Goal: Task Accomplishment & Management: Manage account settings

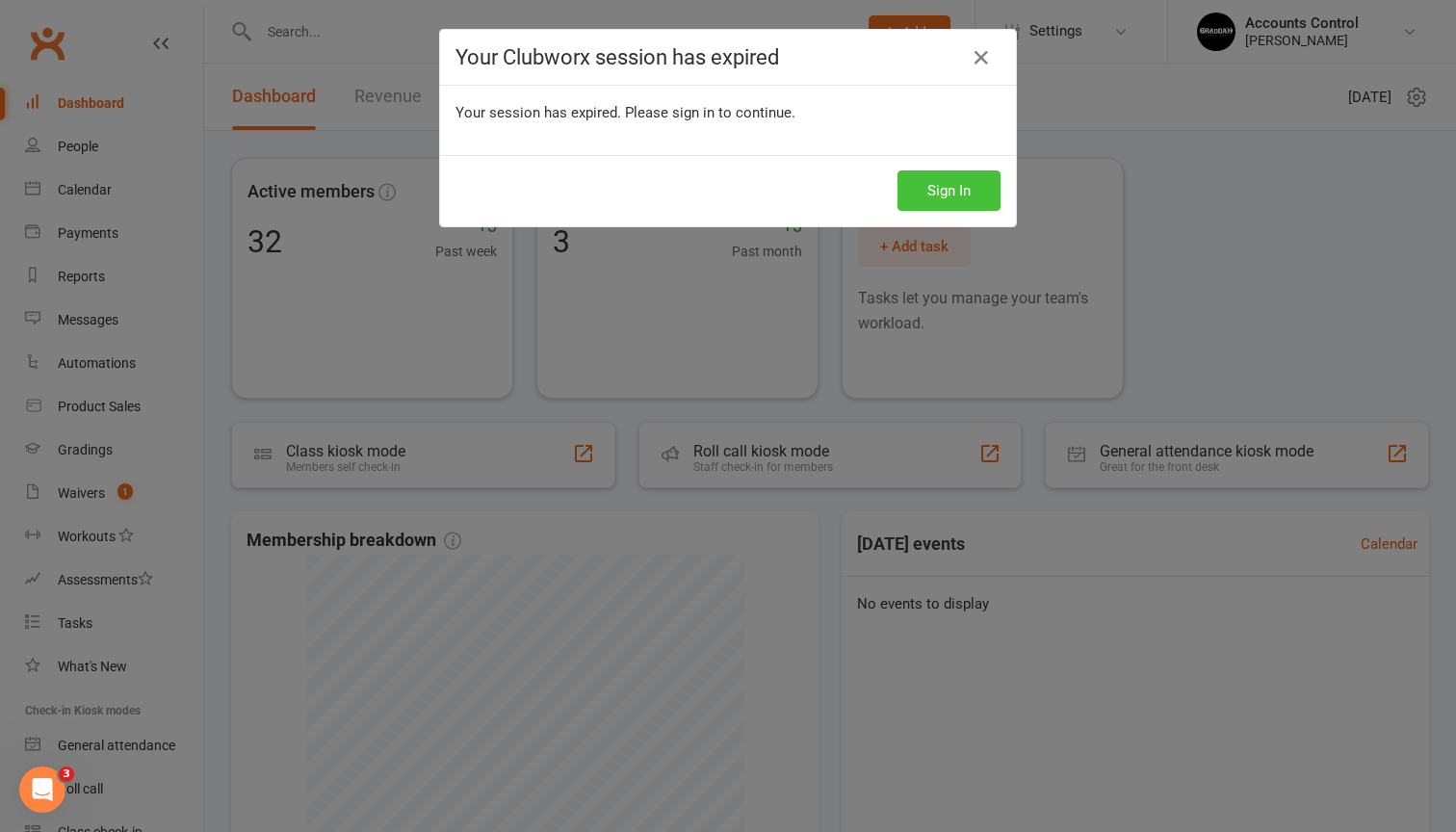
click at [922, 187] on button "Sign In" at bounding box center [949, 190] width 103 height 40
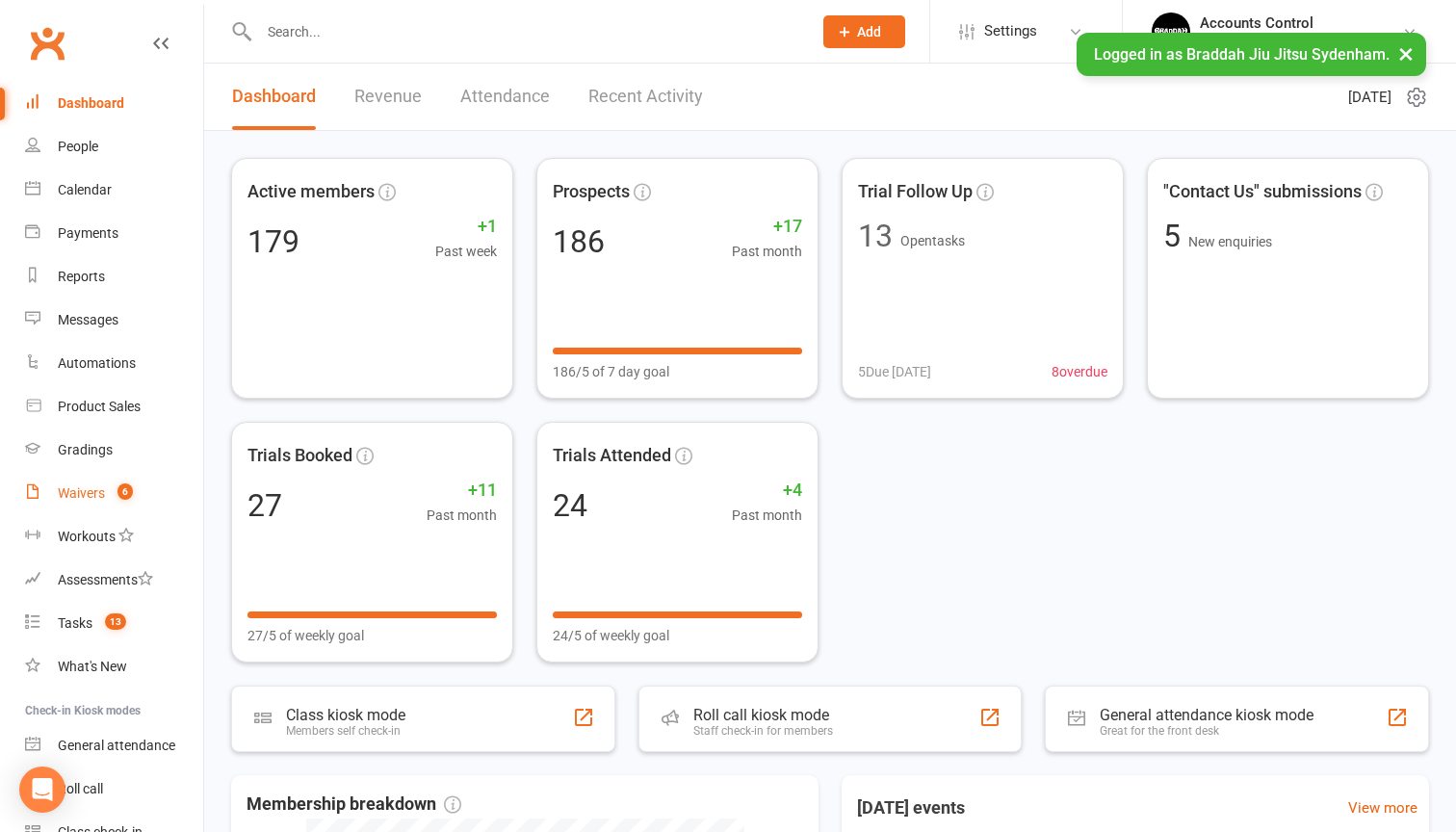
click at [101, 480] on link "Waivers 6" at bounding box center [114, 493] width 178 height 43
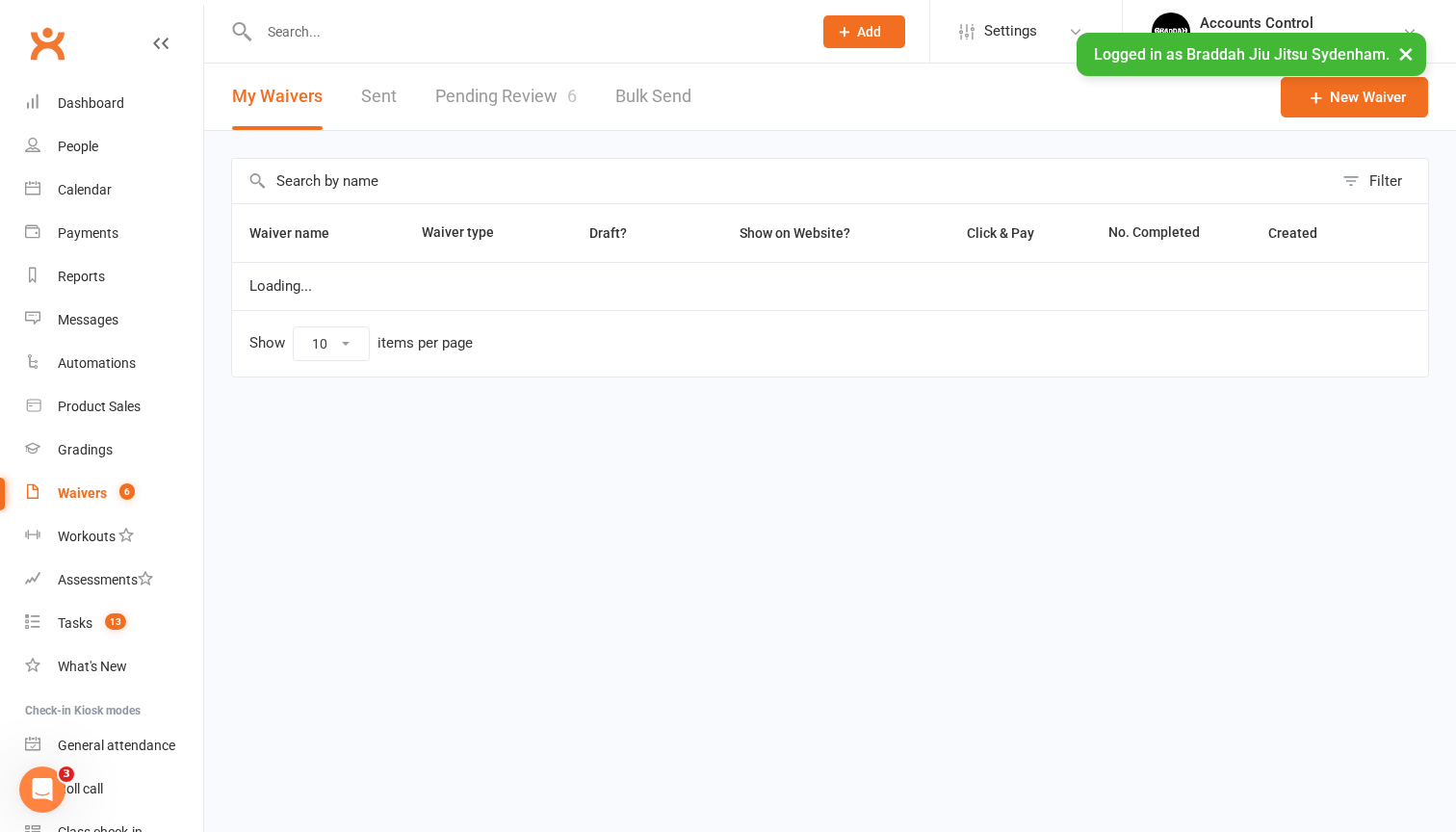
select select "25"
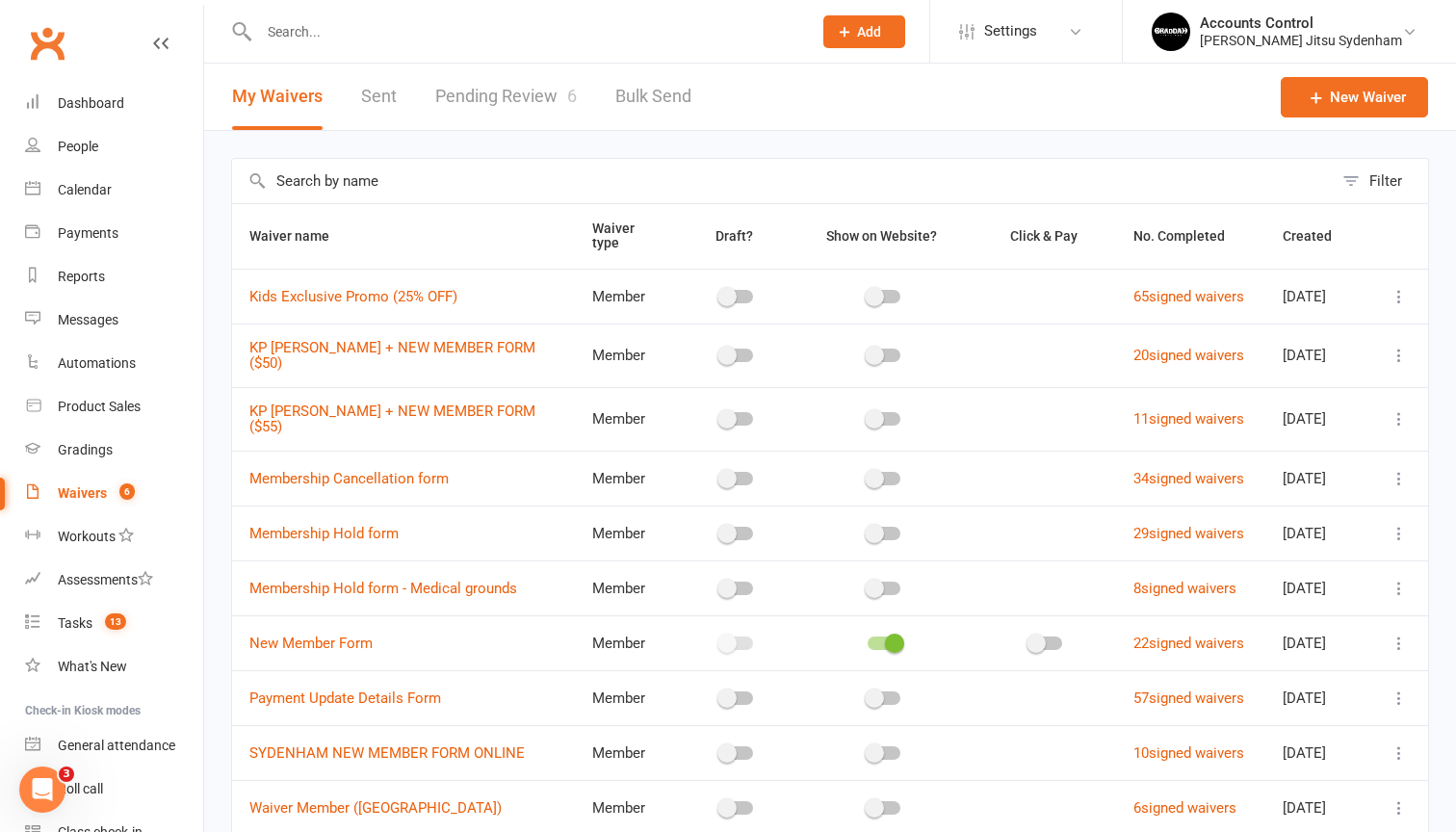
click at [480, 76] on link "Pending Review 6" at bounding box center [505, 96] width 141 height 66
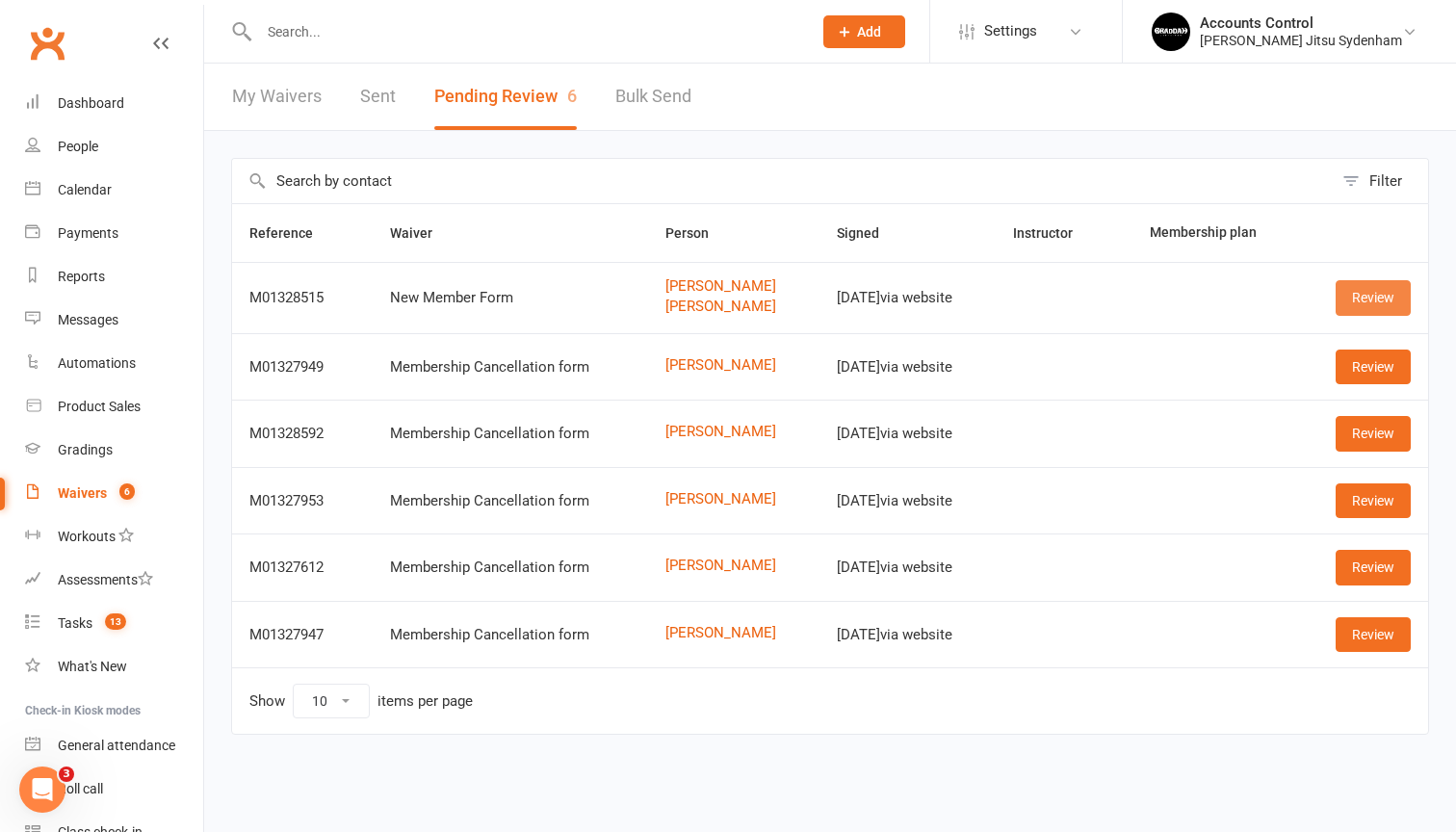
click at [1358, 297] on link "Review" at bounding box center [1373, 297] width 75 height 35
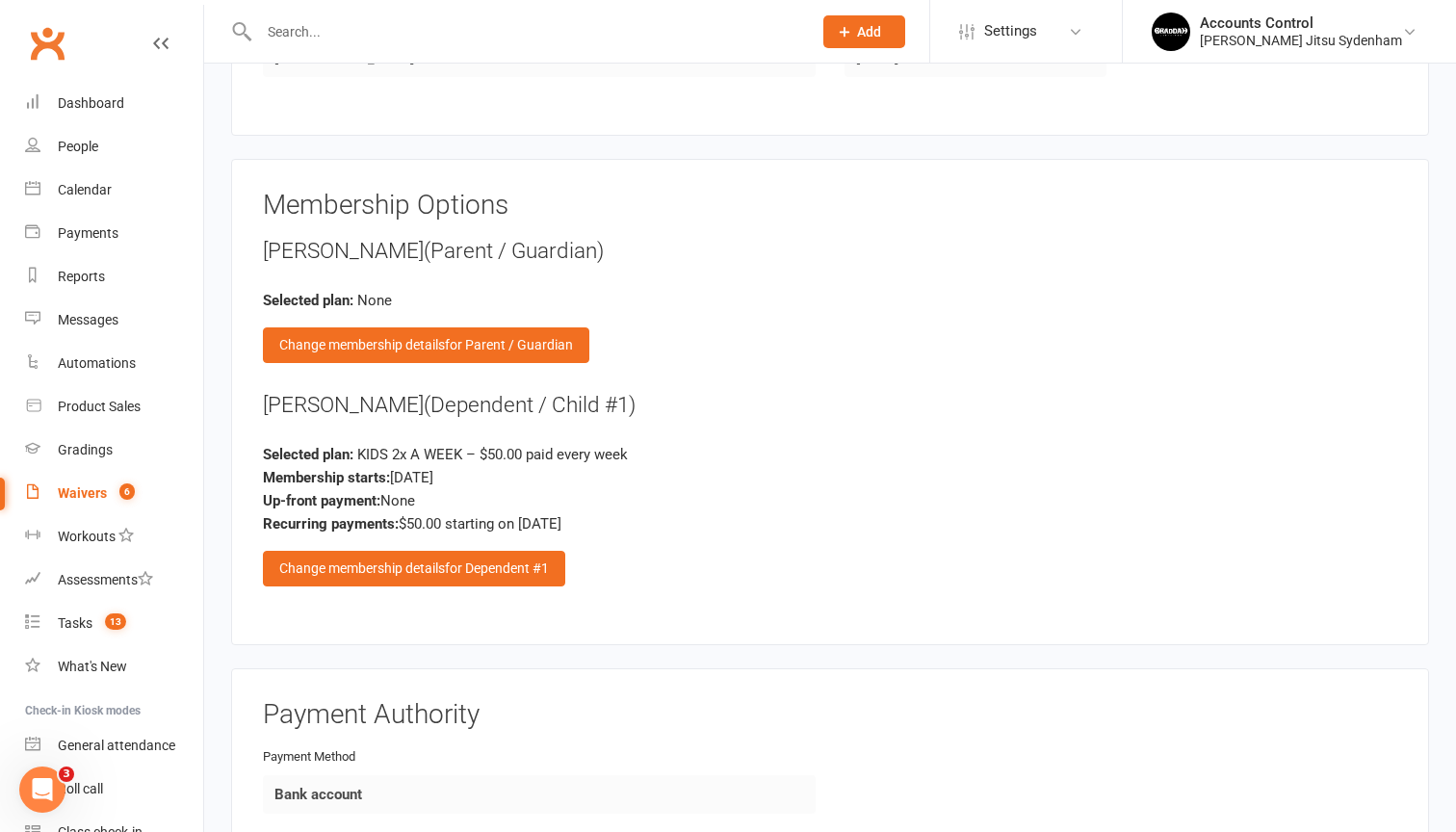
scroll to position [1526, 0]
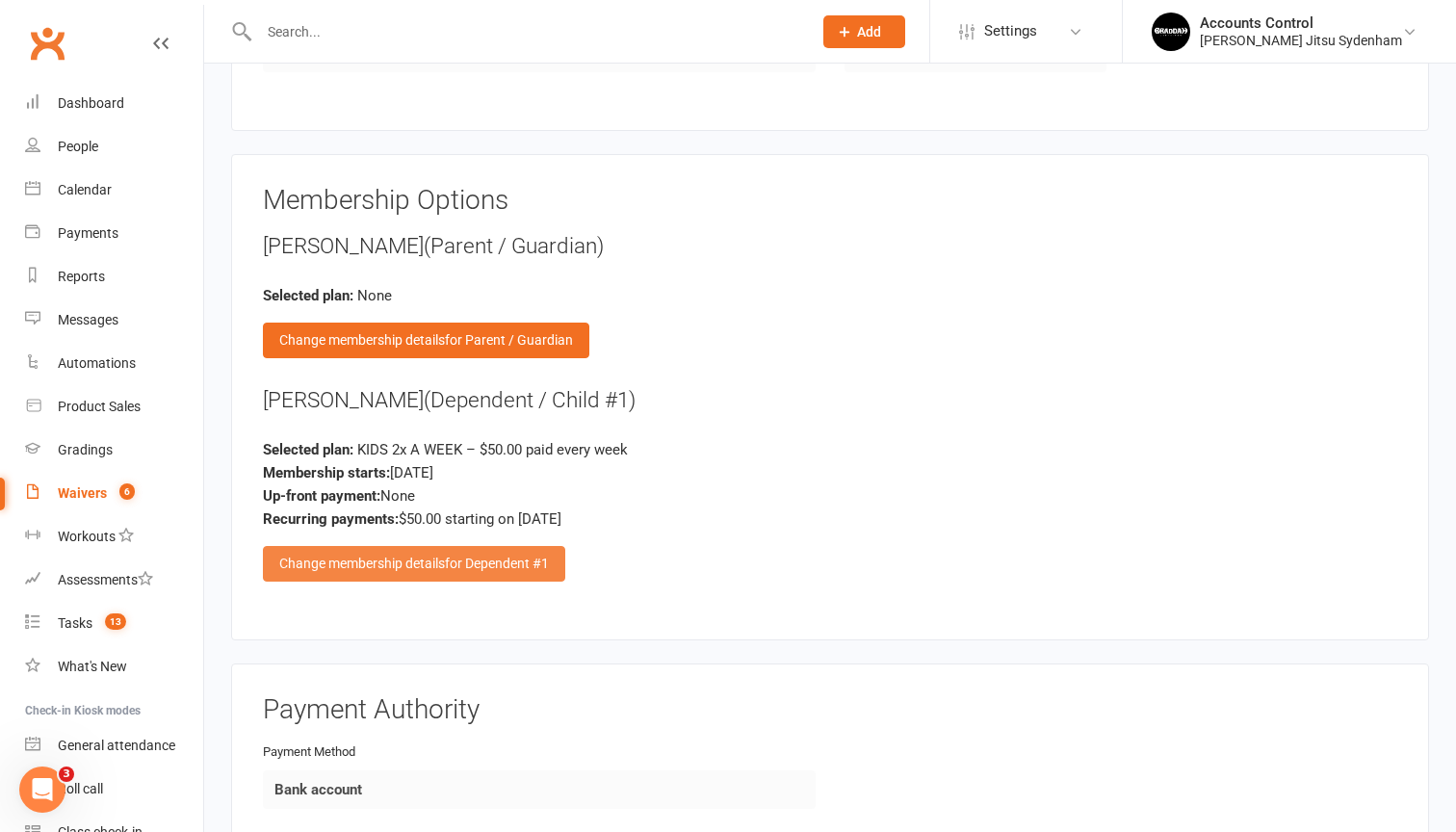
click at [448, 556] on span "for Dependent #1" at bounding box center [497, 564] width 104 height 16
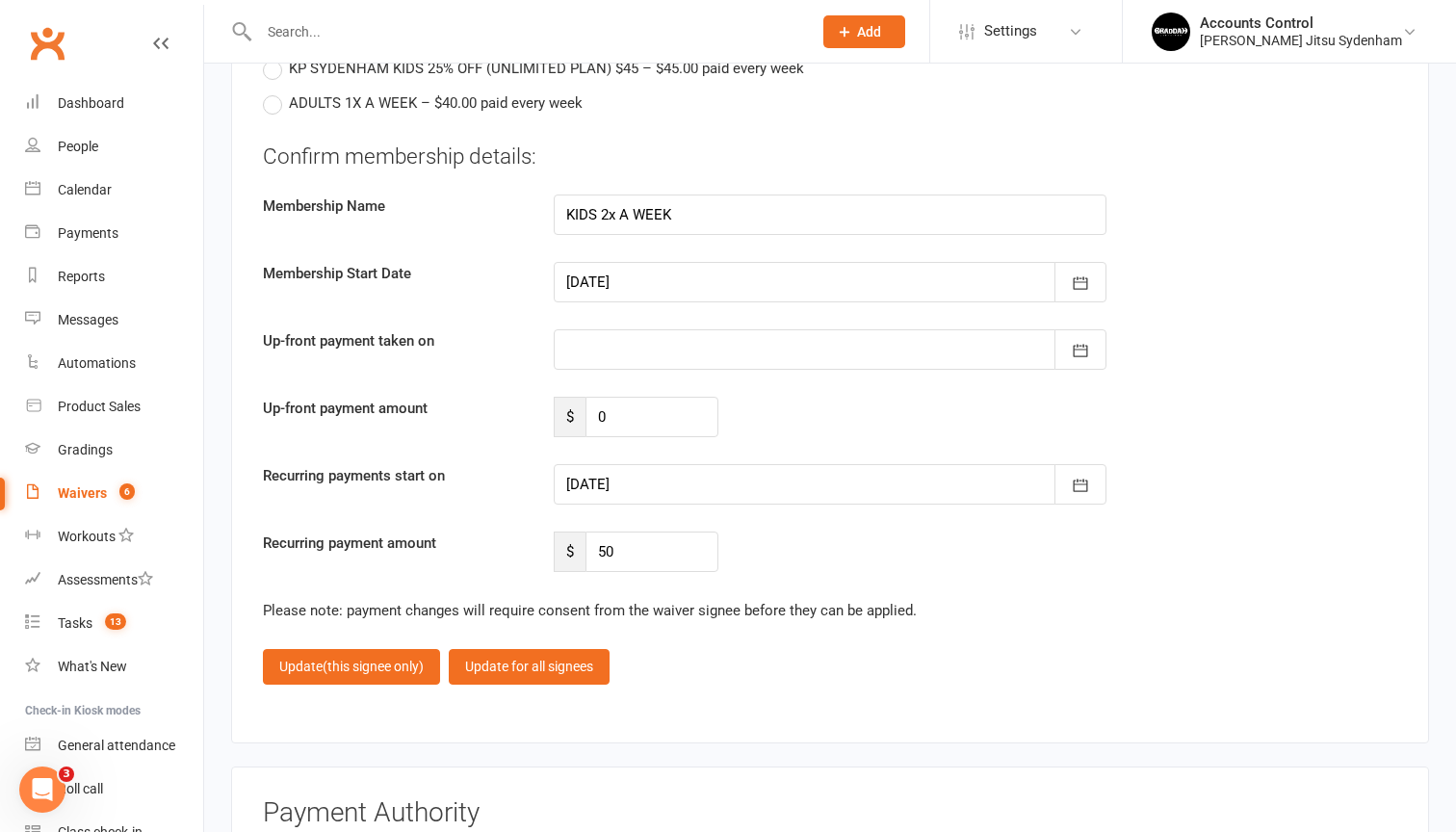
scroll to position [2323, 0]
click at [1100, 468] on button "button" at bounding box center [1080, 484] width 52 height 40
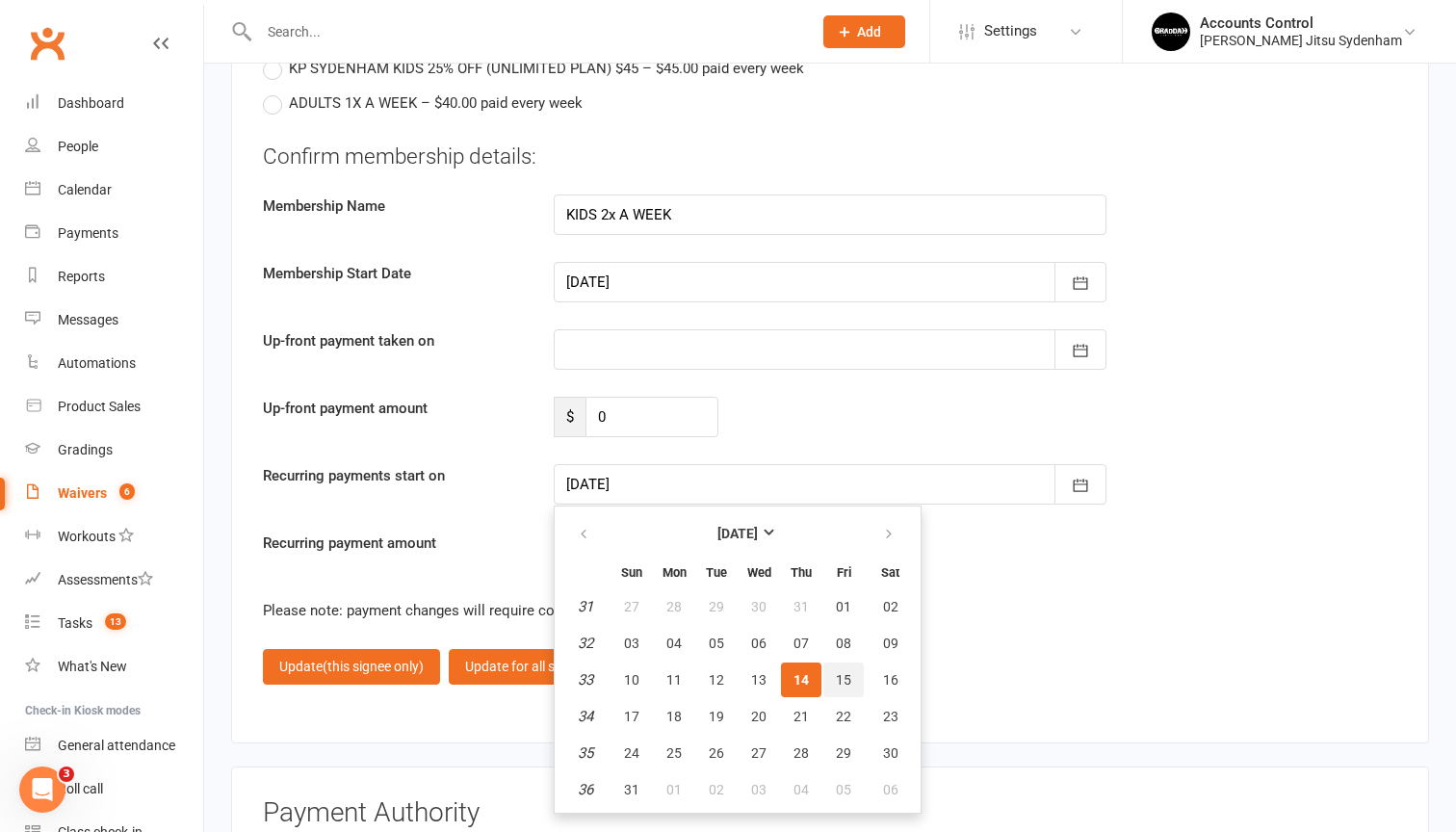
click at [839, 662] on button "15" at bounding box center [843, 679] width 40 height 35
type input "15 Aug 2025"
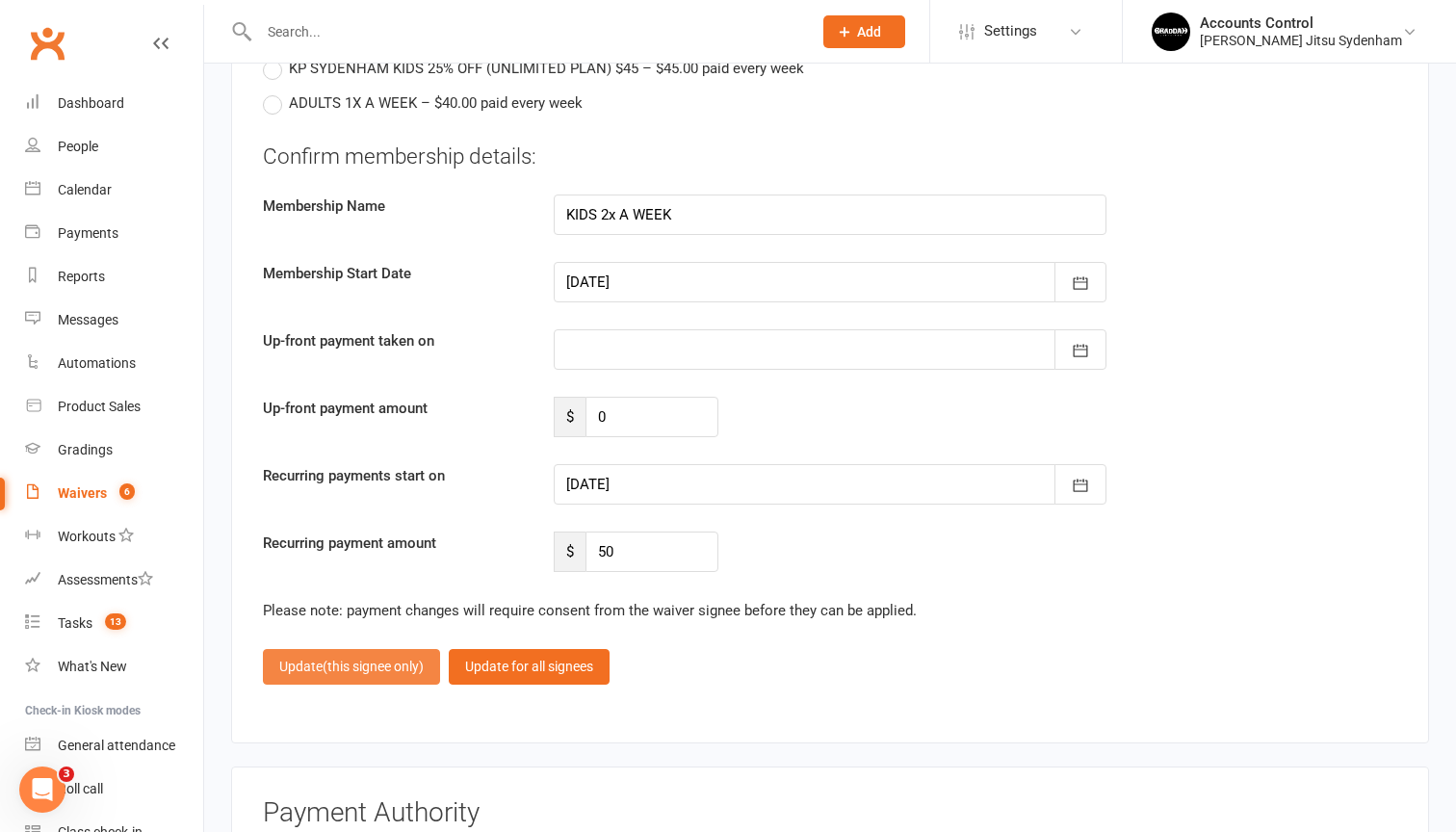
click at [382, 660] on span "(this signee only)" at bounding box center [373, 666] width 101 height 16
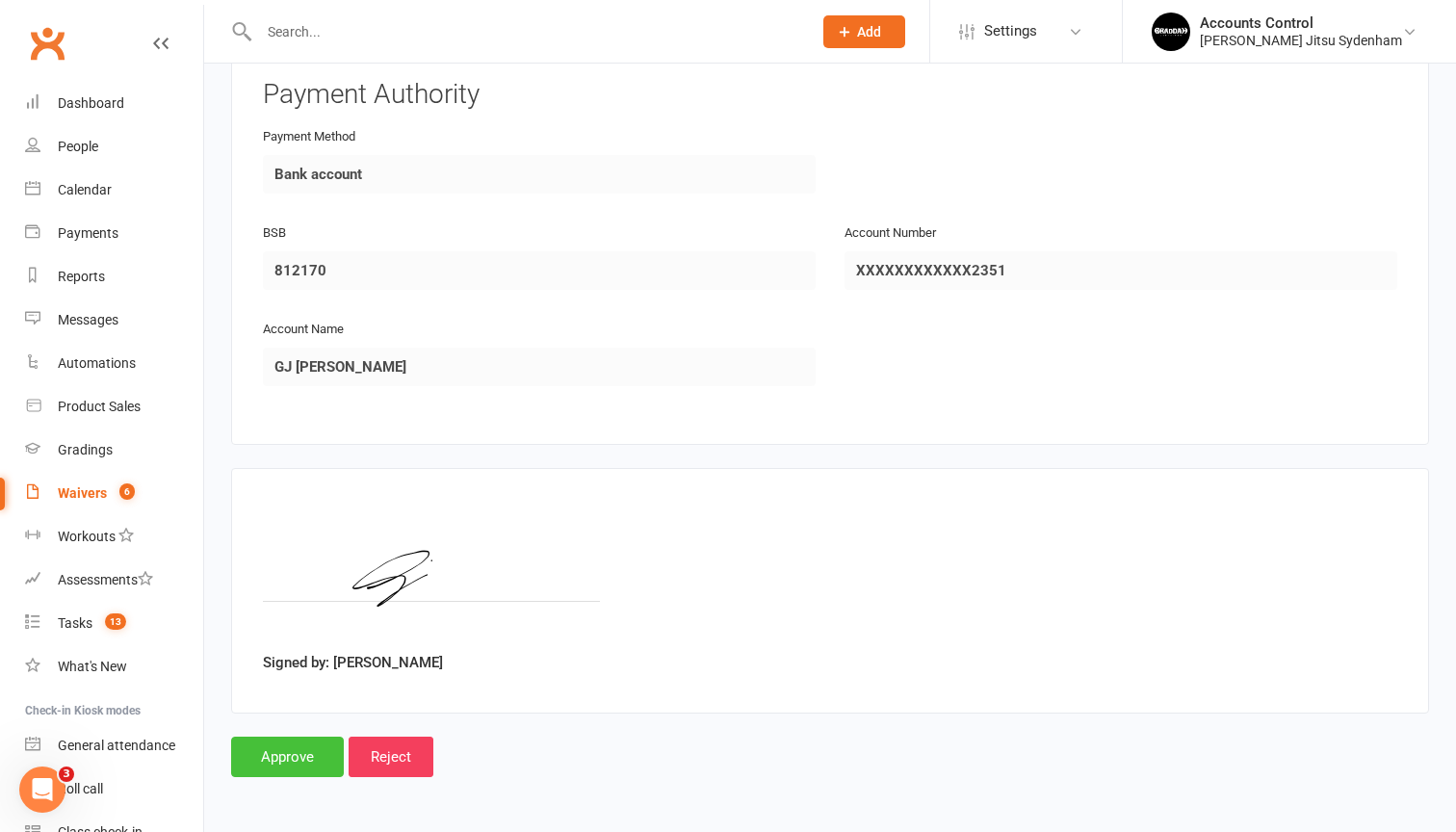
click at [300, 736] on input "Approve" at bounding box center [287, 756] width 113 height 40
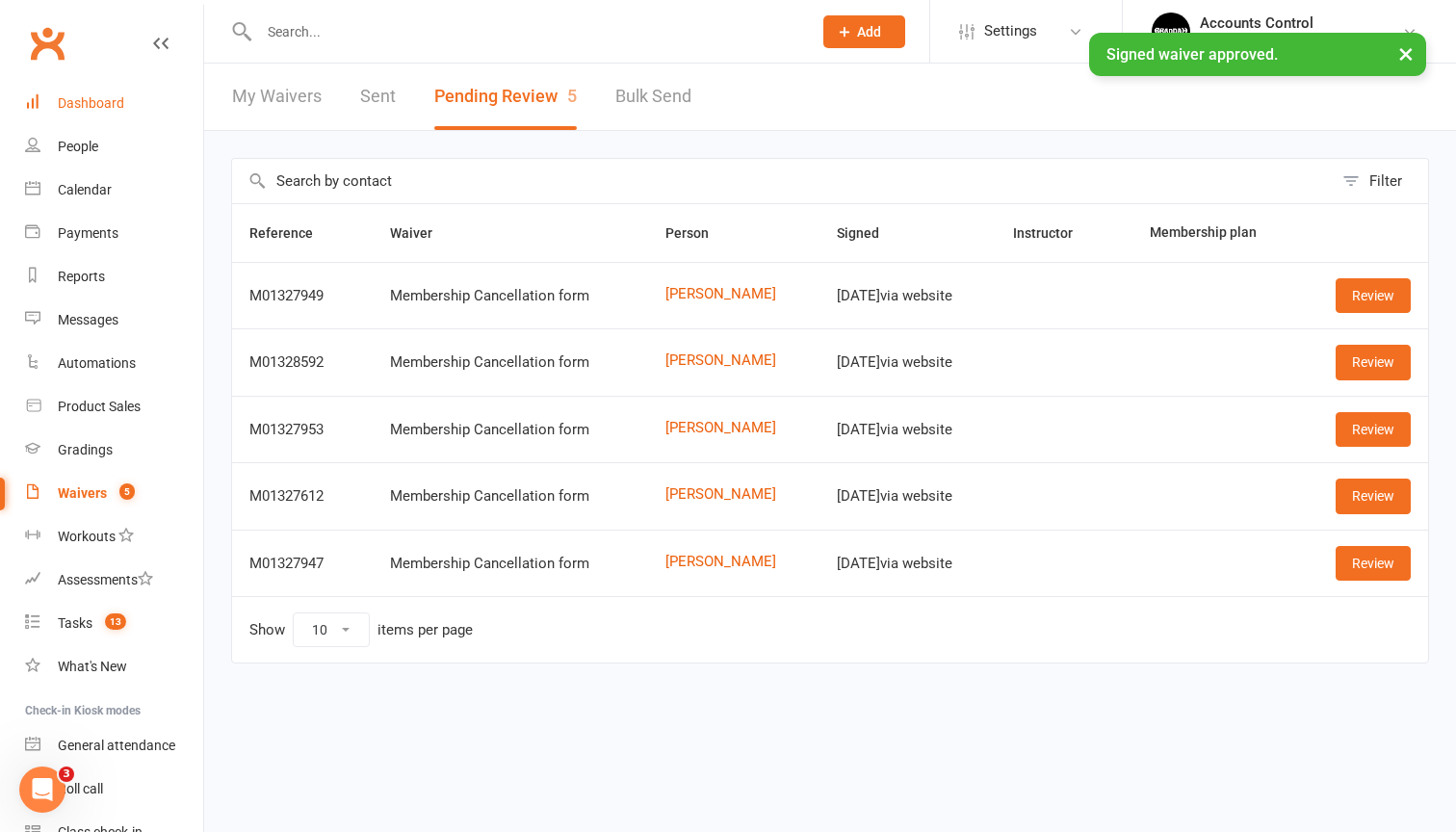
click at [120, 106] on div "Dashboard" at bounding box center [91, 104] width 66 height 16
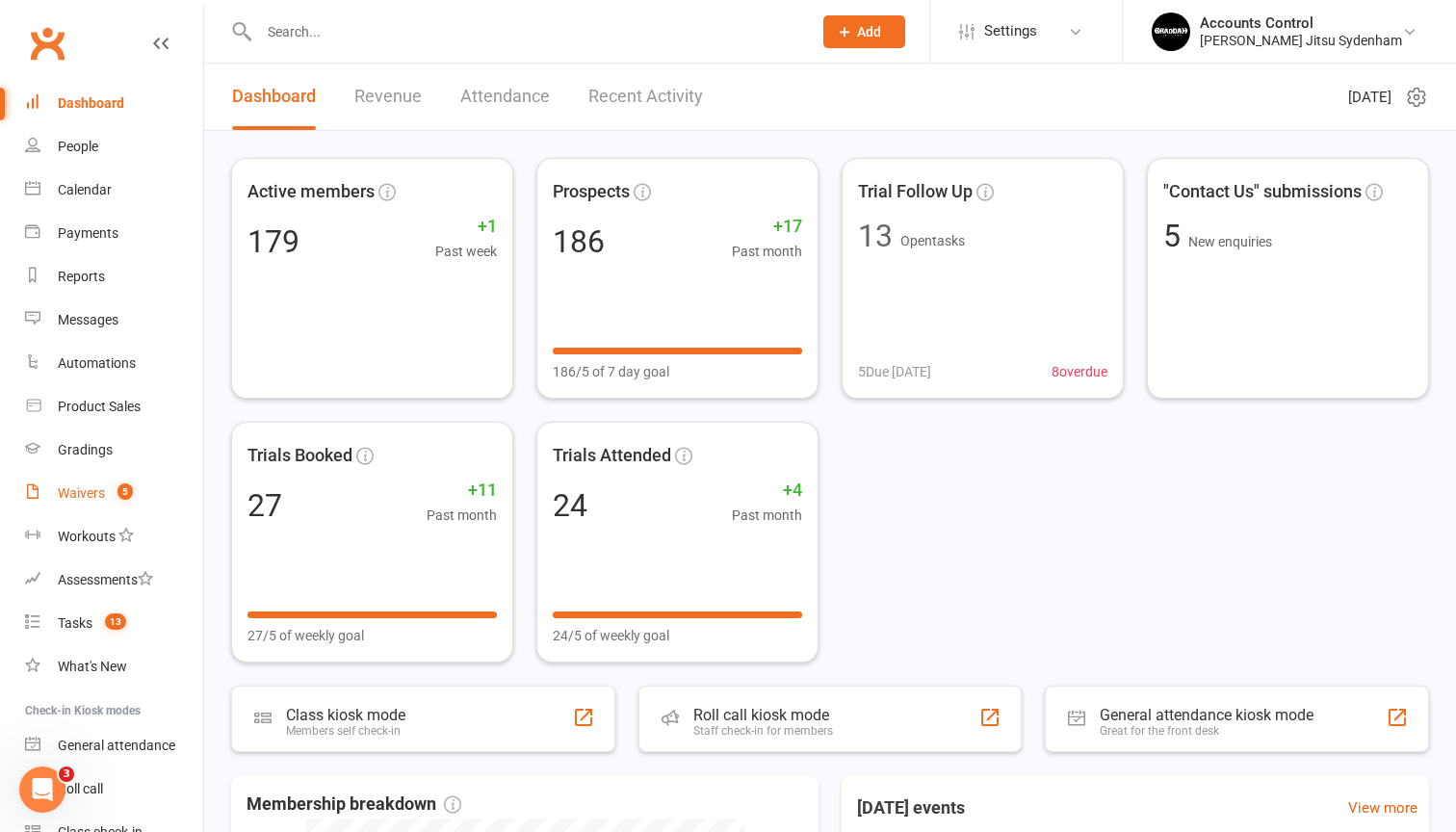
click at [115, 488] on count-badge "5" at bounding box center [119, 493] width 25 height 16
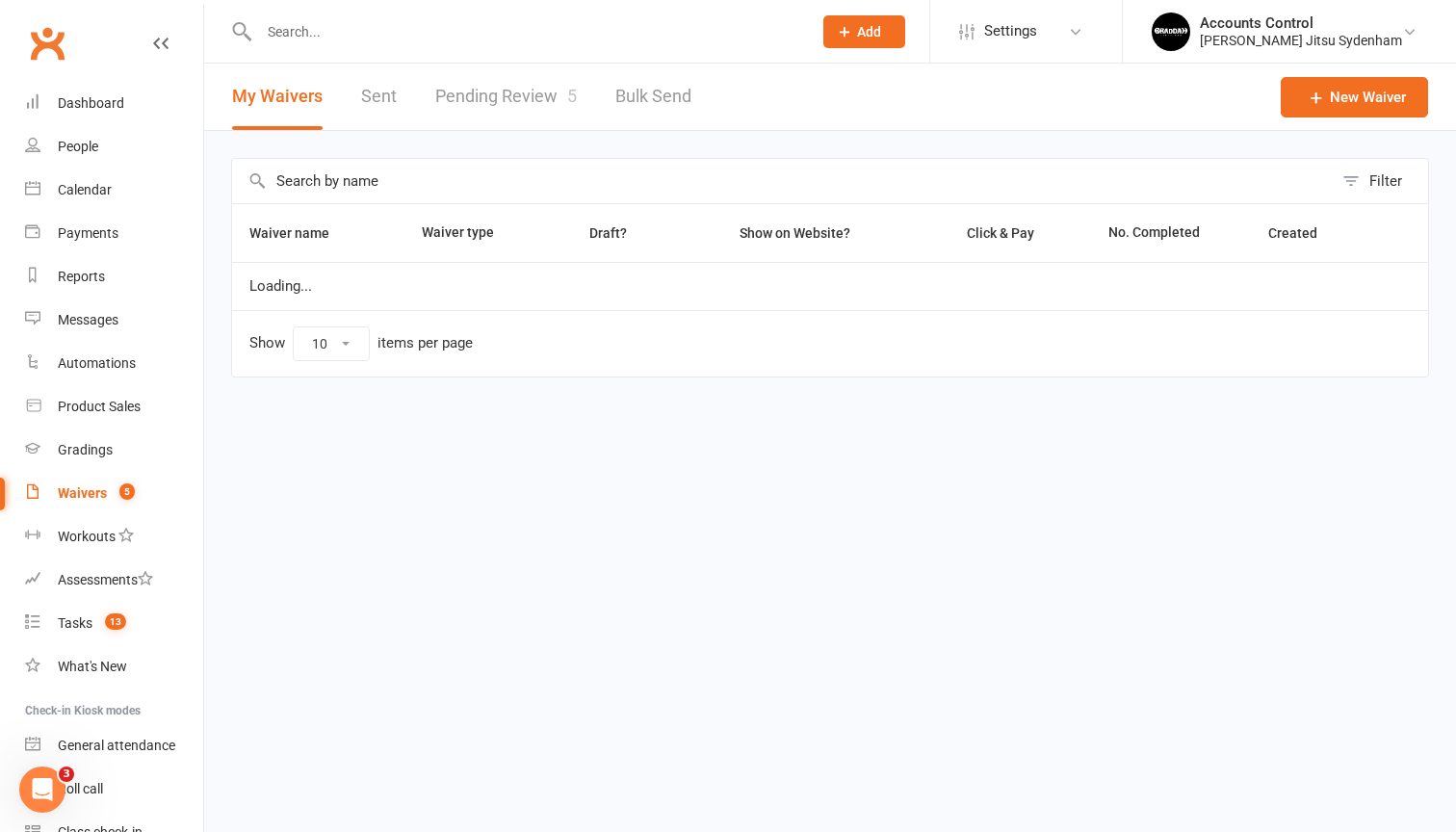
select select "25"
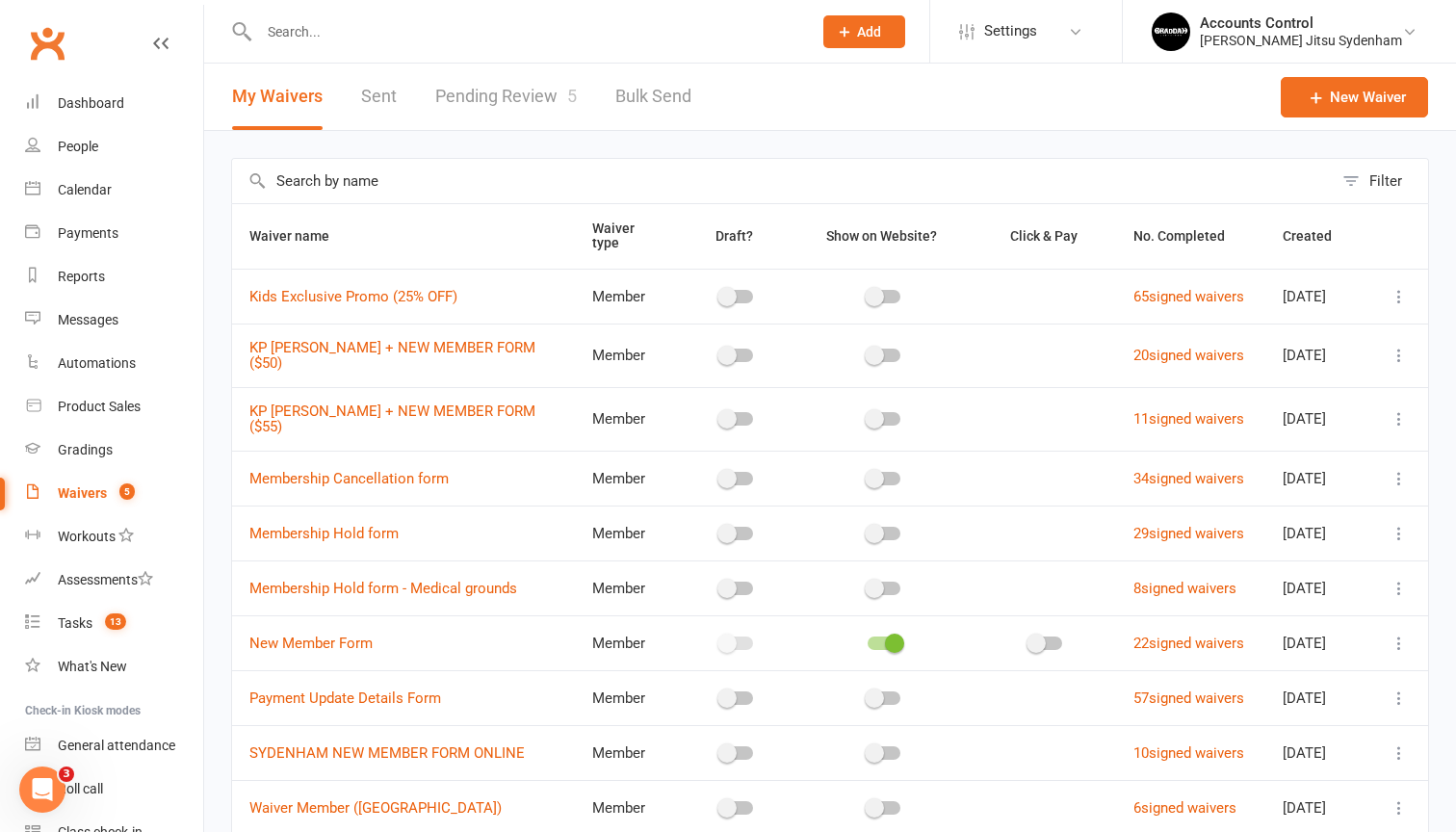
click at [505, 123] on link "Pending Review 5" at bounding box center [505, 96] width 141 height 66
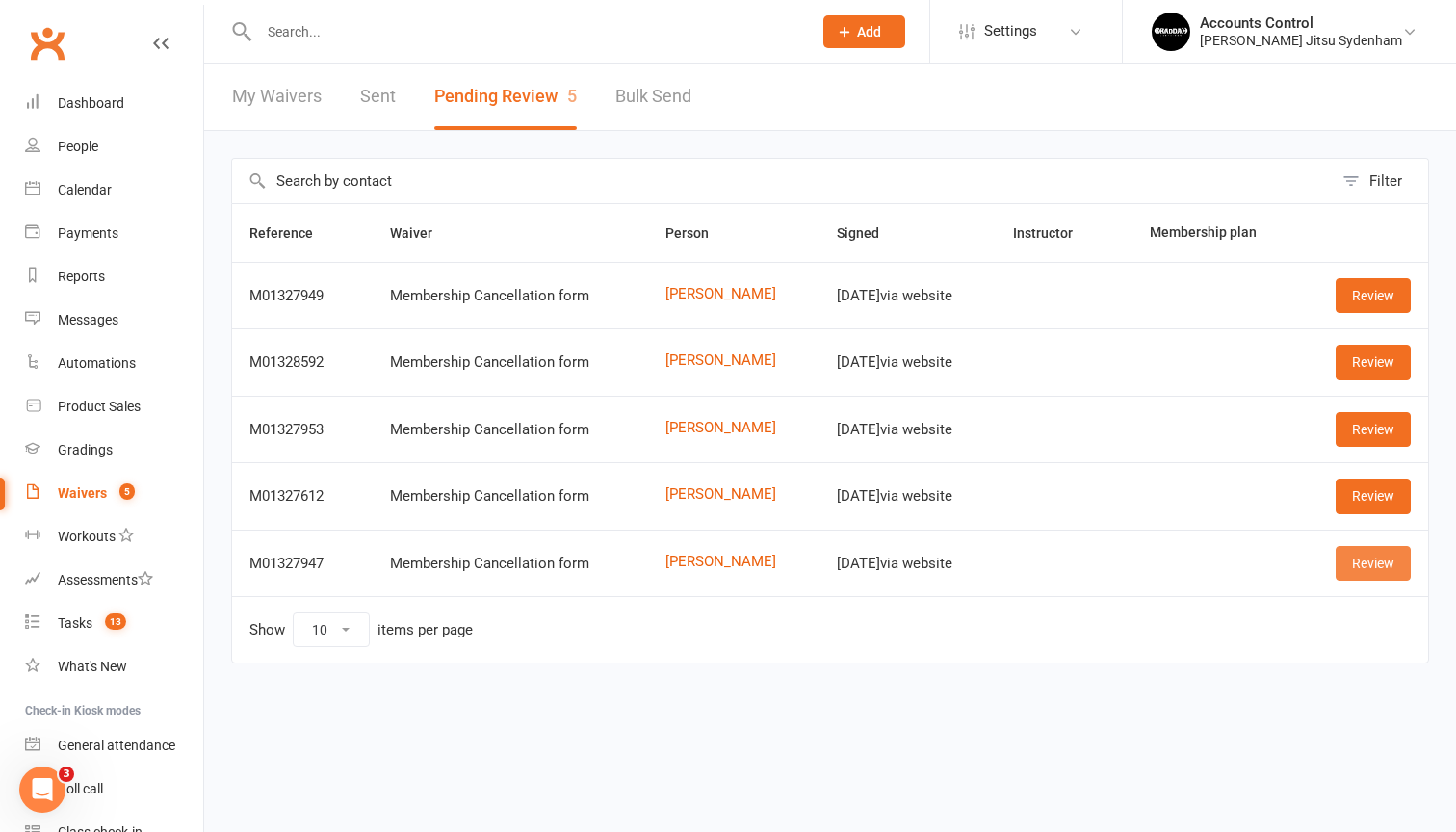
click at [1366, 576] on link "Review" at bounding box center [1373, 563] width 75 height 35
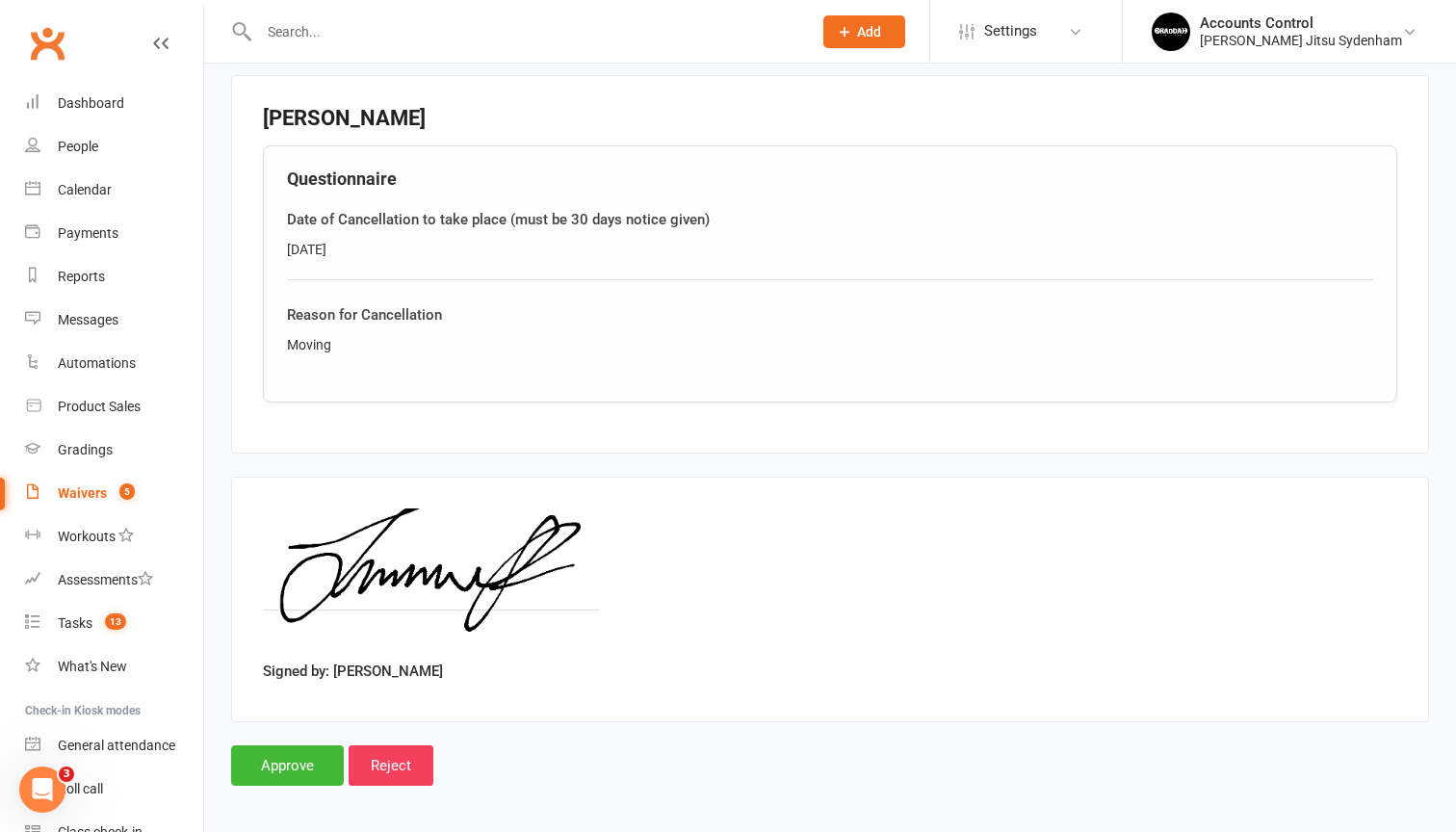
scroll to position [584, 0]
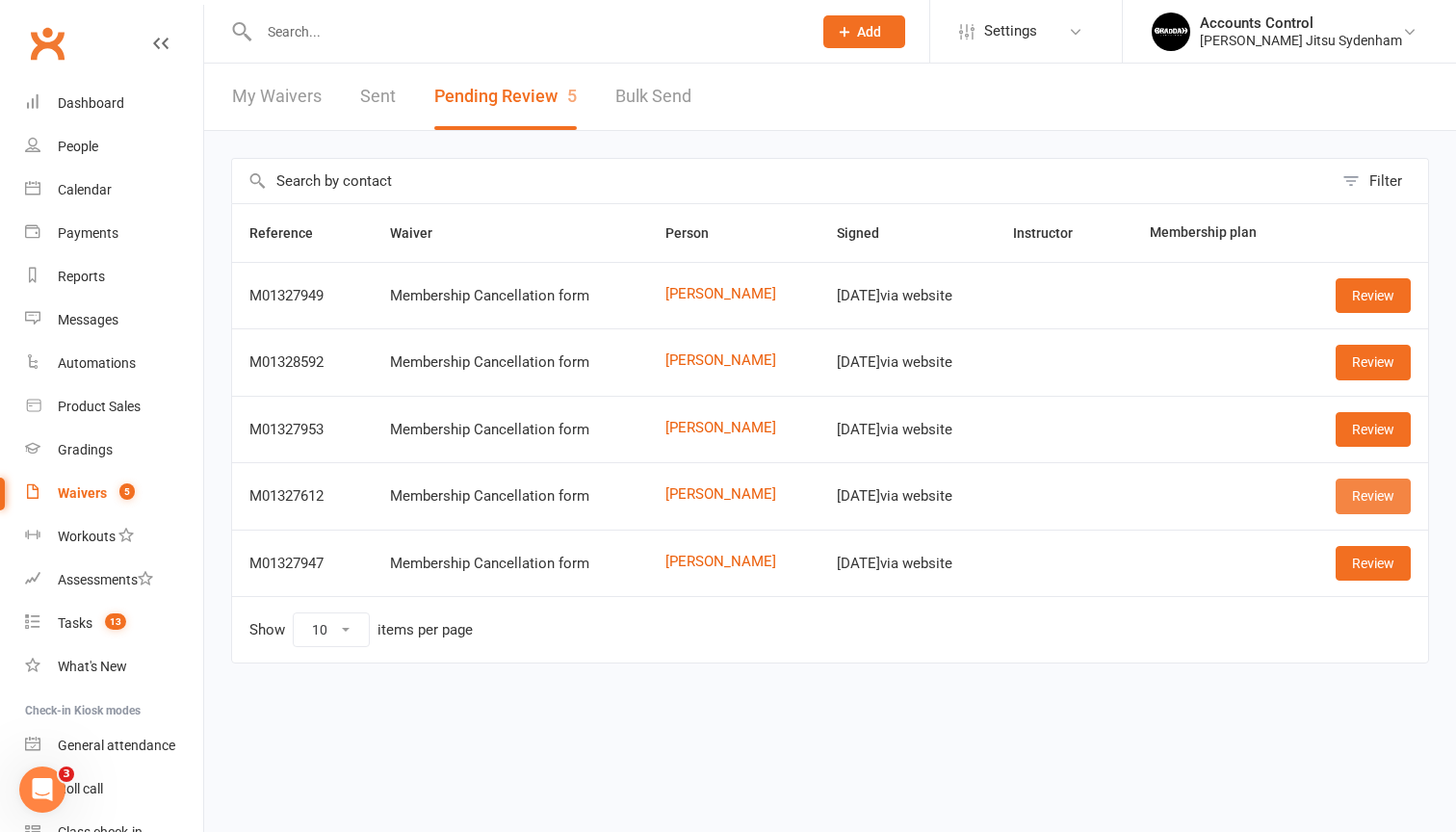
click at [1401, 488] on link "Review" at bounding box center [1373, 495] width 75 height 35
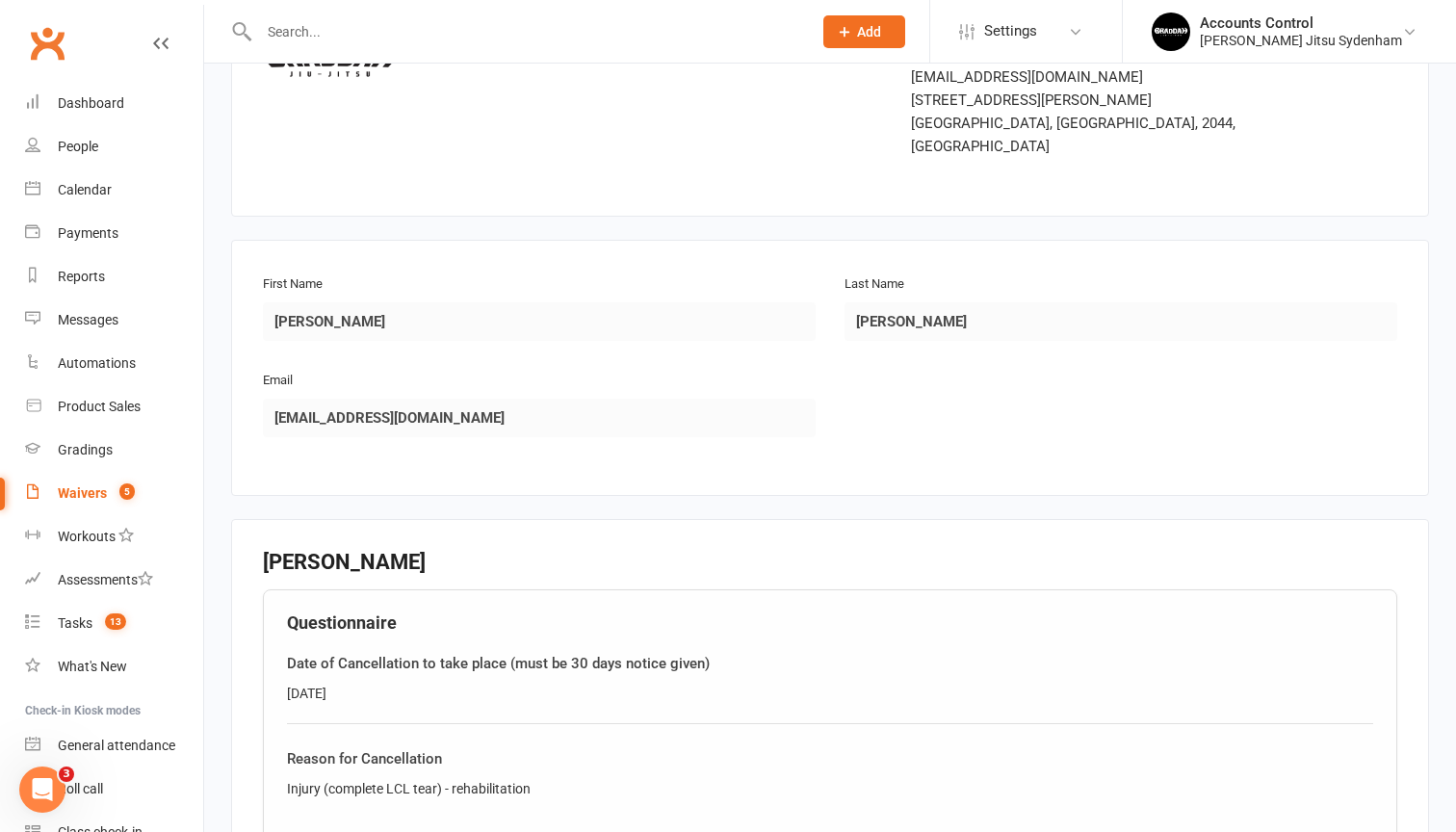
scroll to position [145, 0]
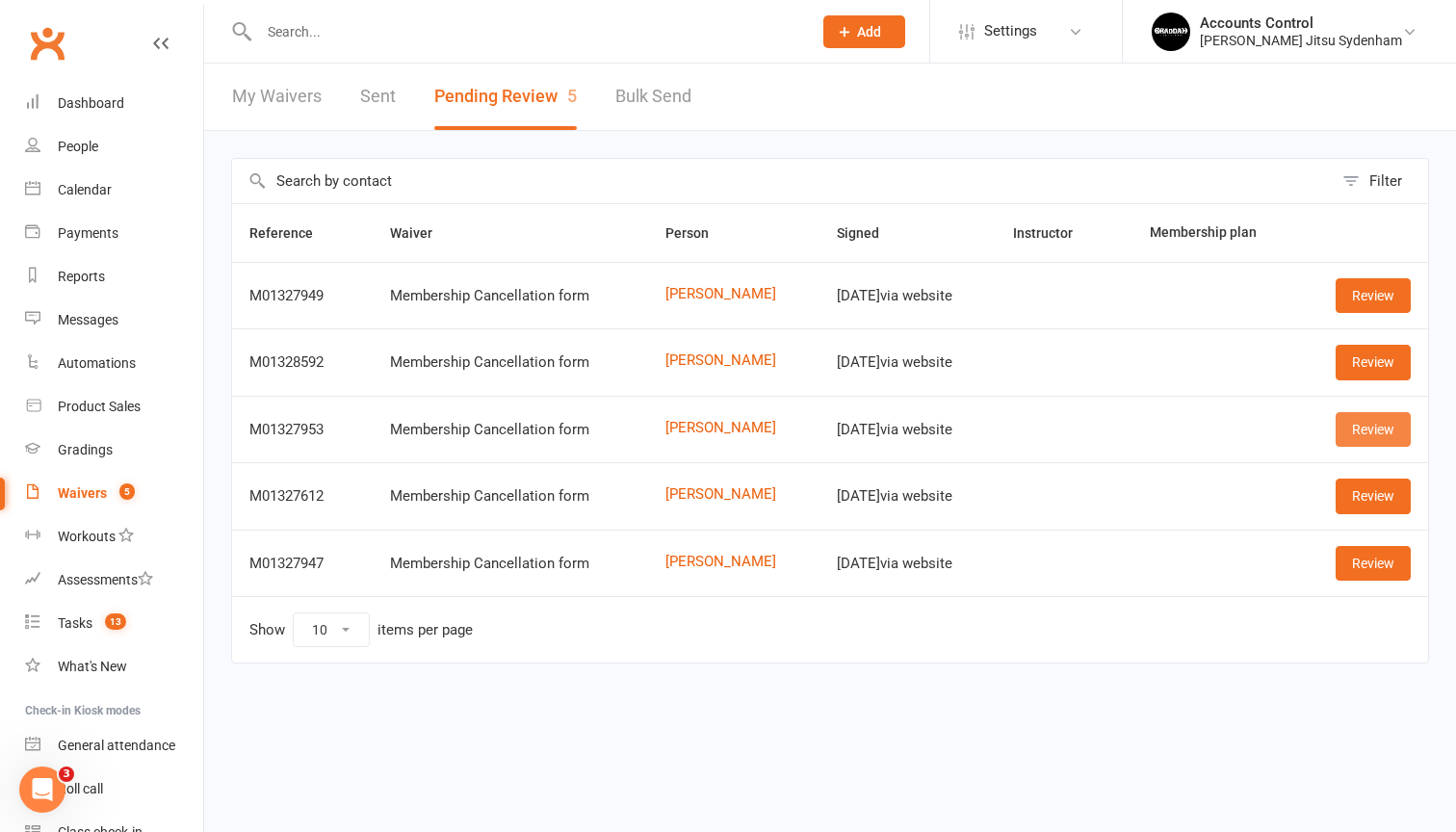
click at [1371, 438] on link "Review" at bounding box center [1373, 428] width 75 height 35
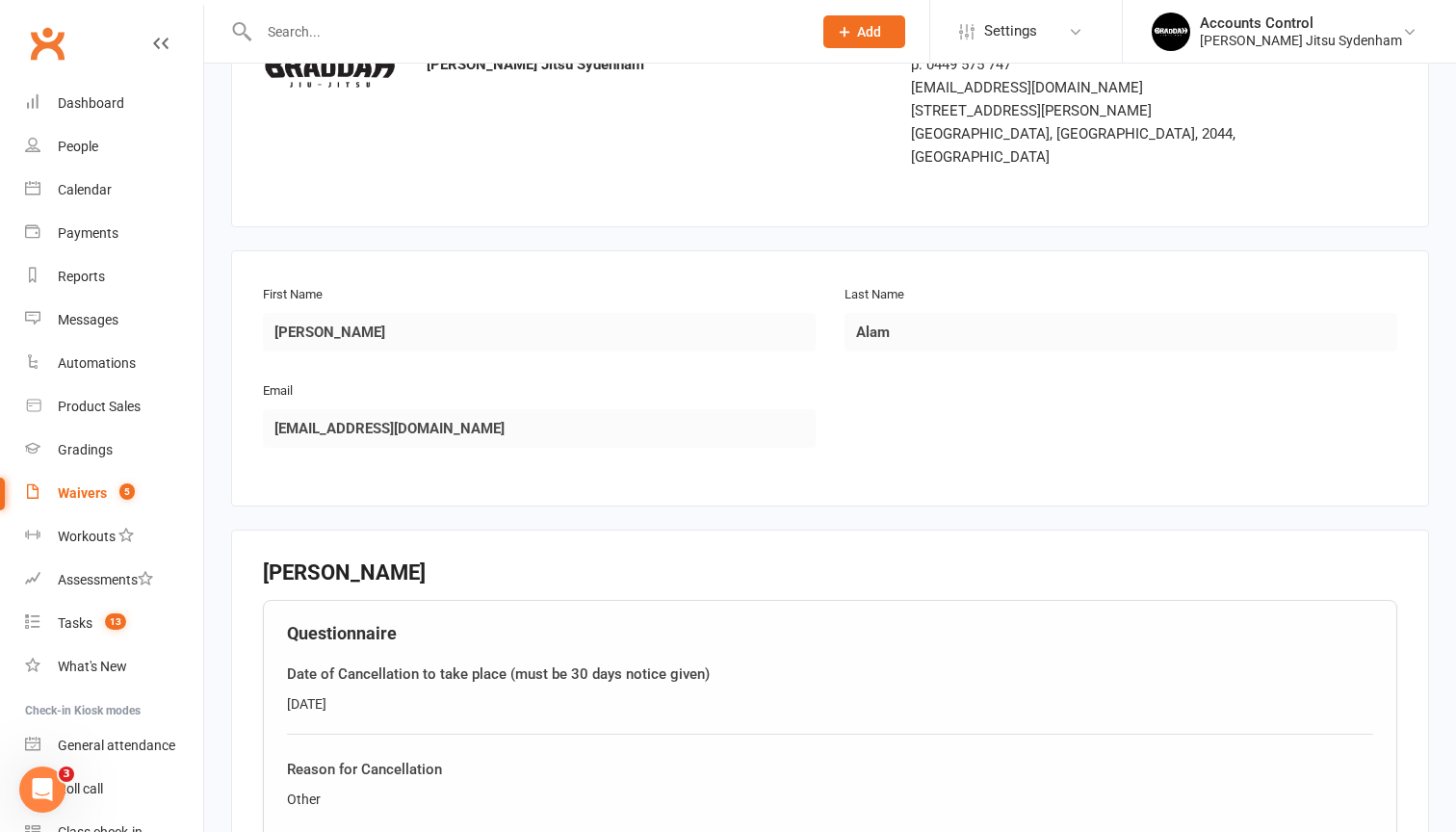
scroll to position [141, 0]
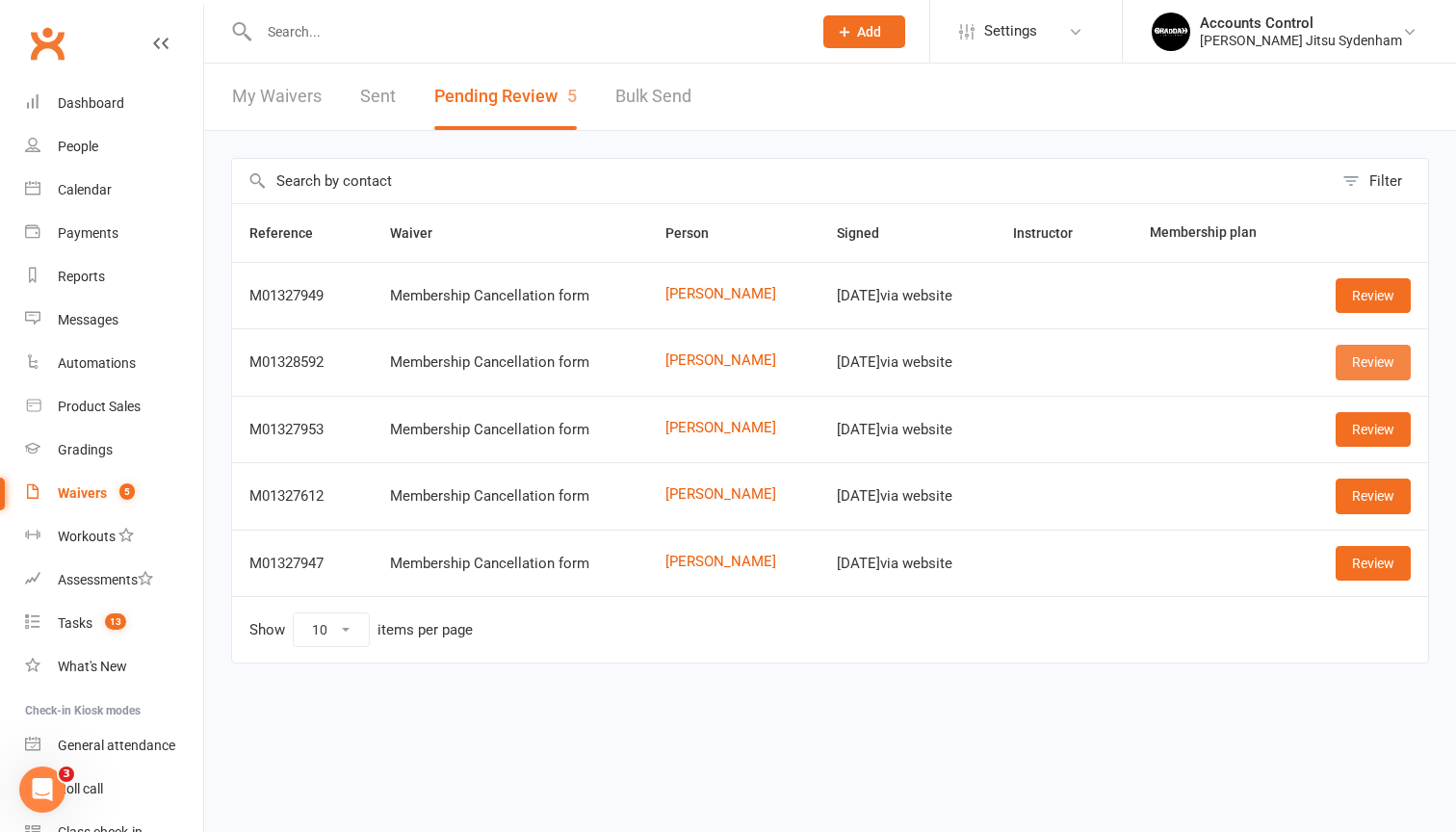
click at [1363, 367] on link "Review" at bounding box center [1373, 361] width 75 height 35
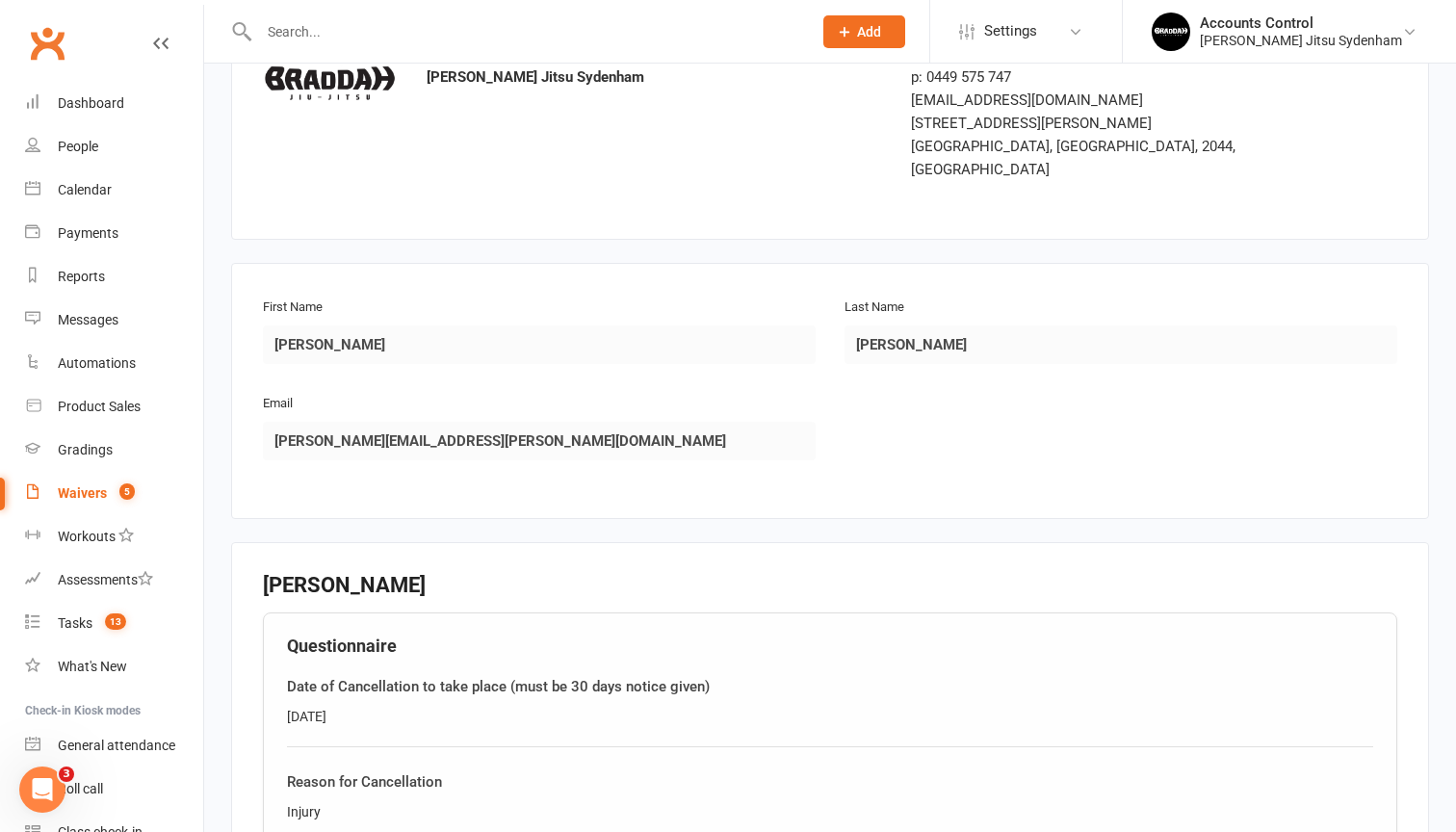
scroll to position [127, 0]
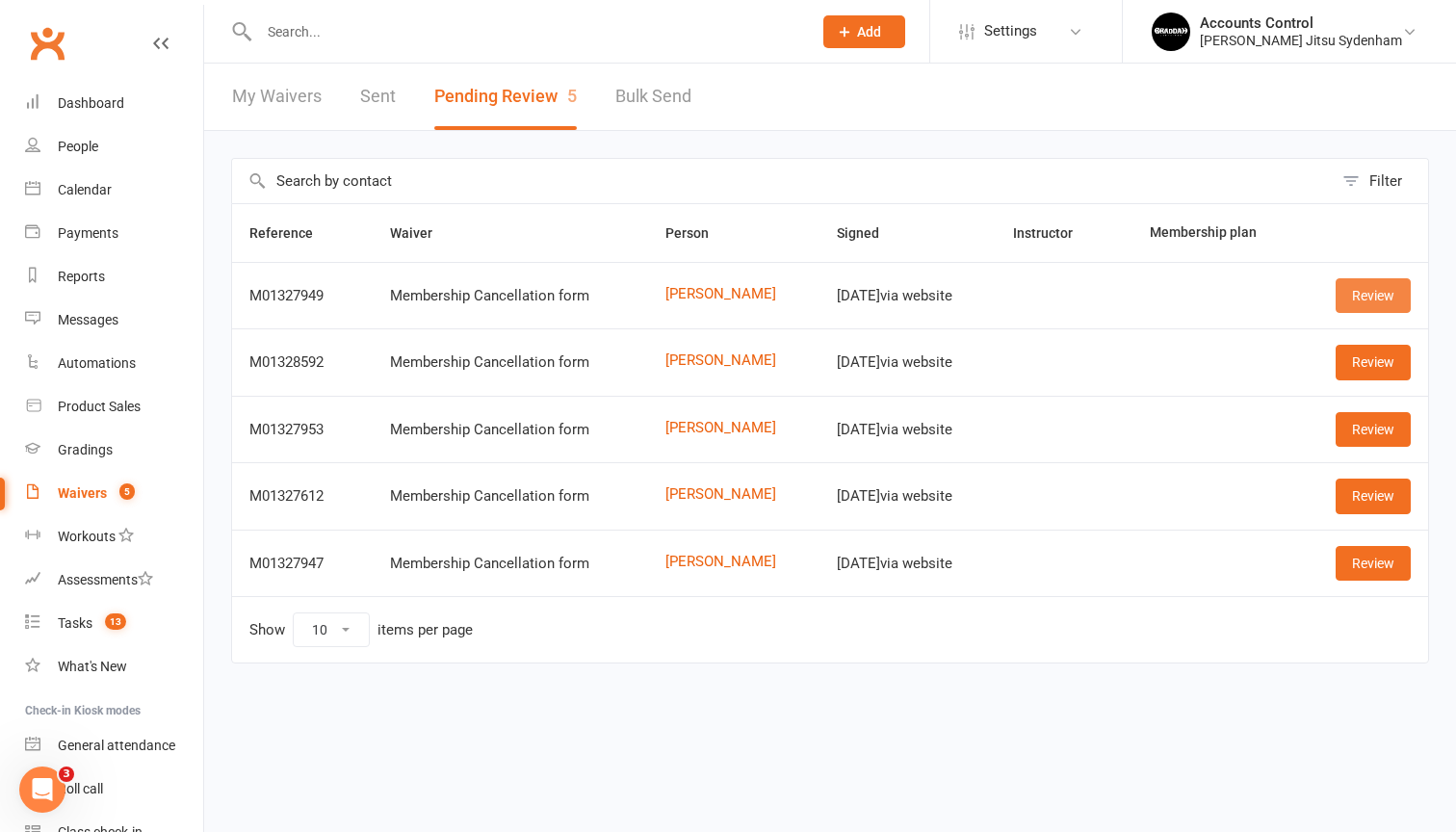
click at [1376, 304] on link "Review" at bounding box center [1373, 295] width 75 height 35
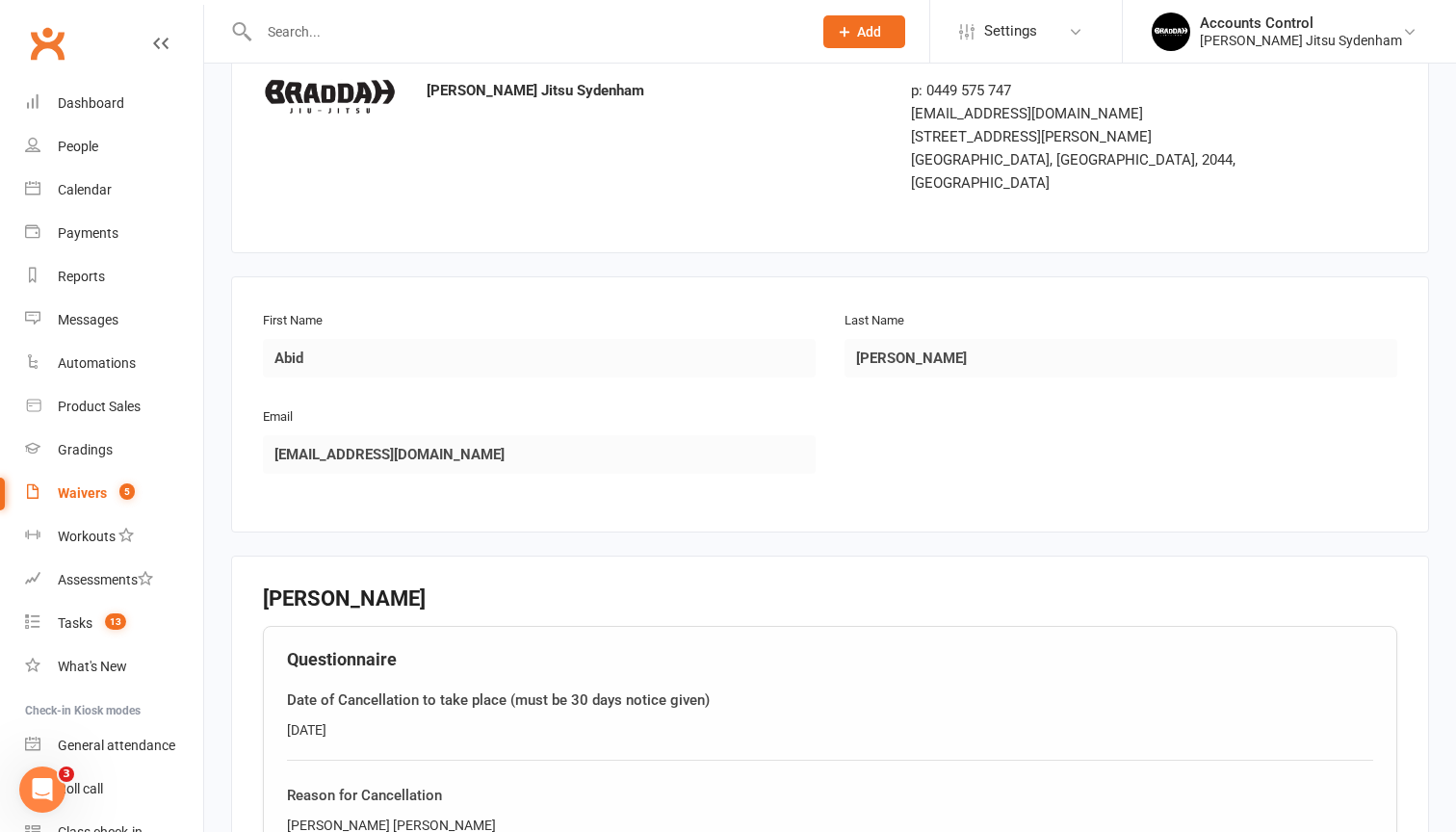
scroll to position [94, 0]
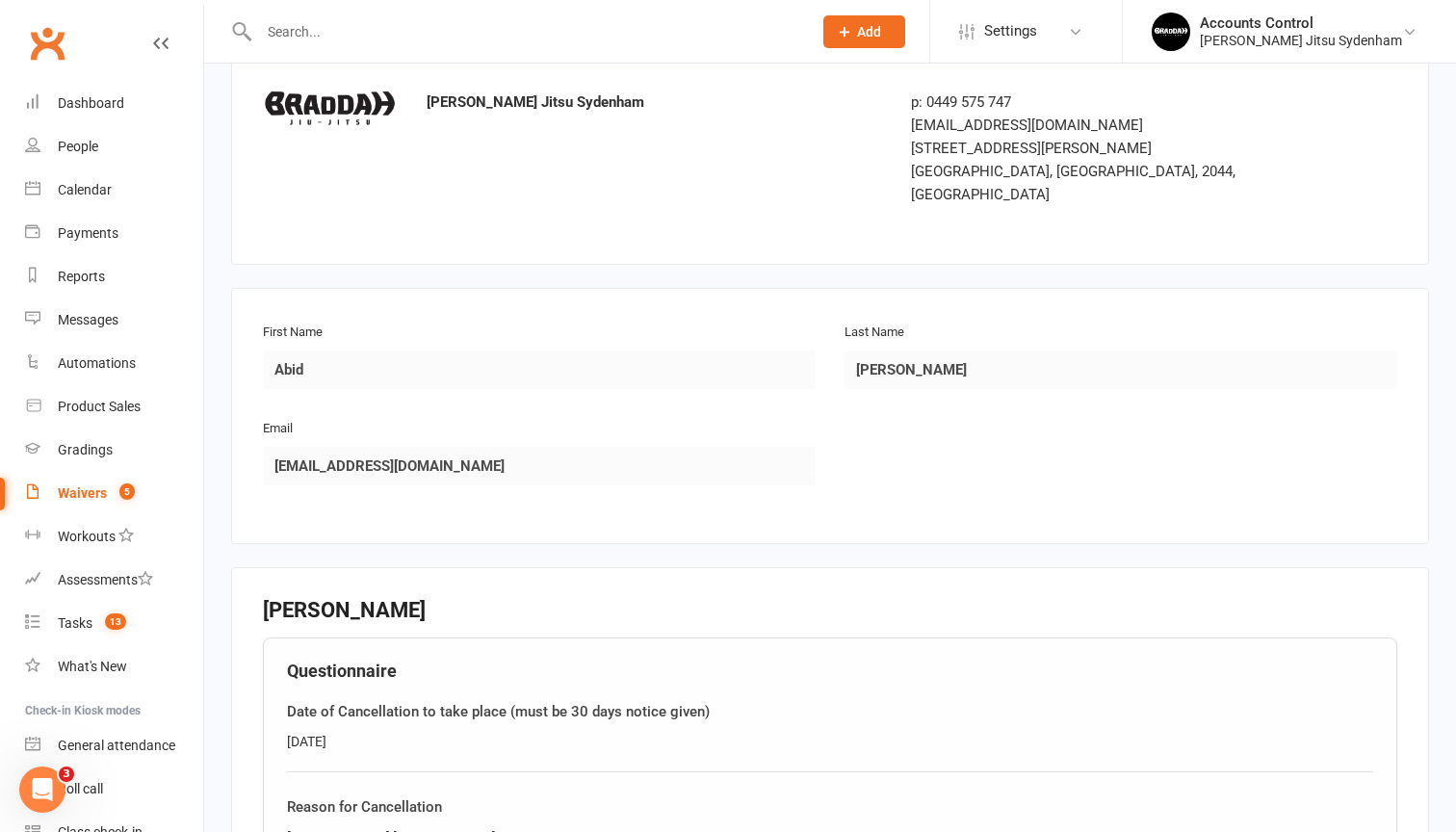
click at [1100, 444] on div "Email abid.hossain159963@gmail.com" at bounding box center [830, 464] width 1163 height 97
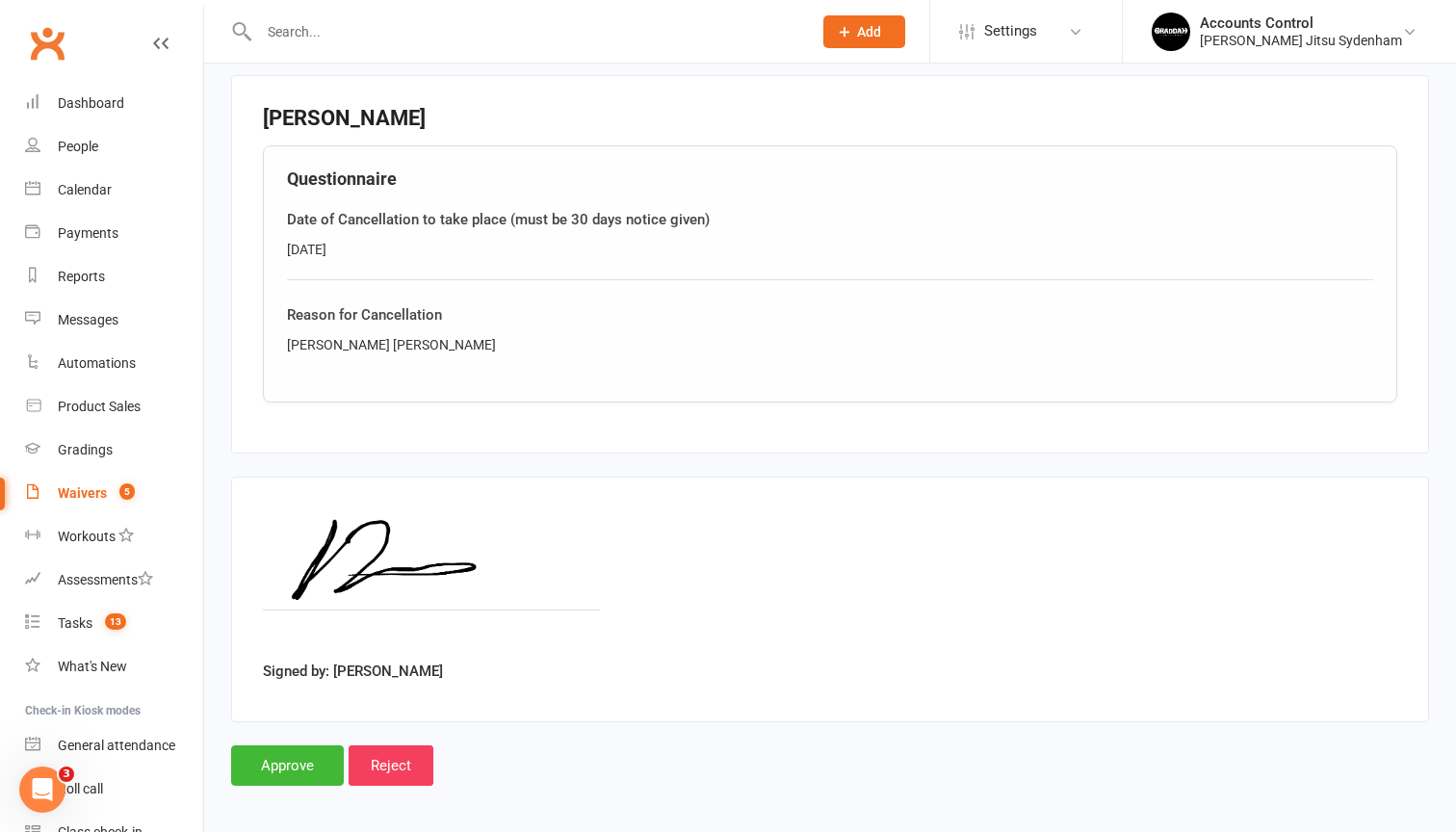
scroll to position [584, 0]
click at [109, 105] on div "Dashboard" at bounding box center [91, 104] width 66 height 16
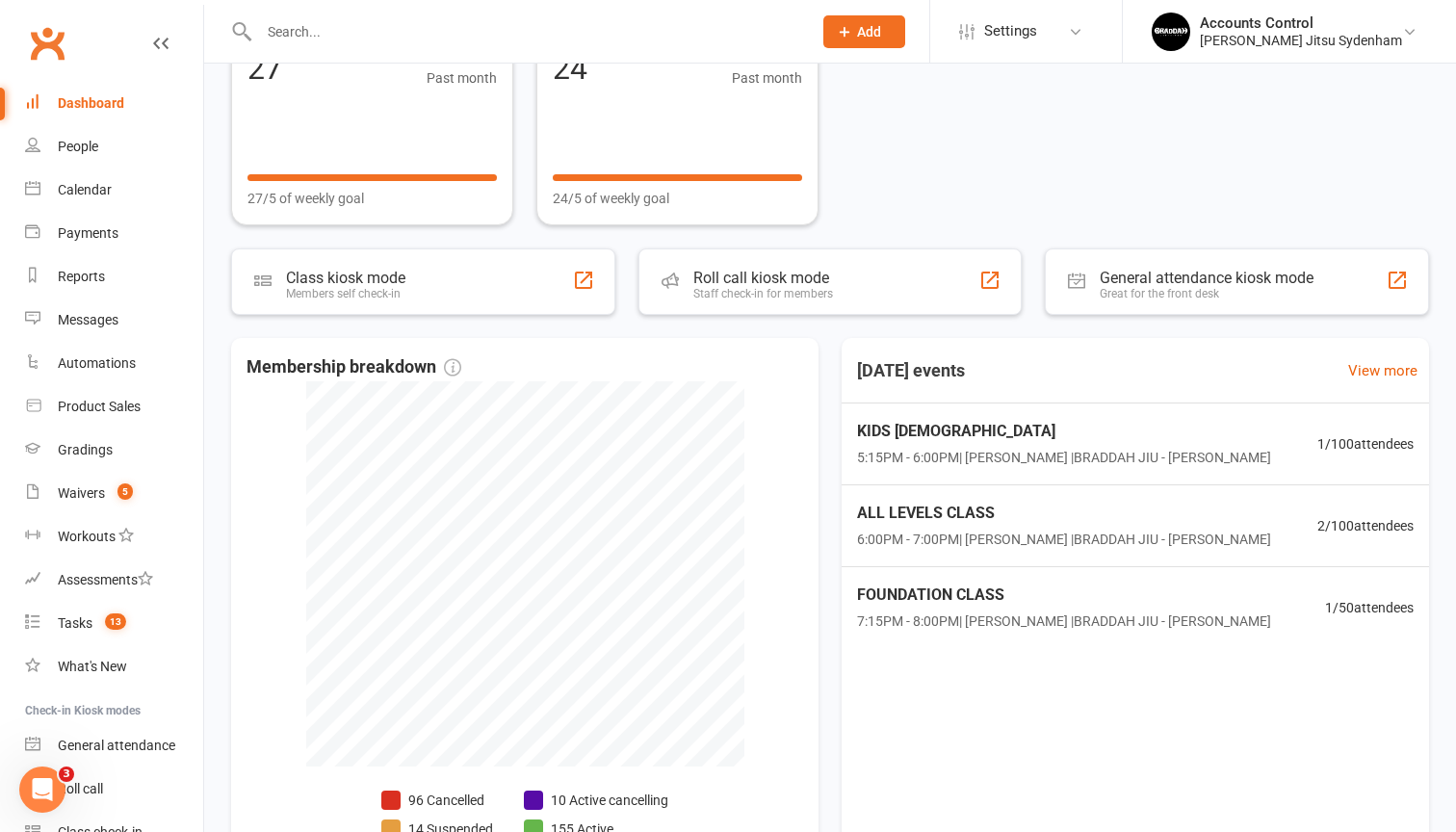
scroll to position [438, 0]
click at [1131, 609] on span "7:15PM - 8:00PM | Martin Melecchi | BRADDAH JIU - JITSU SYDENHAM" at bounding box center [1062, 620] width 422 height 22
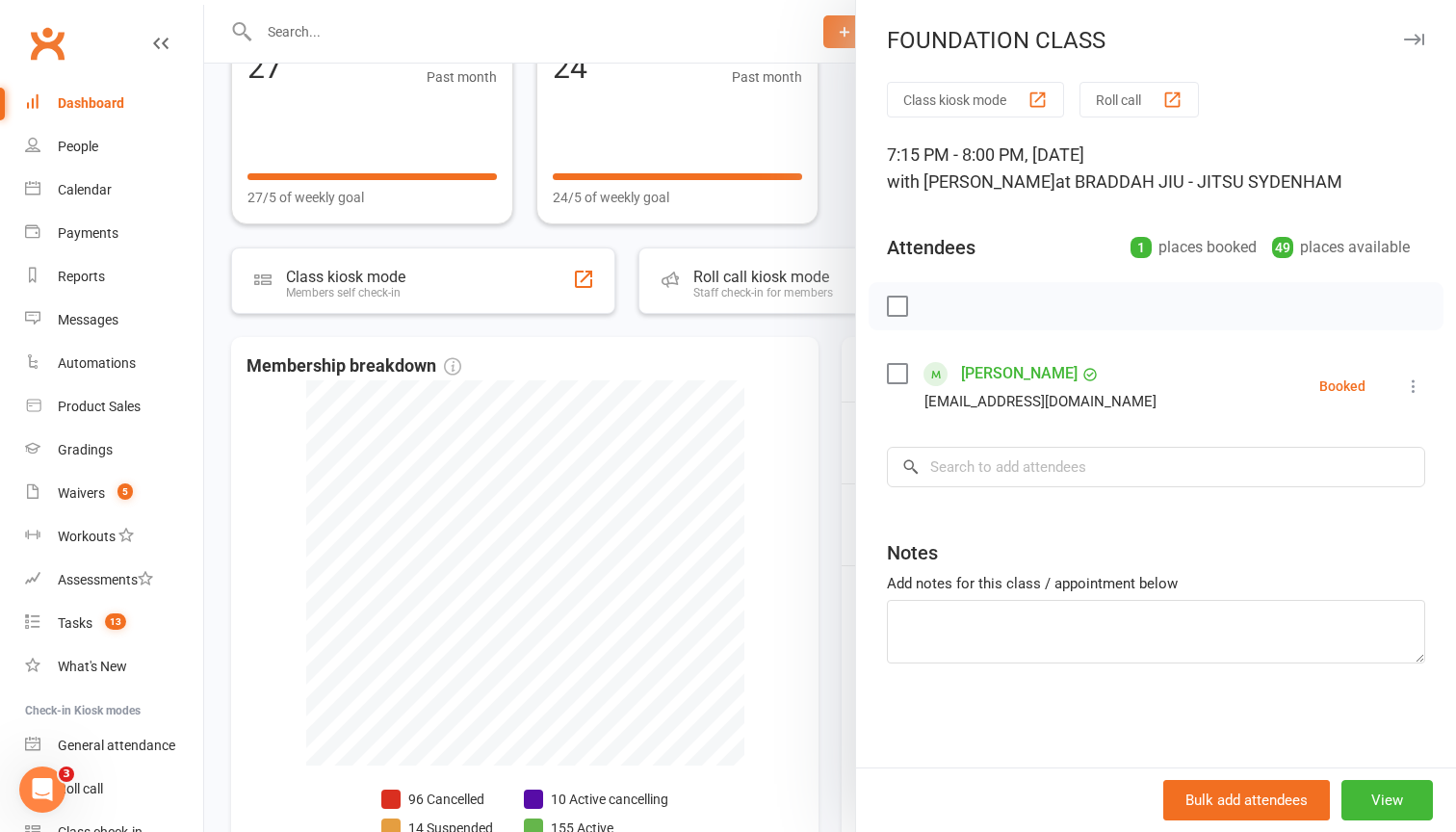
click at [828, 374] on div at bounding box center [830, 416] width 1252 height 832
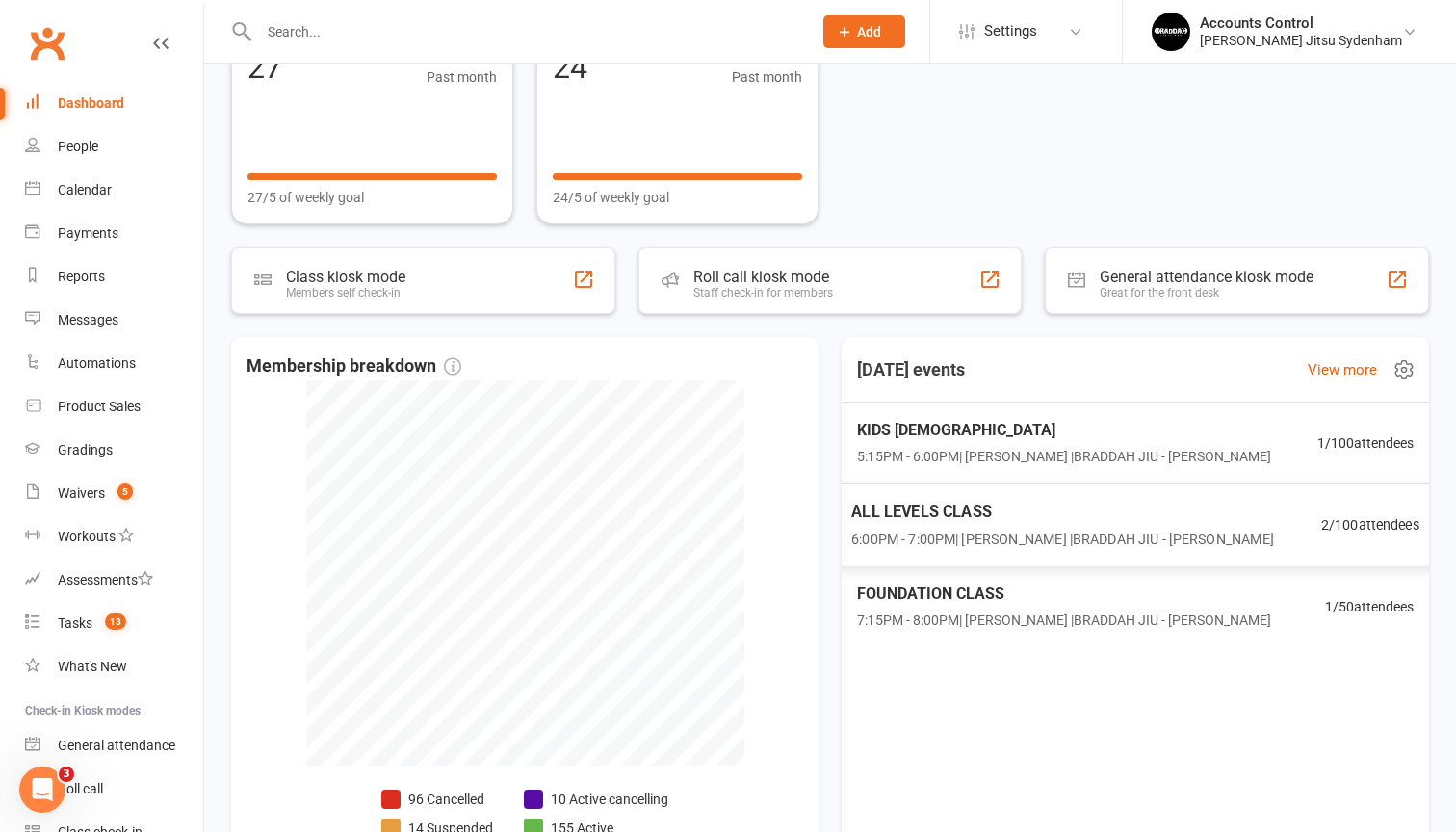
click at [1041, 521] on span "ALL LEVELS CLASS" at bounding box center [1062, 510] width 422 height 25
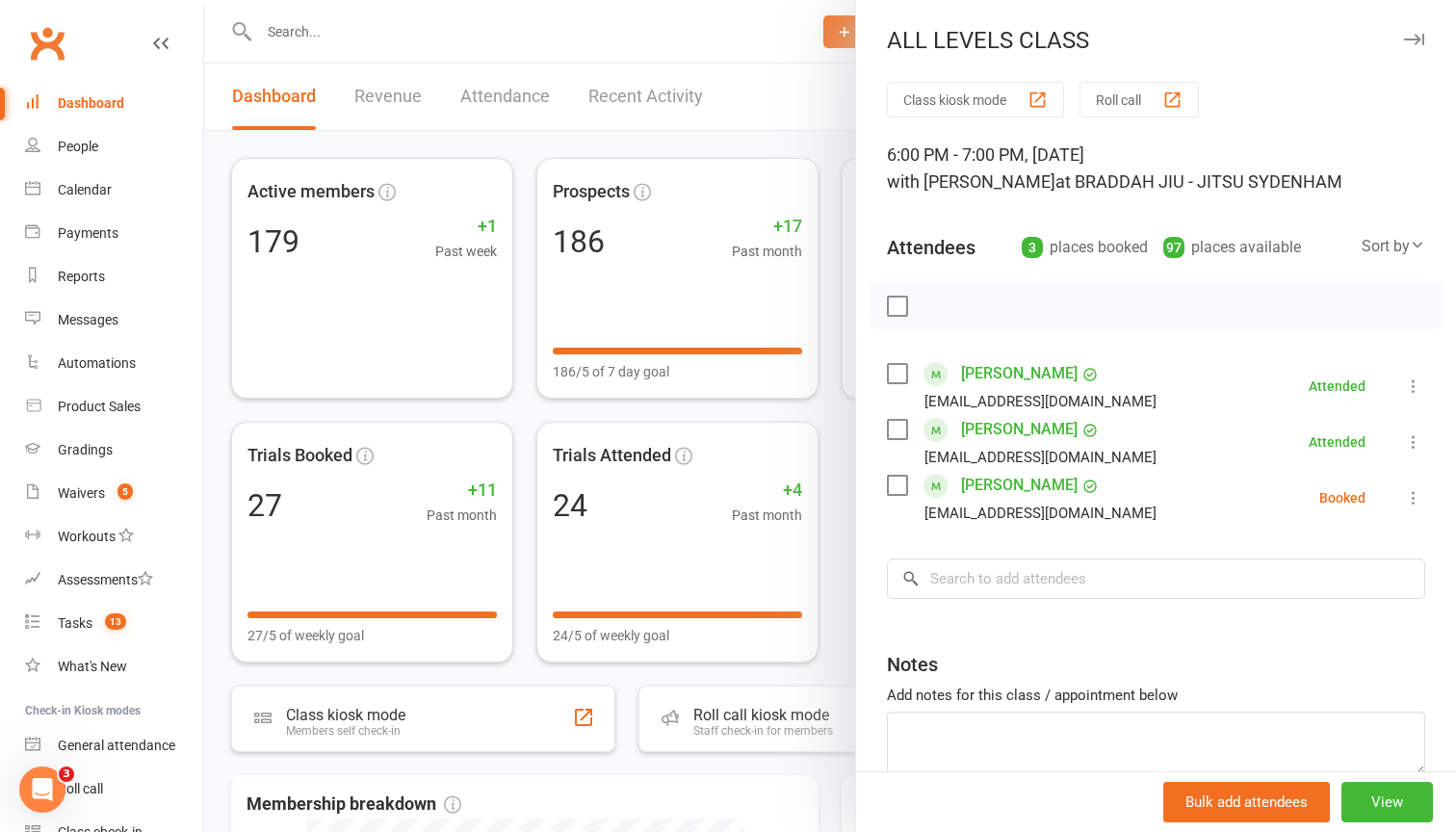
scroll to position [0, 0]
click at [827, 127] on div at bounding box center [830, 416] width 1252 height 832
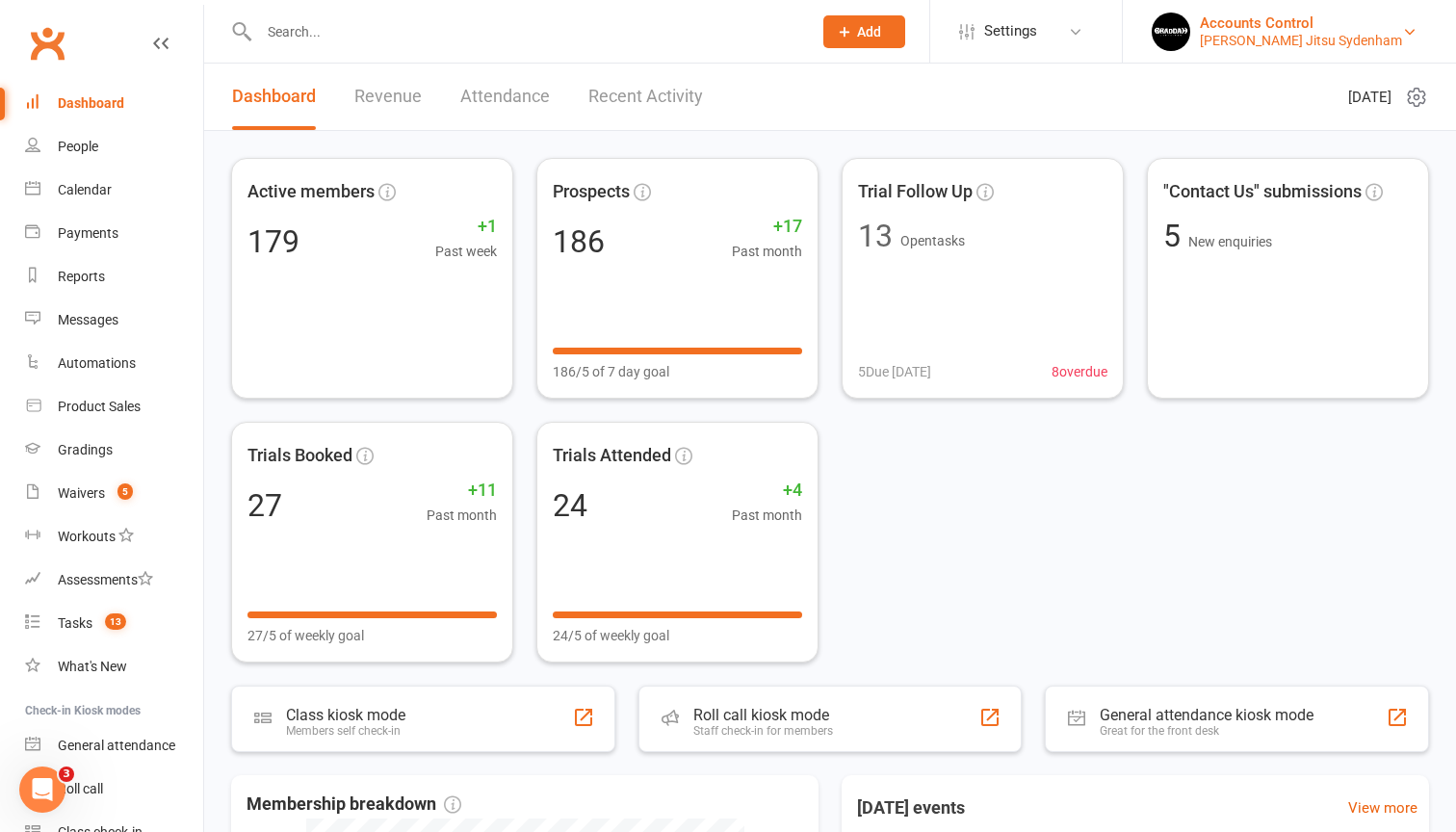
click at [1307, 26] on div "Accounts Control" at bounding box center [1300, 24] width 202 height 18
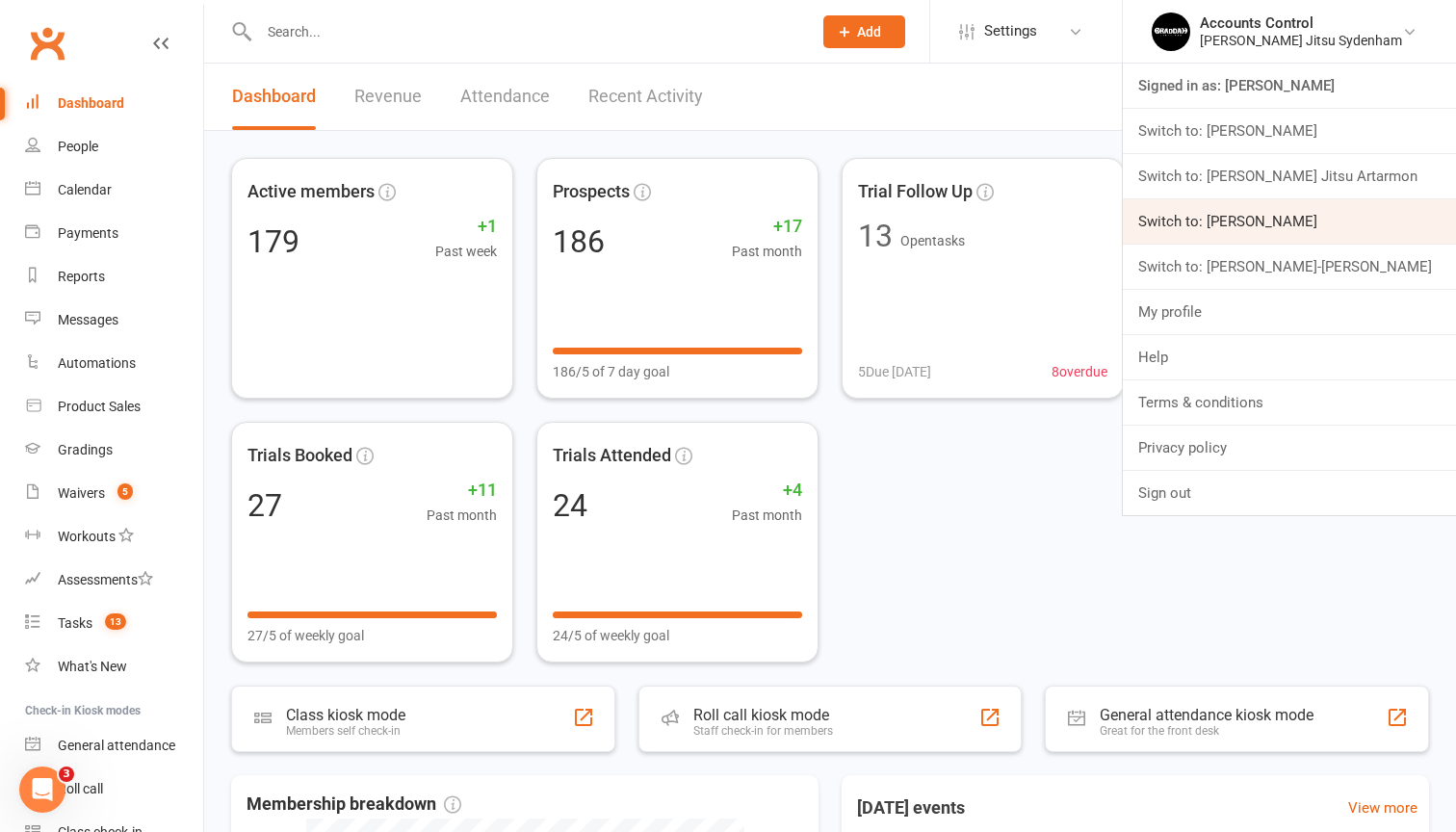
click at [1307, 223] on link "Switch to: [PERSON_NAME]" at bounding box center [1288, 221] width 333 height 44
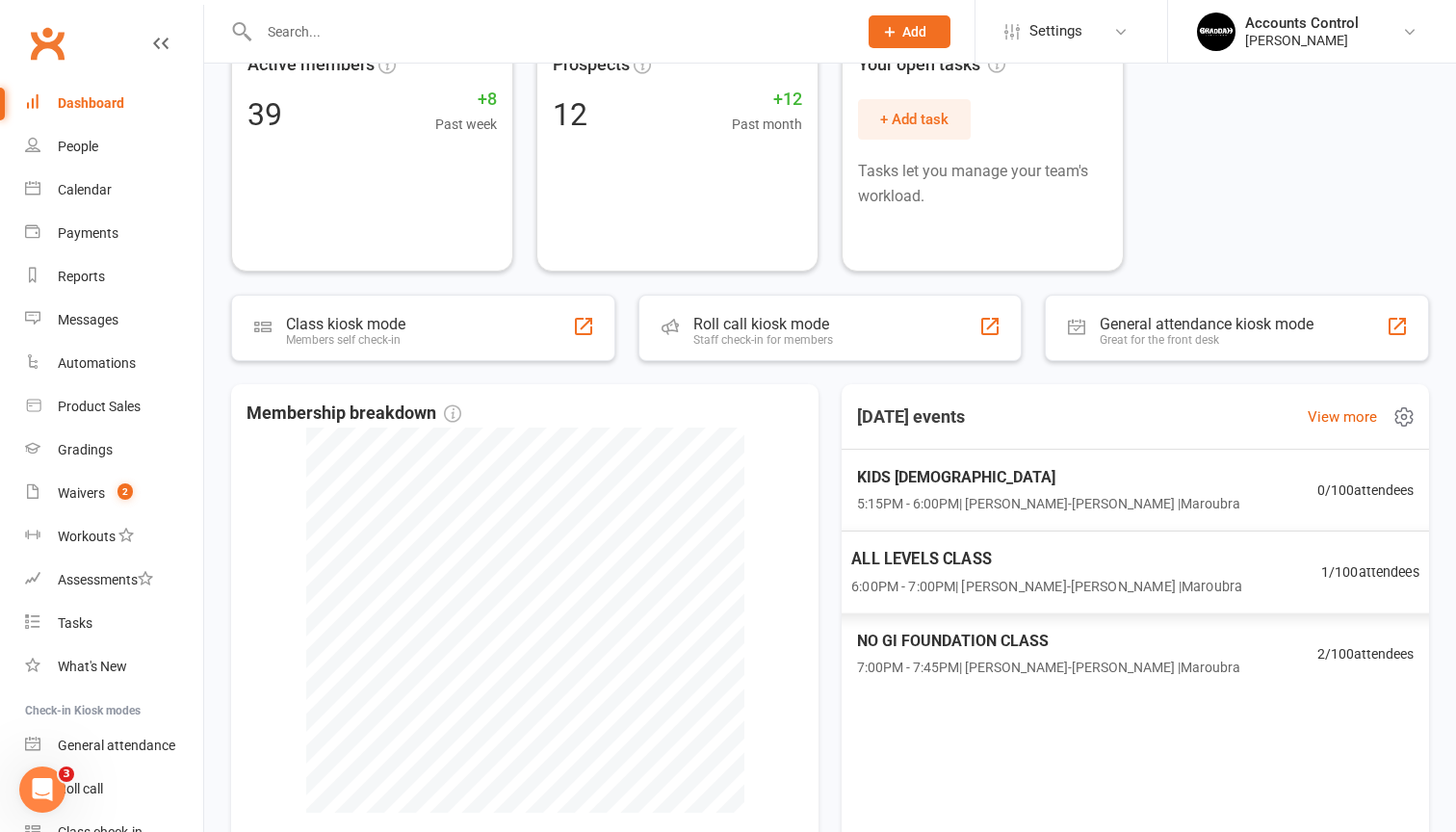
scroll to position [138, 0]
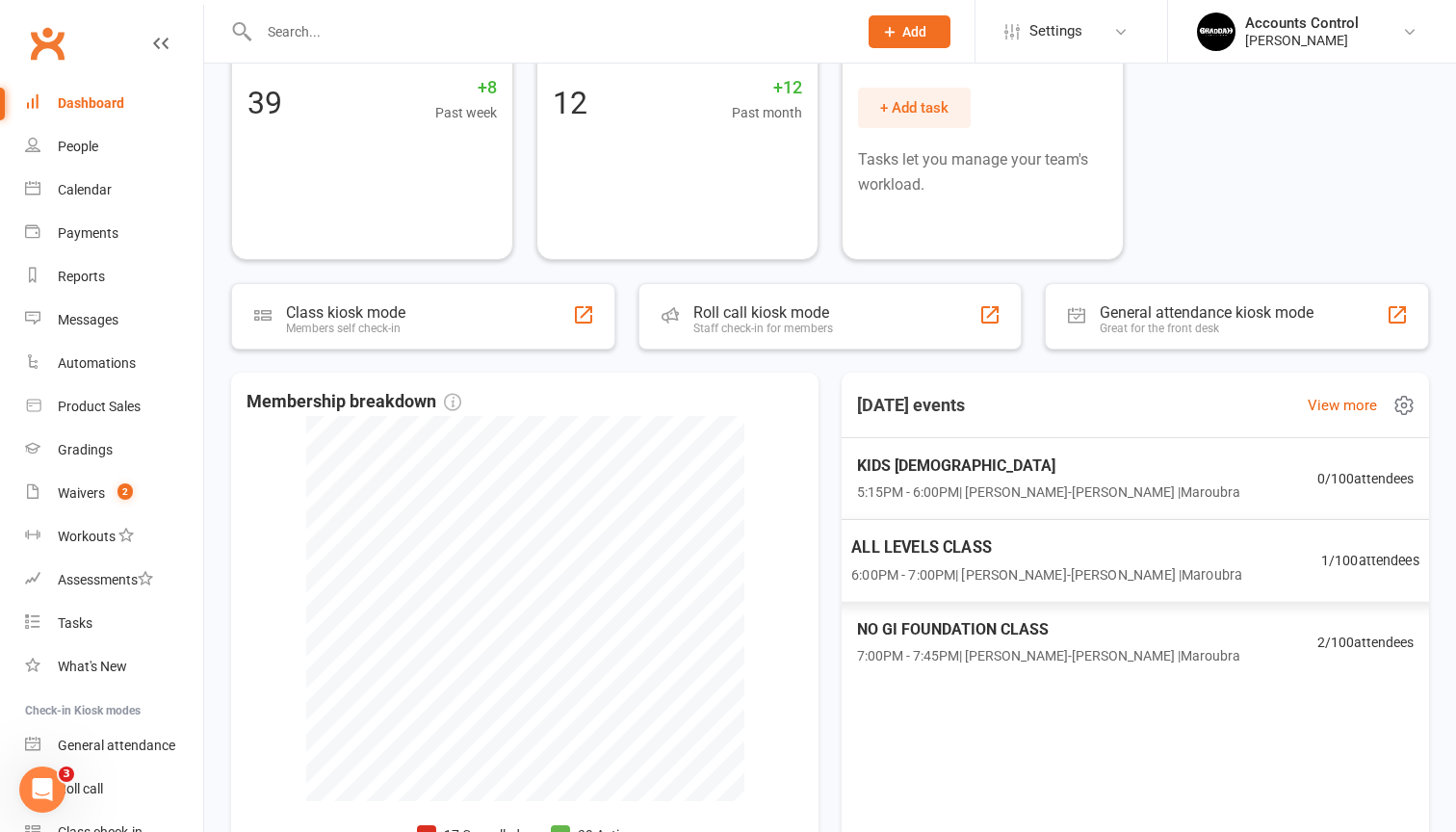
click at [1045, 573] on span "6:00PM - 7:00PM | Braddah Jiu-Jitsu Maroubra | Maroubra" at bounding box center [1046, 574] width 391 height 22
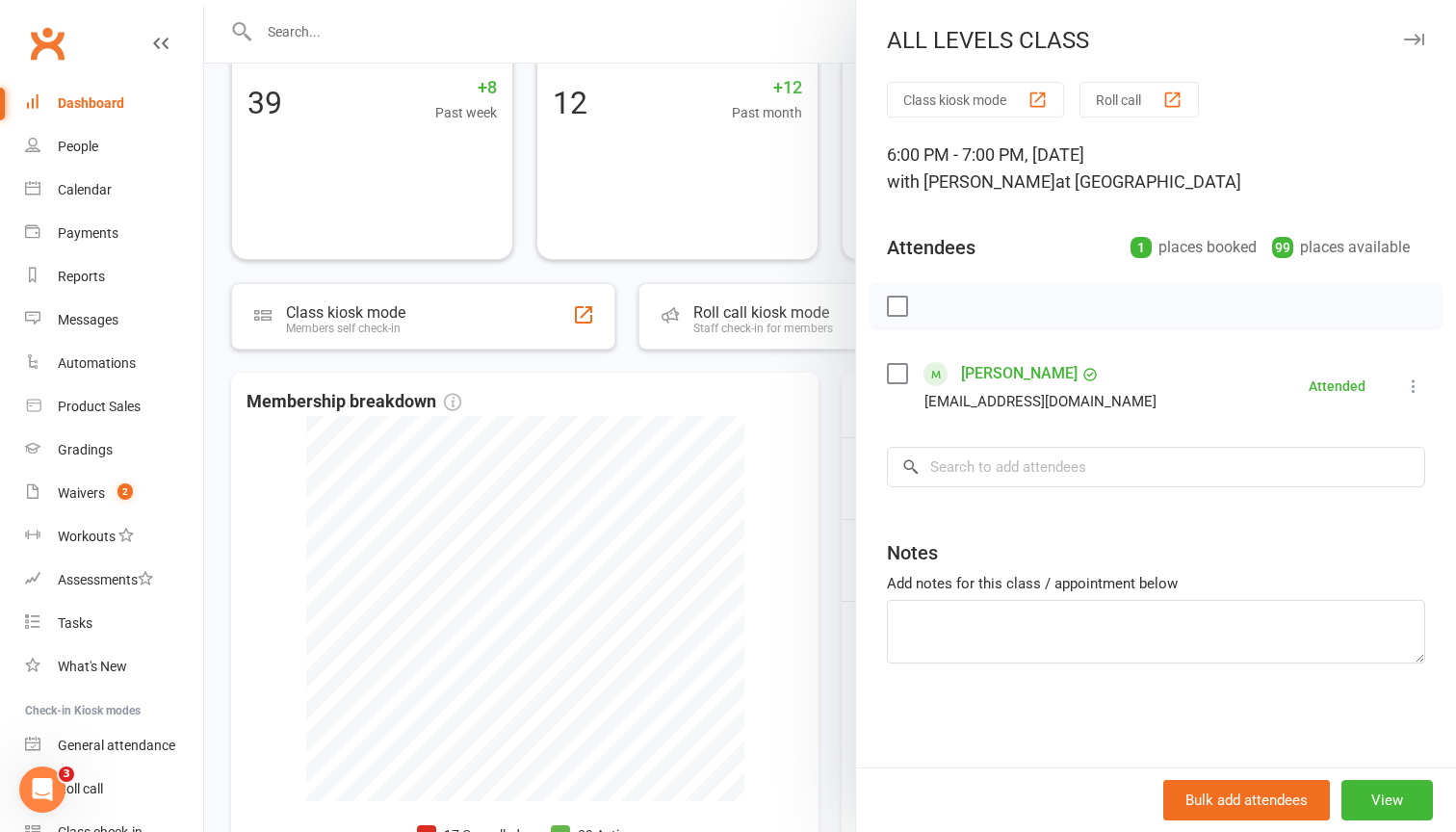
click at [738, 394] on div at bounding box center [830, 416] width 1252 height 832
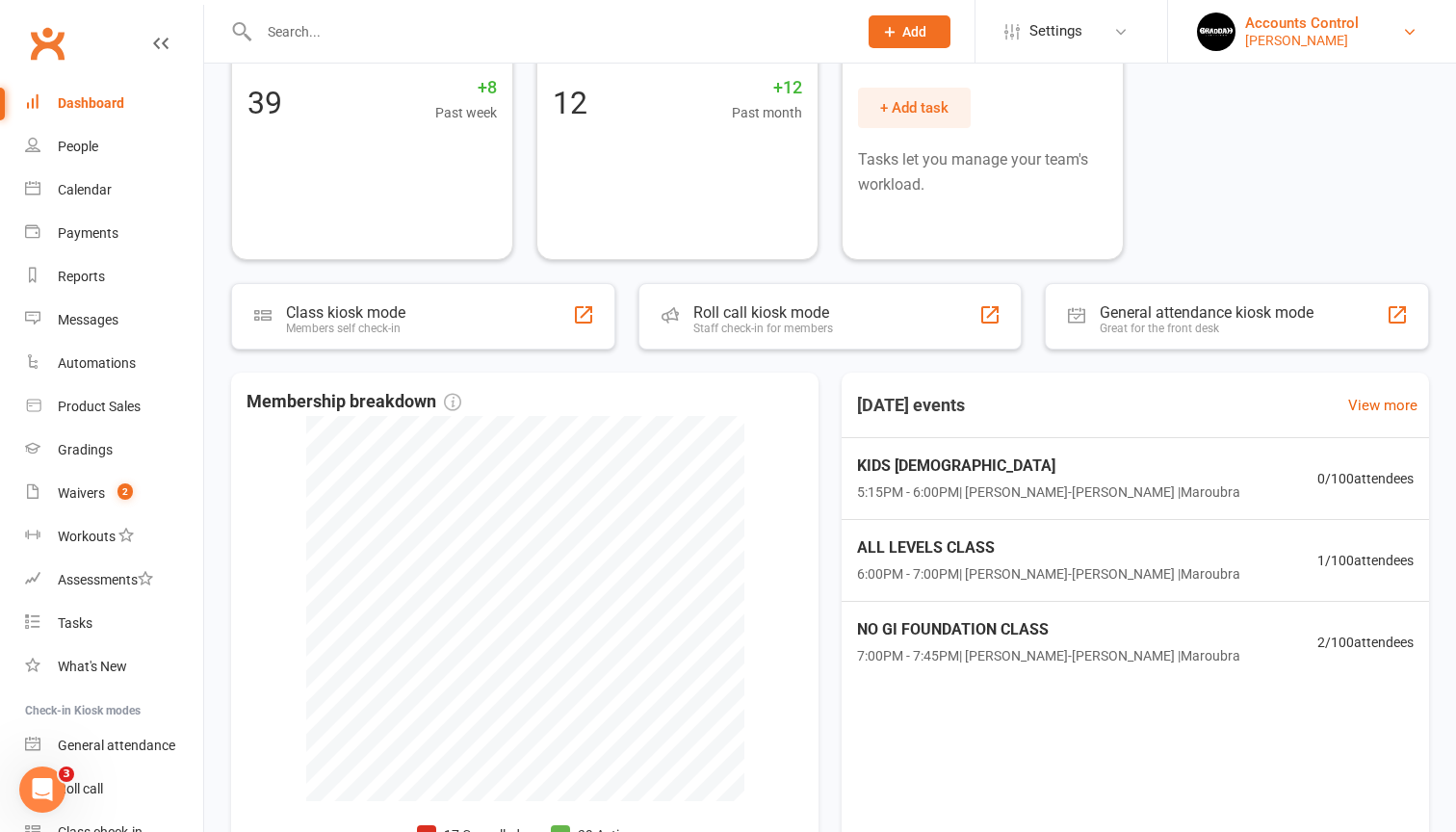
click at [1358, 42] on div "Braddah Jiu Jitsu Maroubra" at bounding box center [1301, 40] width 114 height 18
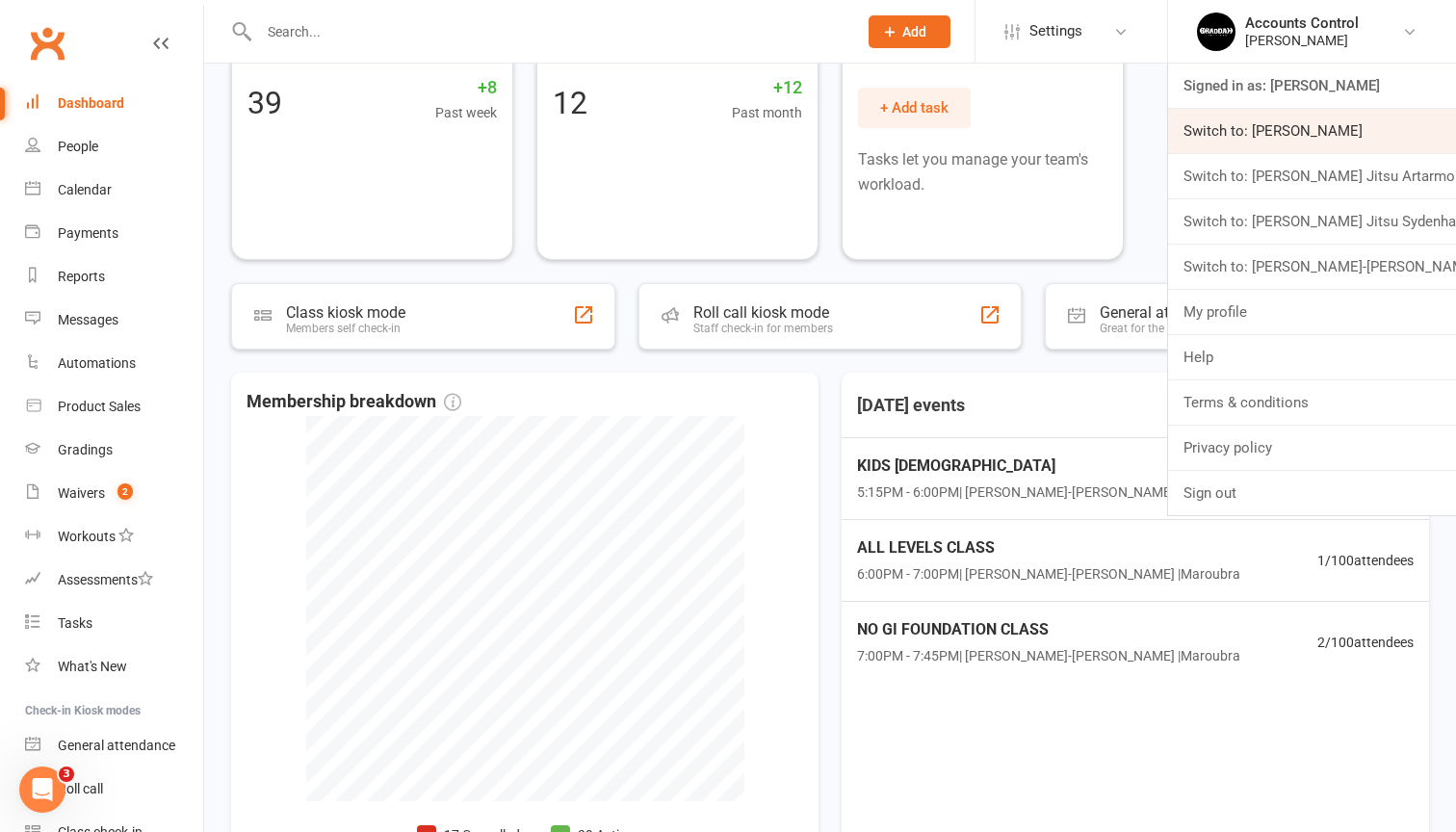
click at [1323, 136] on link "Switch to: [PERSON_NAME]" at bounding box center [1312, 130] width 288 height 44
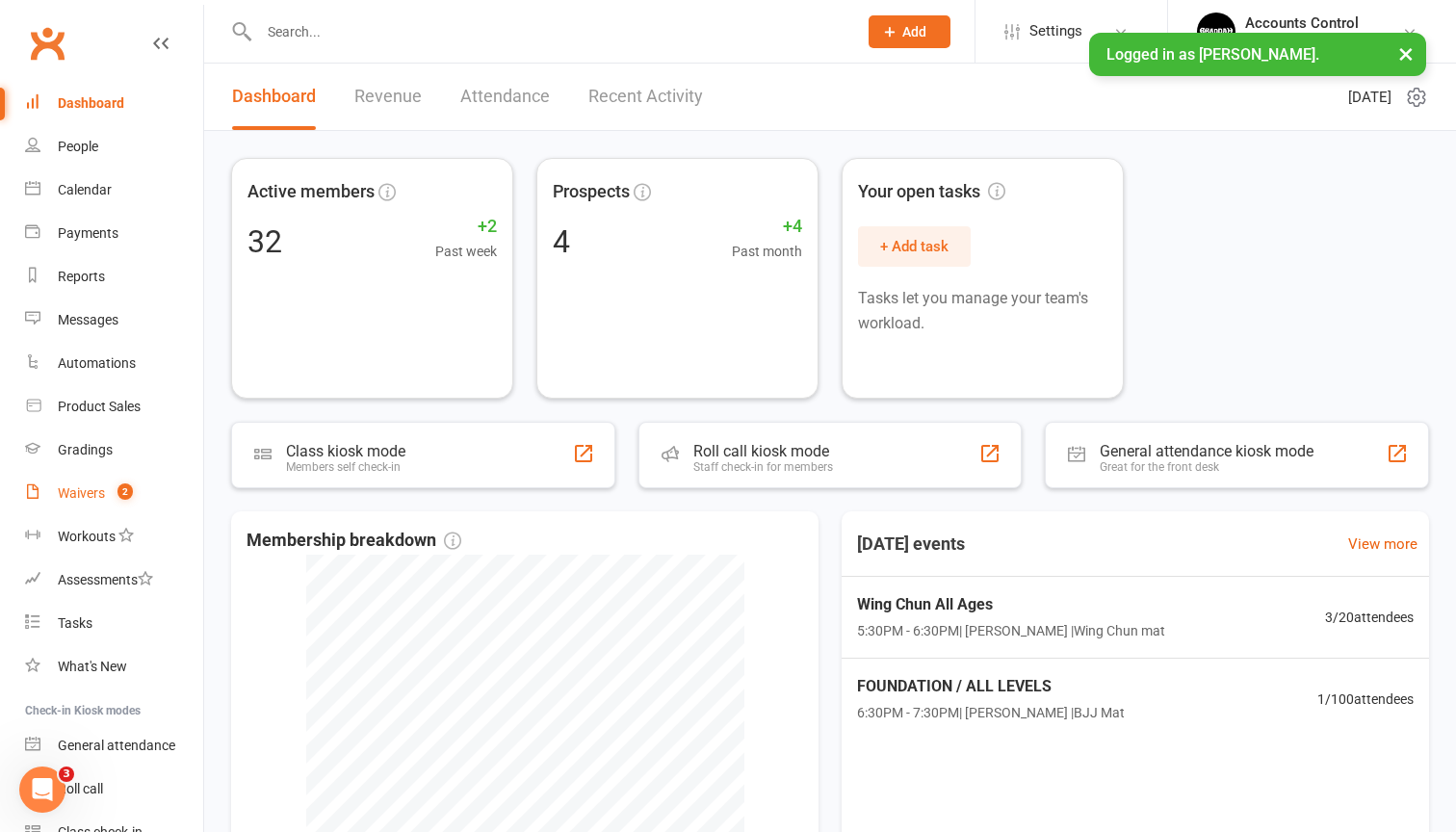
click at [115, 496] on count-badge "2" at bounding box center [119, 493] width 25 height 16
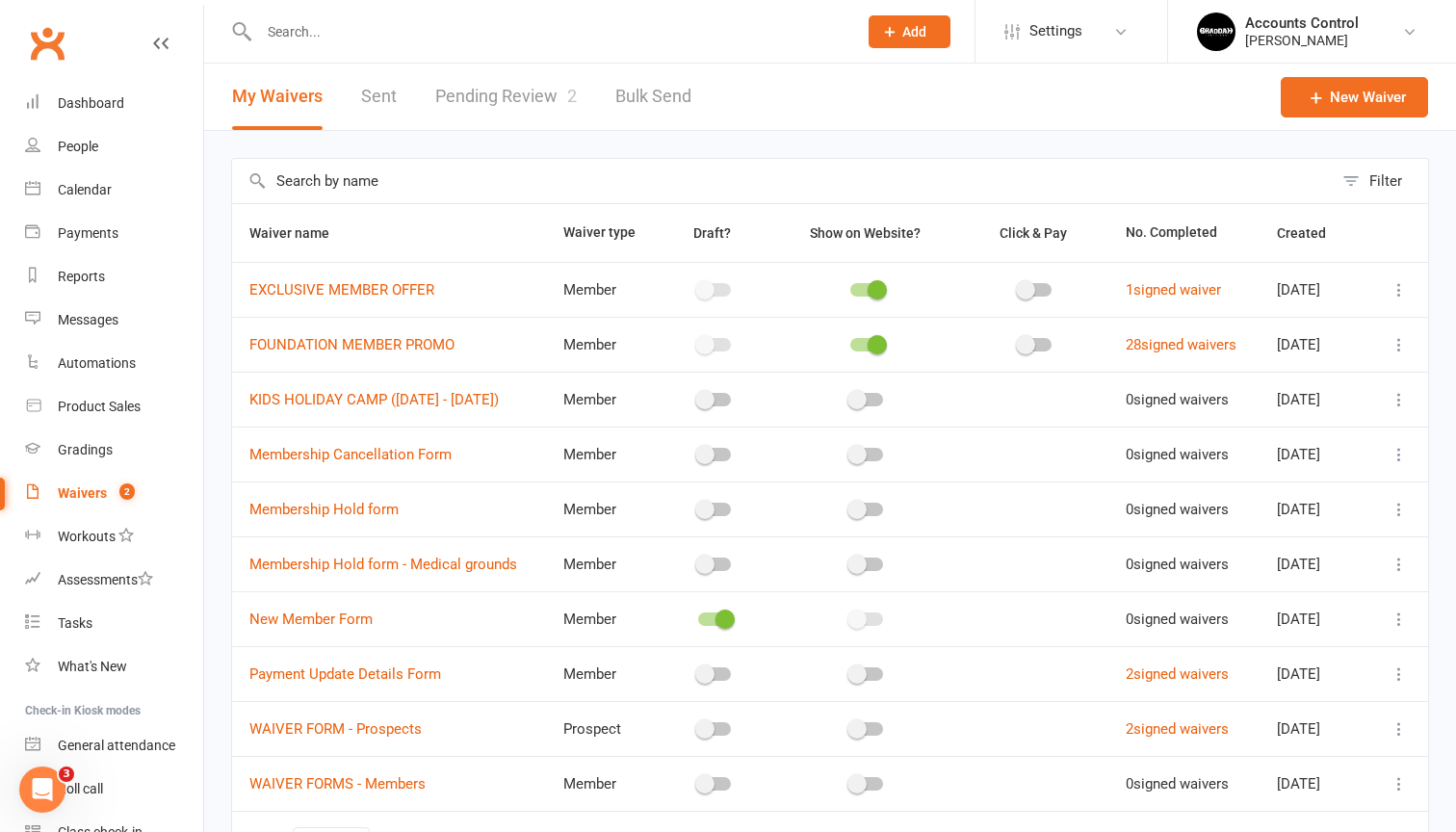
click at [503, 100] on link "Pending Review 2" at bounding box center [505, 96] width 141 height 66
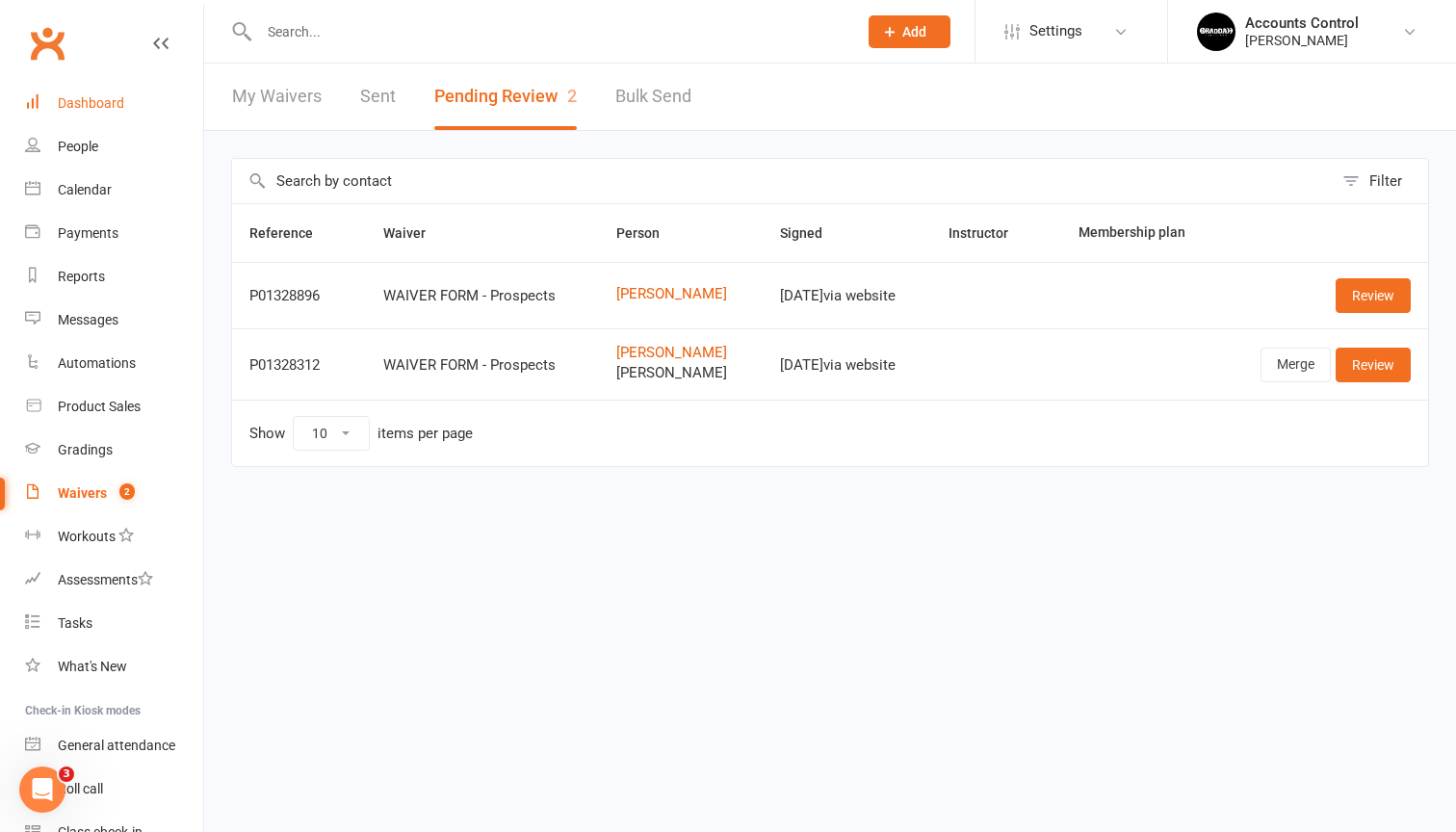
click at [120, 98] on div "Dashboard" at bounding box center [91, 104] width 66 height 16
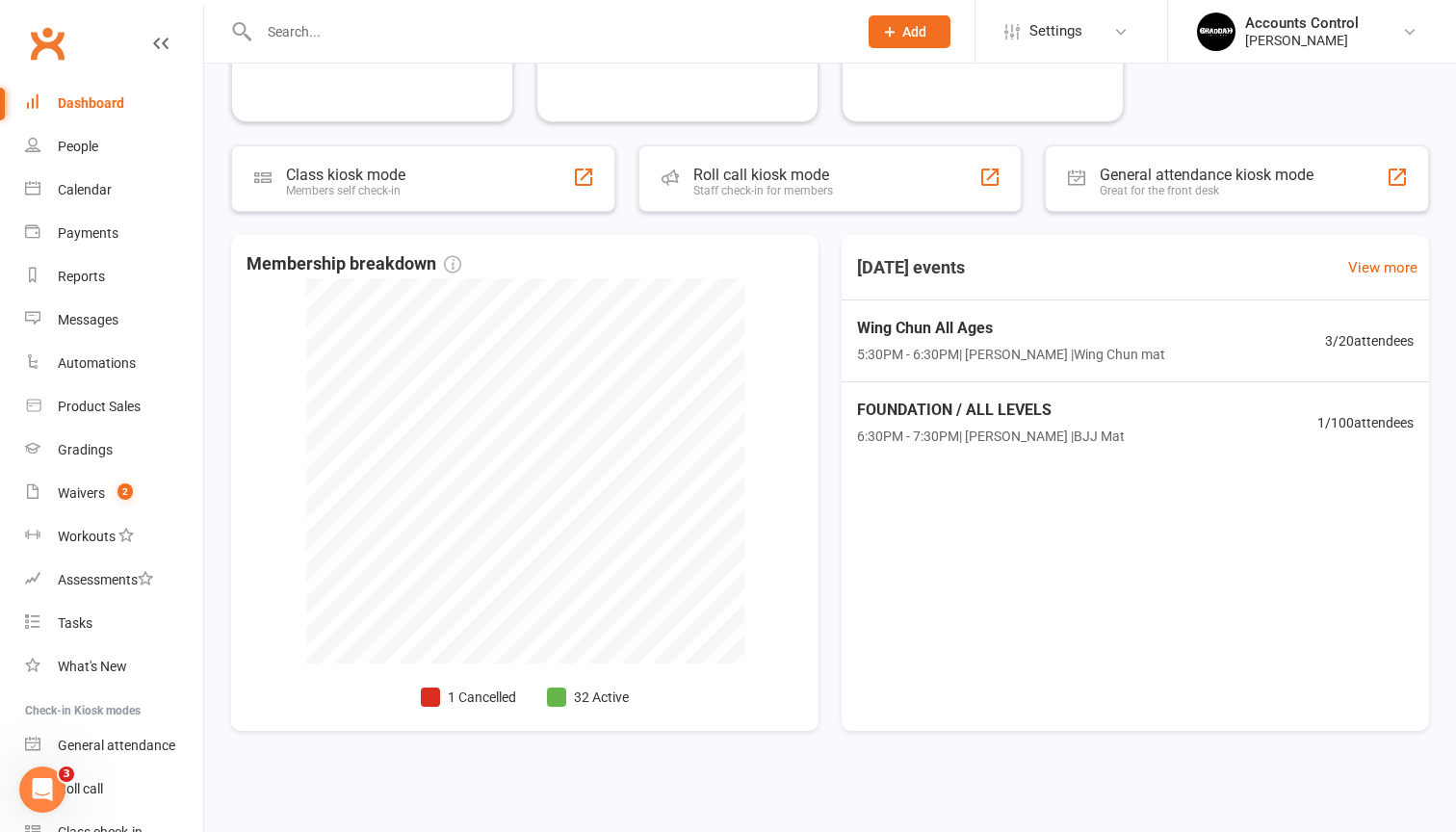
scroll to position [292, 0]
click at [1181, 406] on div "FOUNDATION / ALL LEVELS 6:30PM - 7:30PM | Braddah Eastwood | BJJ Mat 1 / 100 at…" at bounding box center [1135, 422] width 615 height 83
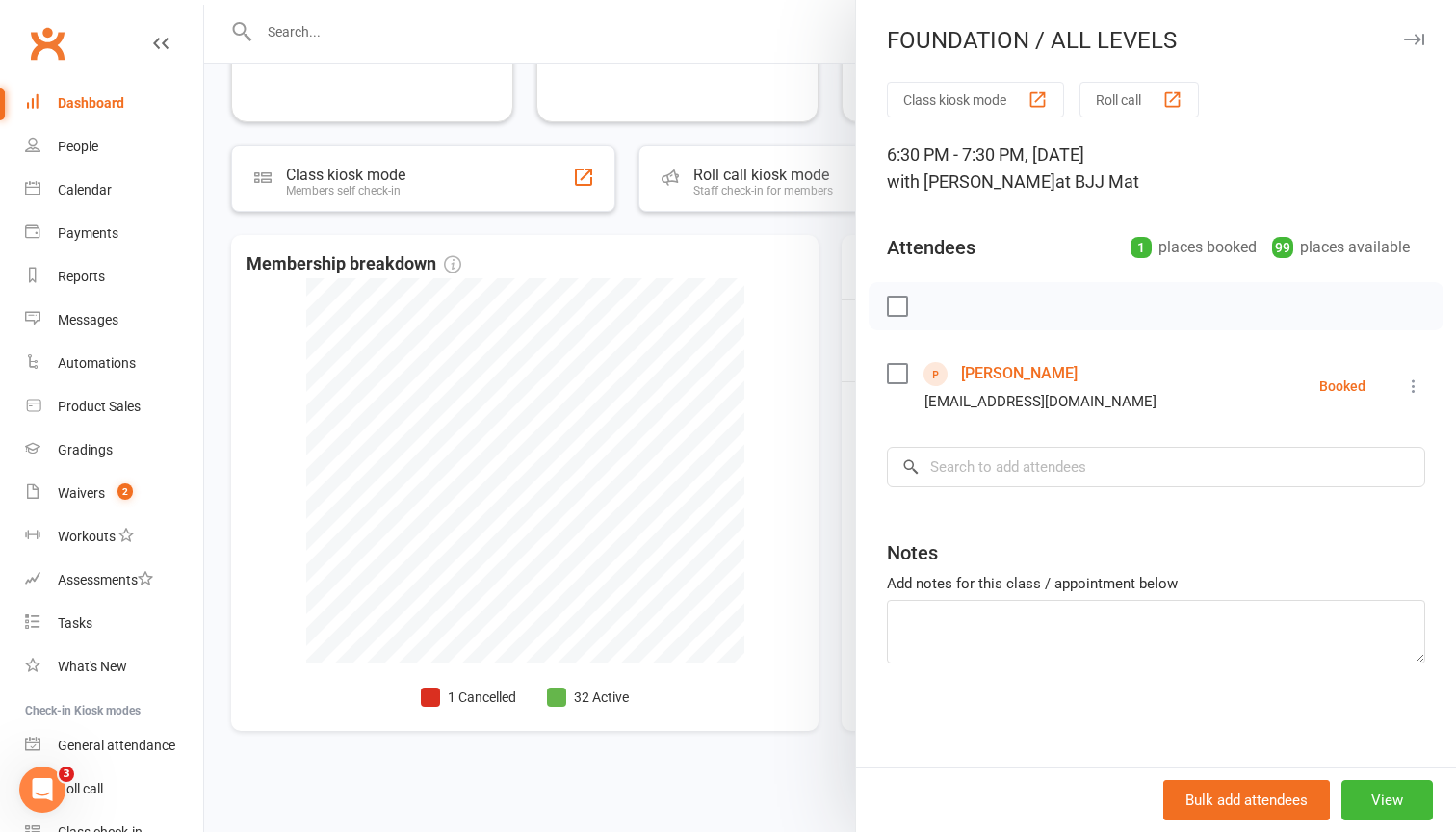
click at [838, 321] on div at bounding box center [830, 416] width 1252 height 832
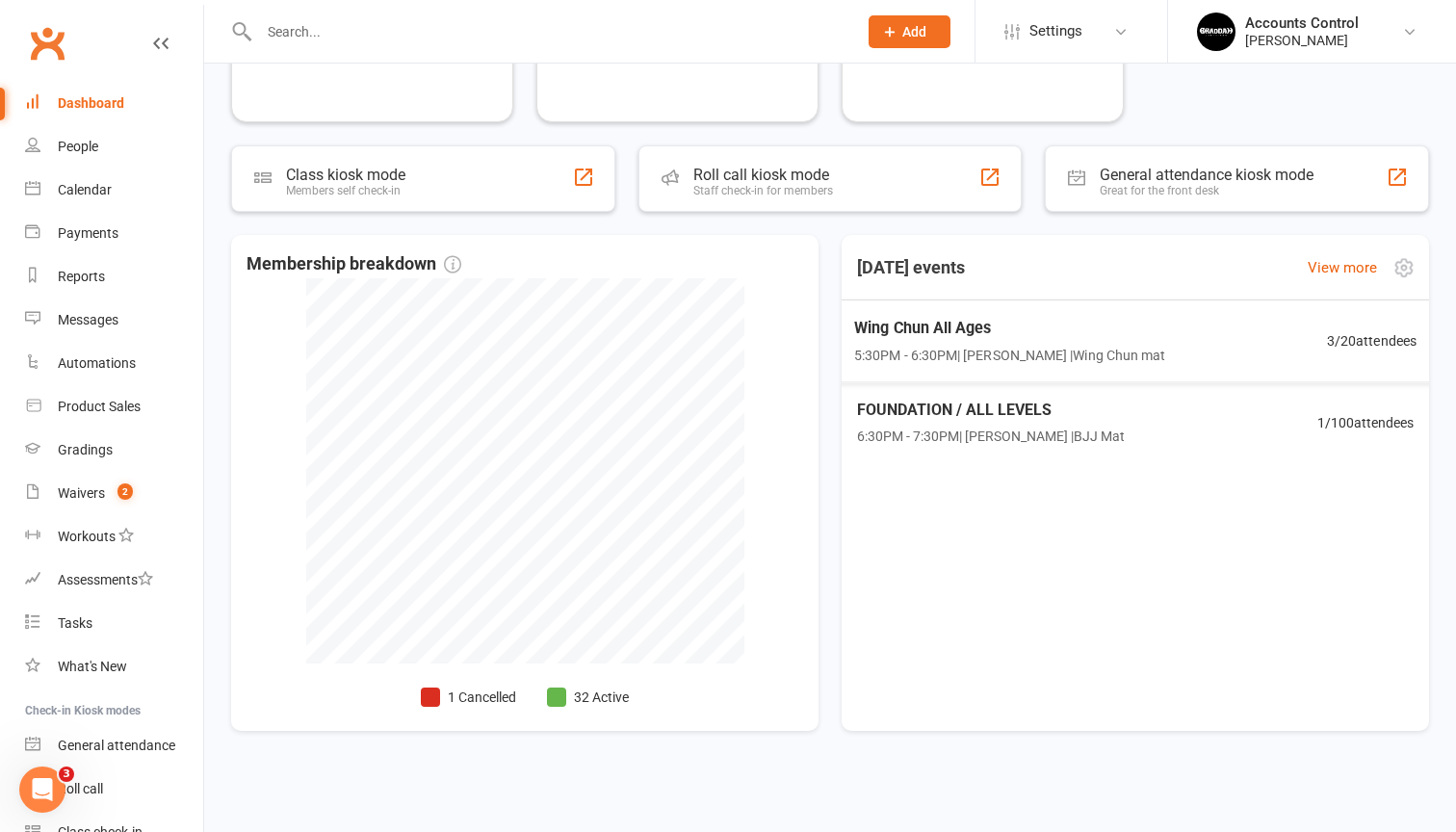
click at [931, 319] on span "Wing Chun All Ages" at bounding box center [1009, 328] width 311 height 25
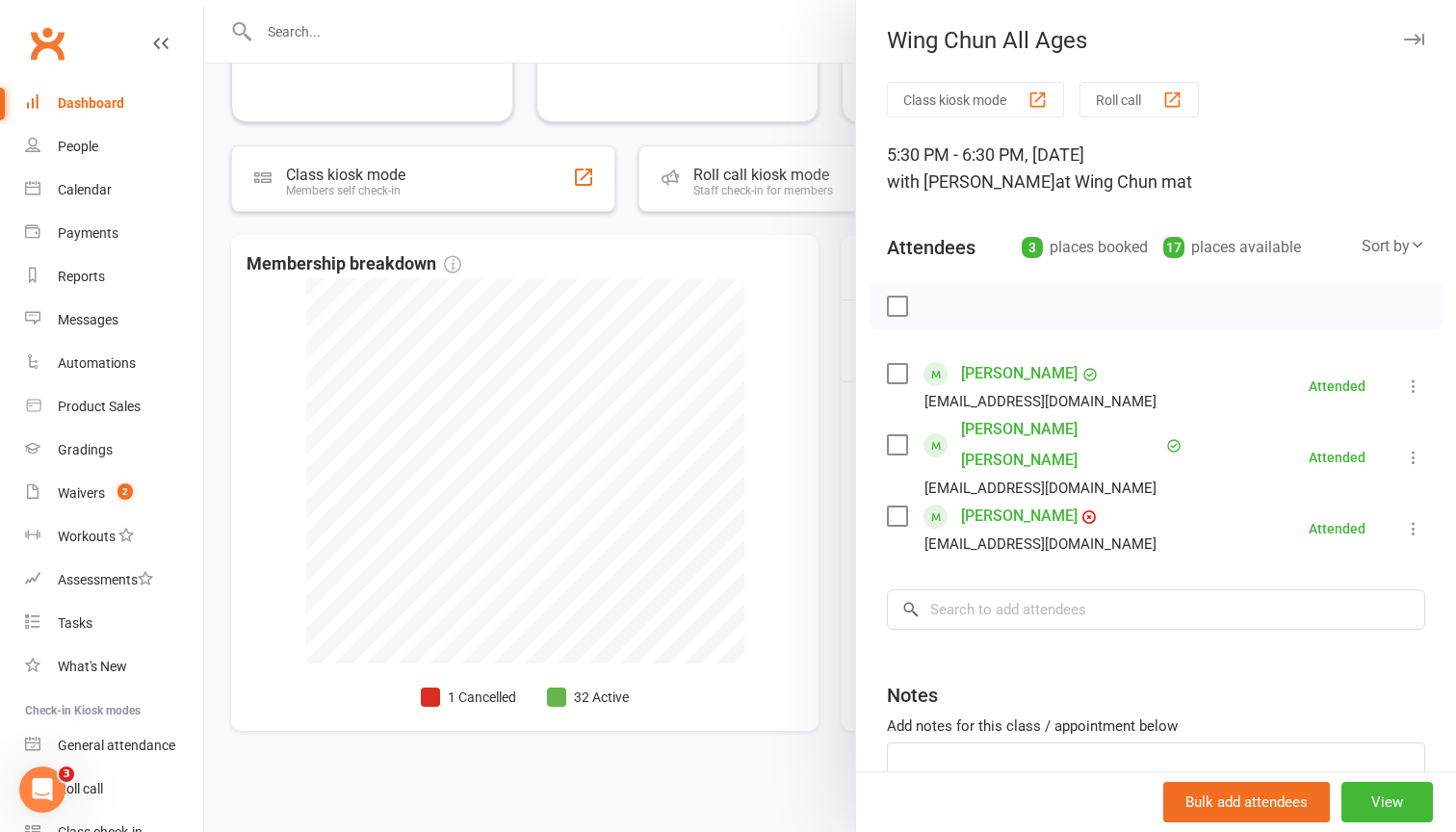
click at [807, 292] on div at bounding box center [830, 416] width 1252 height 832
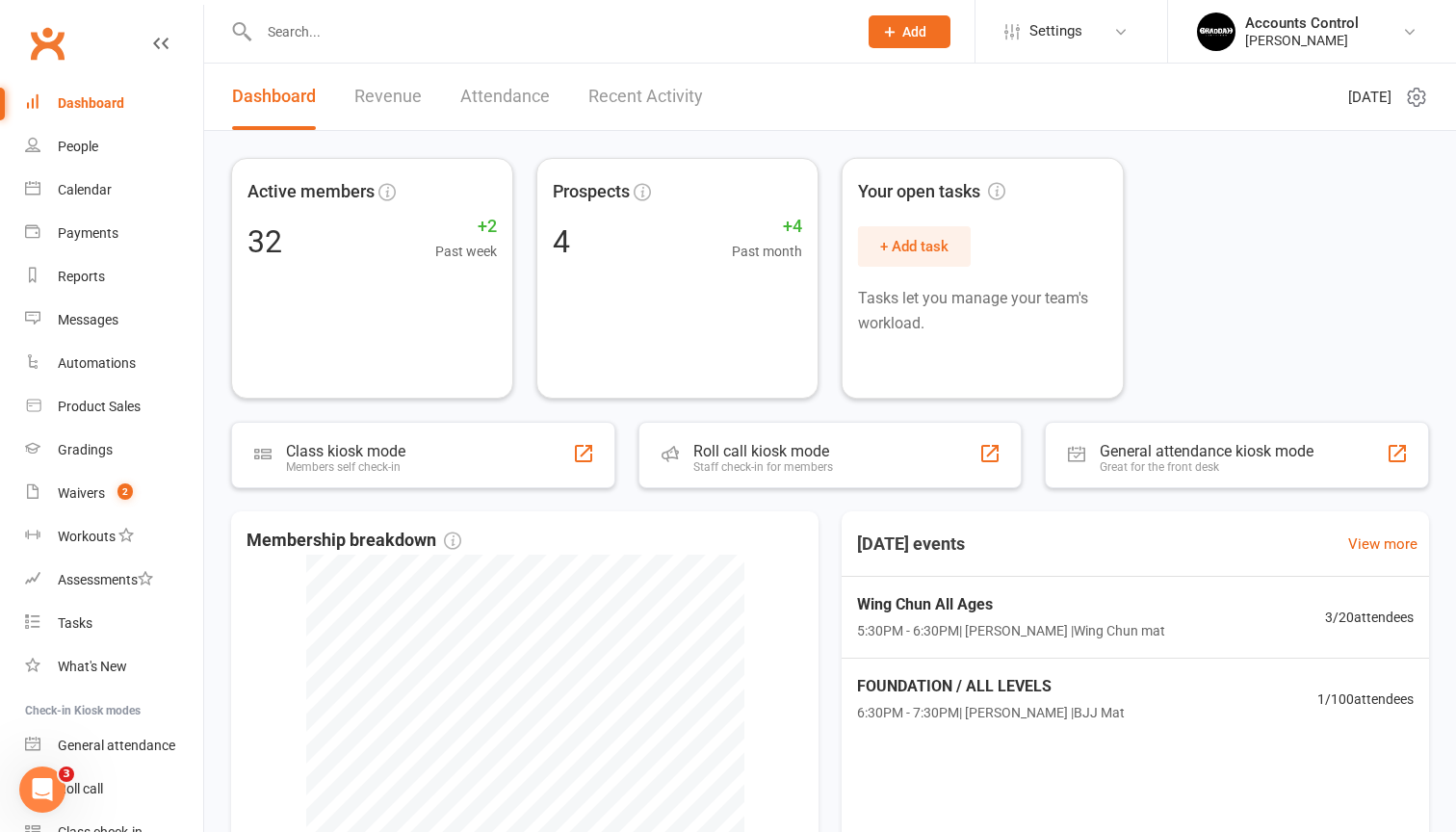
scroll to position [0, 0]
click at [1350, 35] on div "Braddah Eastwood" at bounding box center [1301, 40] width 114 height 18
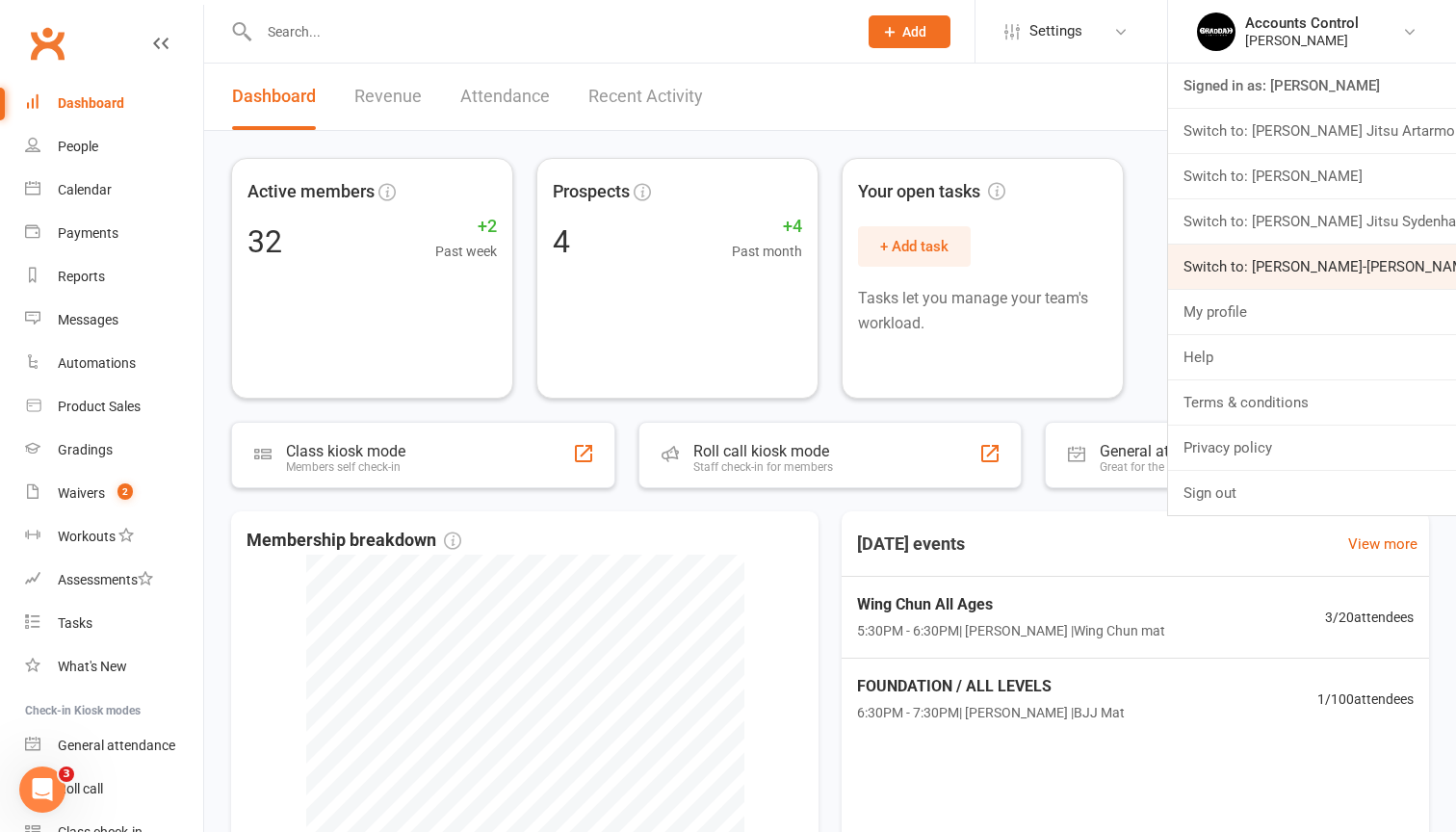
click at [1311, 257] on link "Switch to: Braddah Jiu-Jitsu Thornleigh" at bounding box center [1312, 266] width 288 height 44
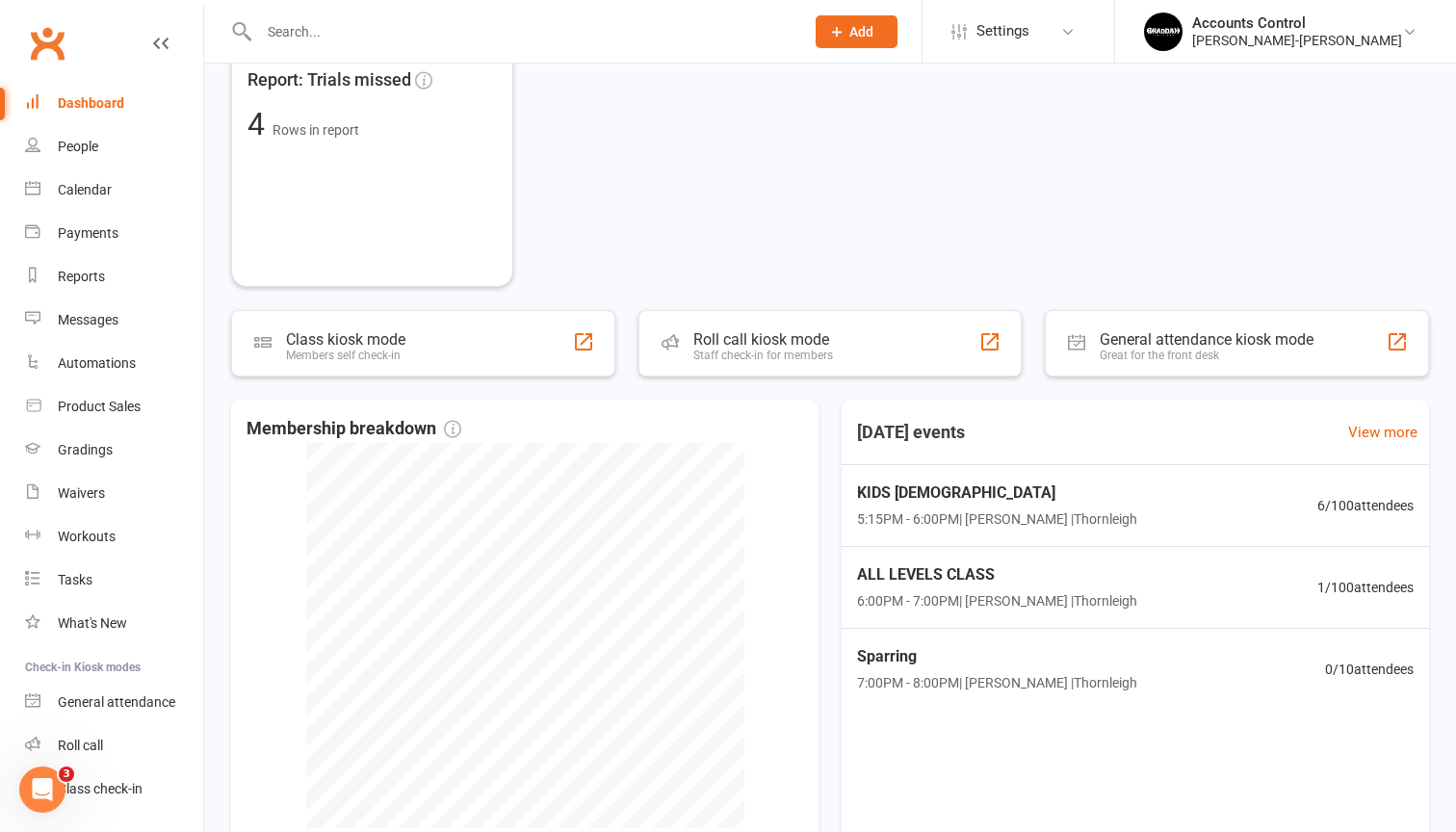
scroll to position [378, 0]
click at [1143, 589] on div "ALL LEVELS CLASS 6:00PM - 7:00PM | [PERSON_NAME] | Thornleigh 1 / 100 attendees" at bounding box center [1135, 584] width 615 height 84
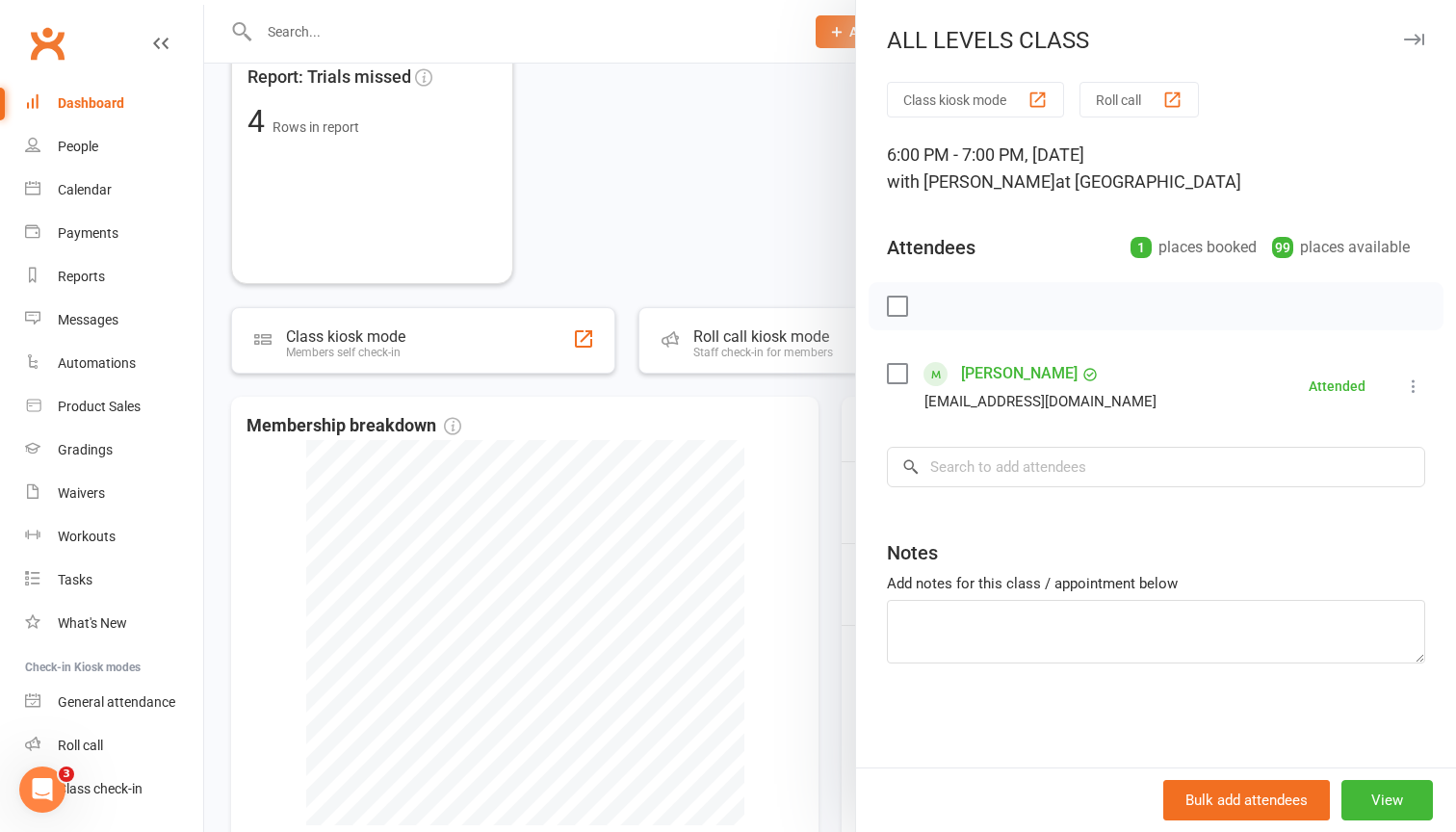
click at [654, 288] on div at bounding box center [830, 416] width 1252 height 832
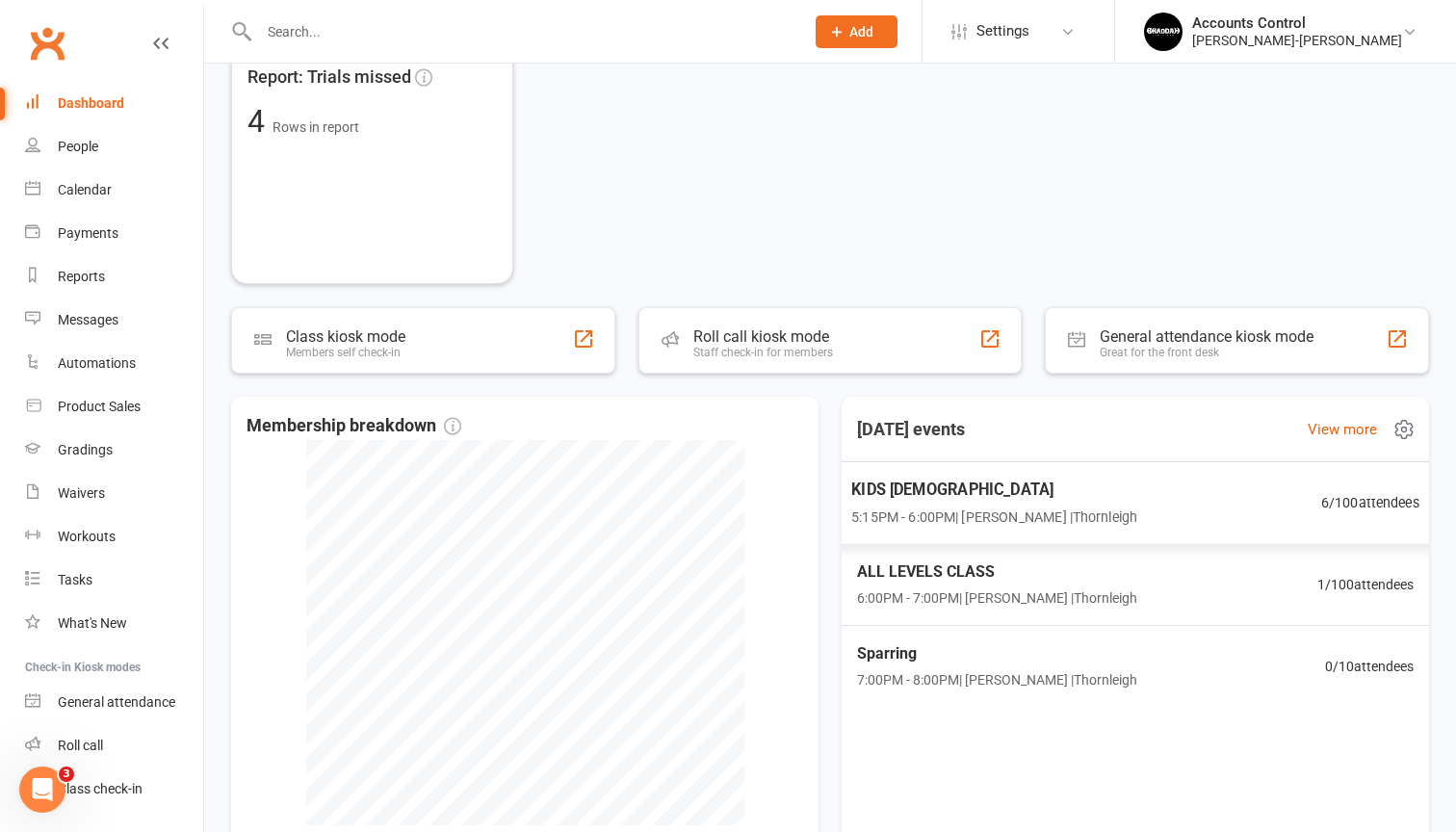
click at [949, 510] on span "5:15PM - 6:00PM | Brett Gibson | Thornleigh" at bounding box center [994, 516] width 286 height 22
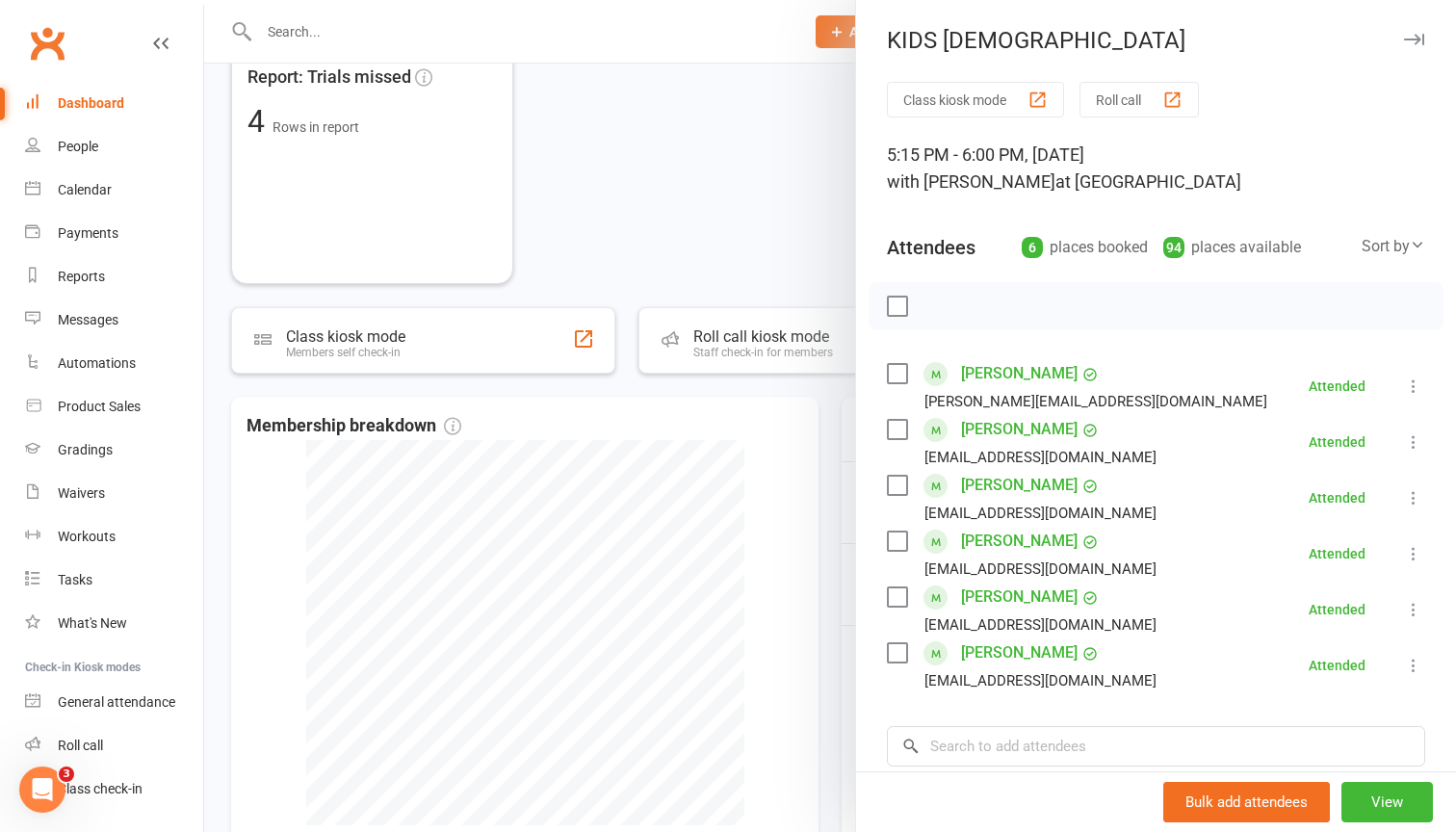
click at [700, 206] on div at bounding box center [830, 416] width 1252 height 832
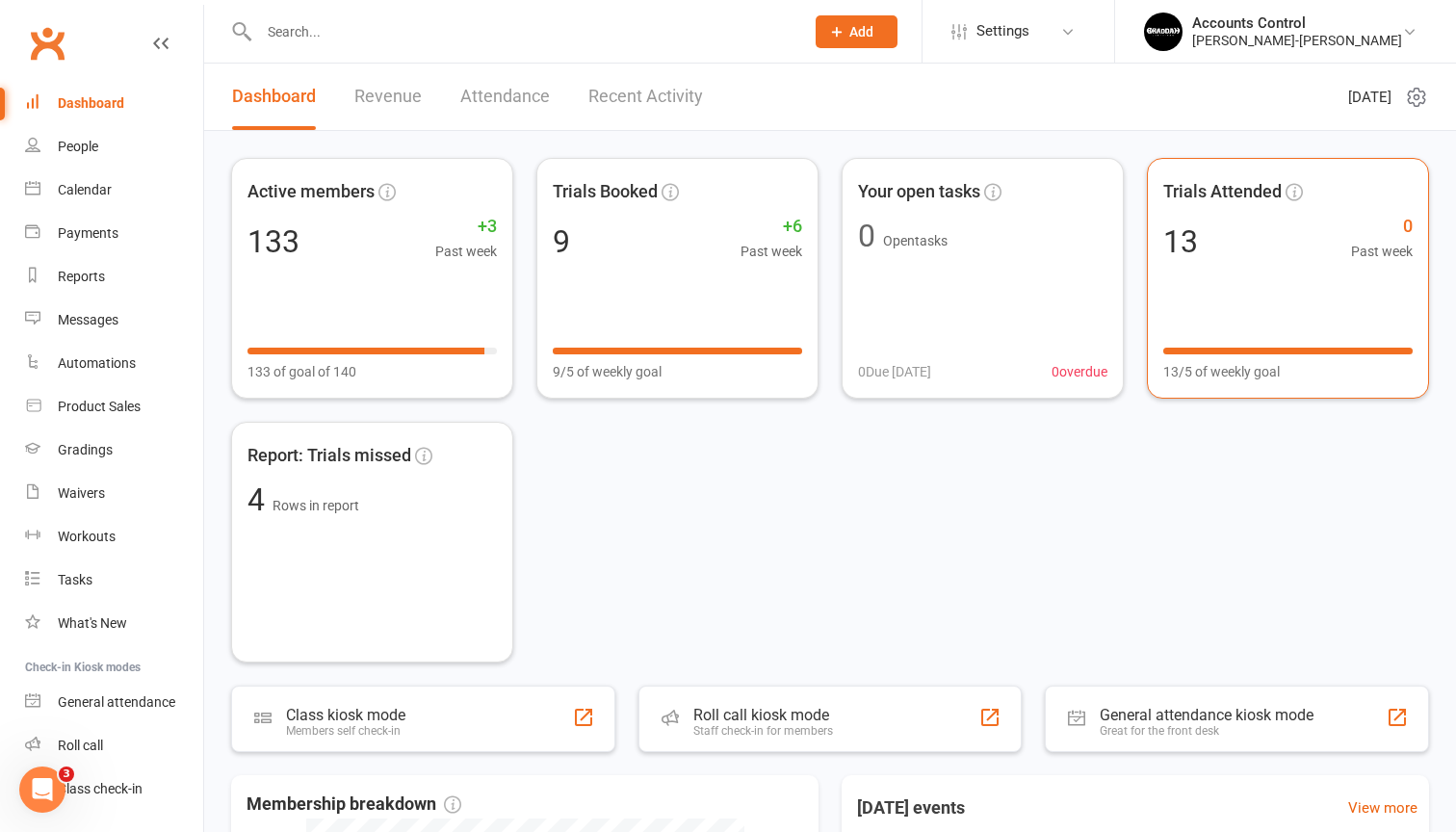
scroll to position [0, 0]
click at [1395, 49] on link "Accounts Control Braddah Jiu-Jitsu Thornleigh" at bounding box center [1285, 32] width 283 height 38
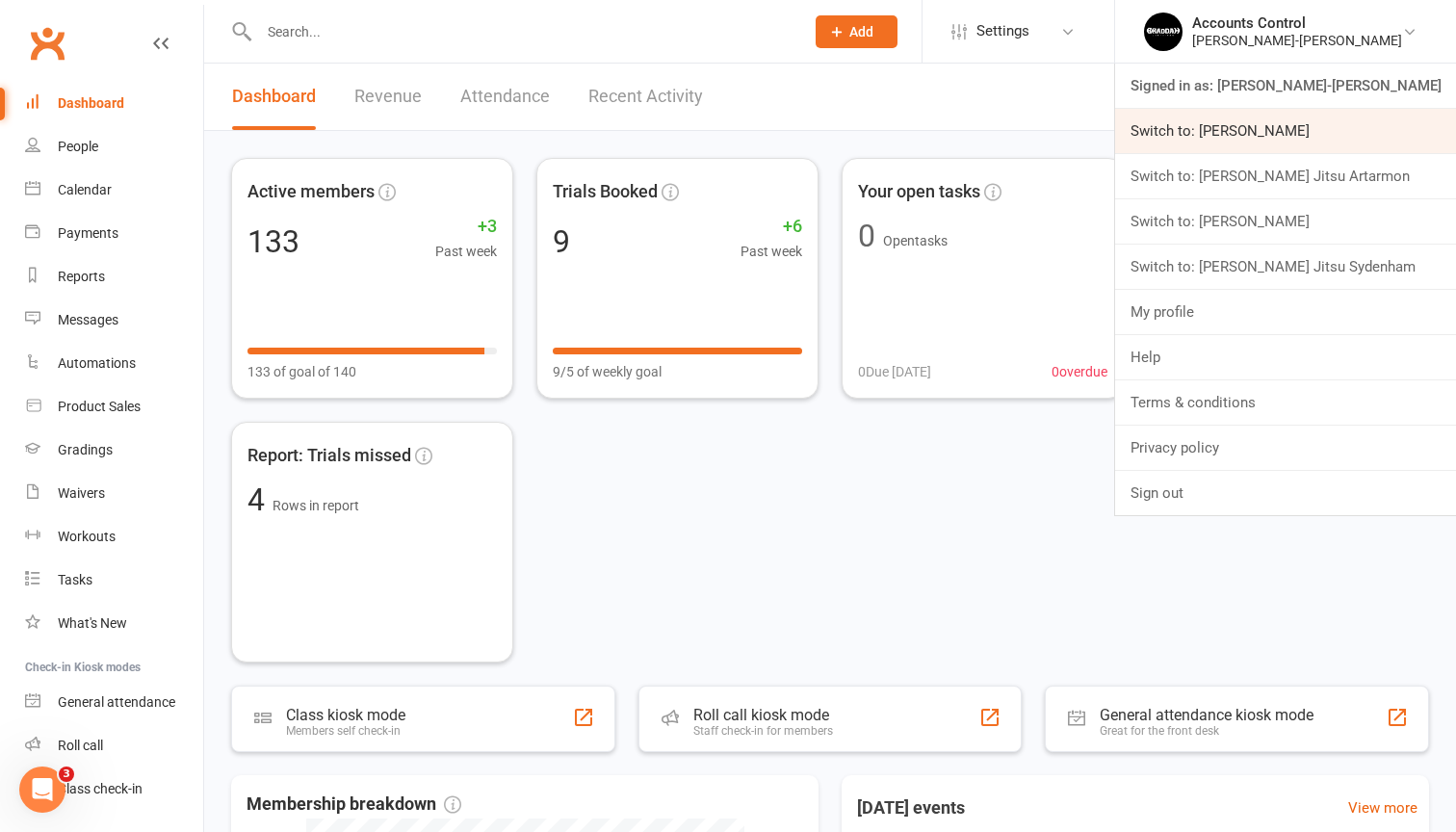
click at [1241, 125] on link "Switch to: [PERSON_NAME]" at bounding box center [1284, 130] width 341 height 44
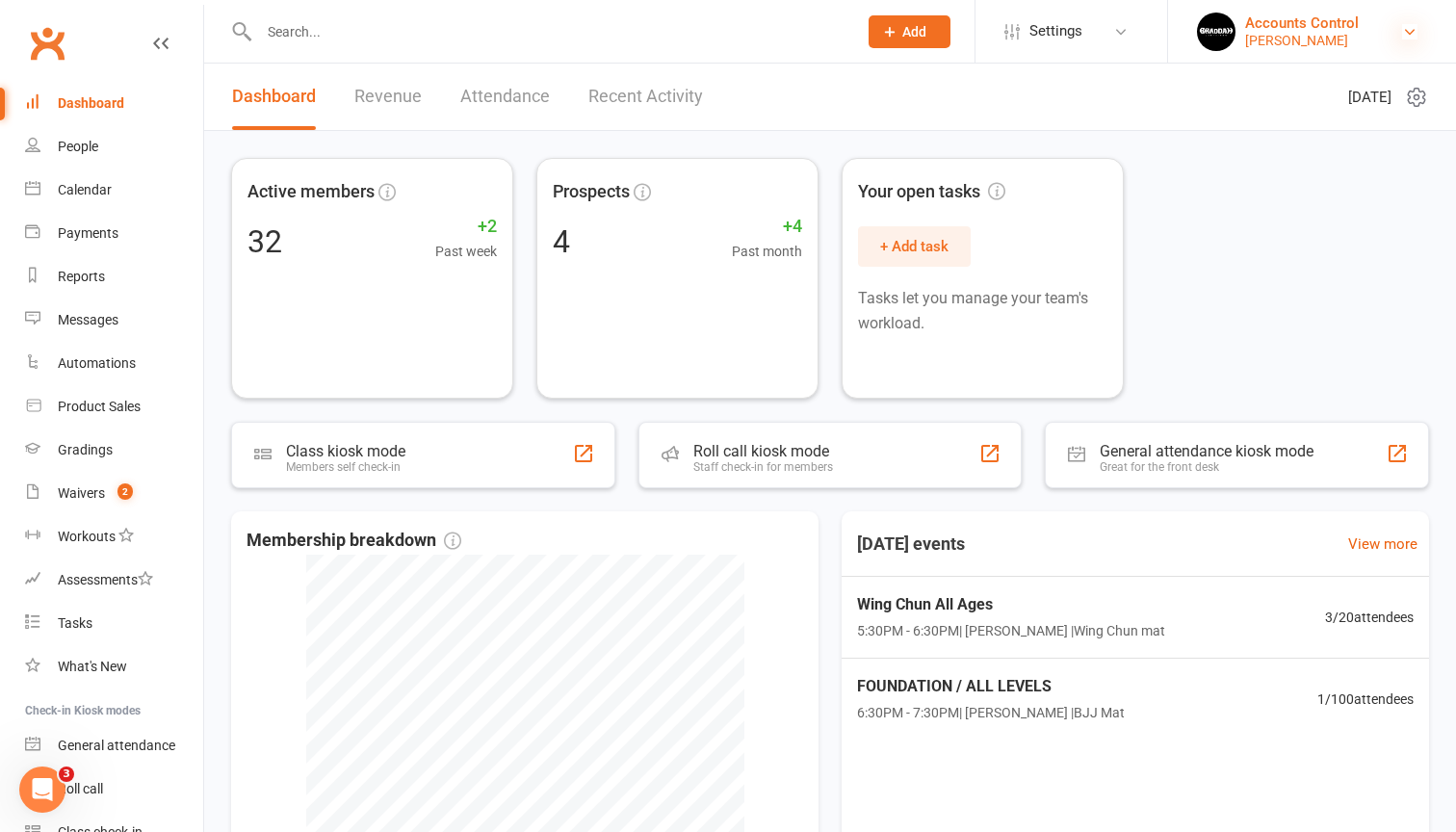
click at [1413, 34] on icon at bounding box center [1410, 32] width 16 height 16
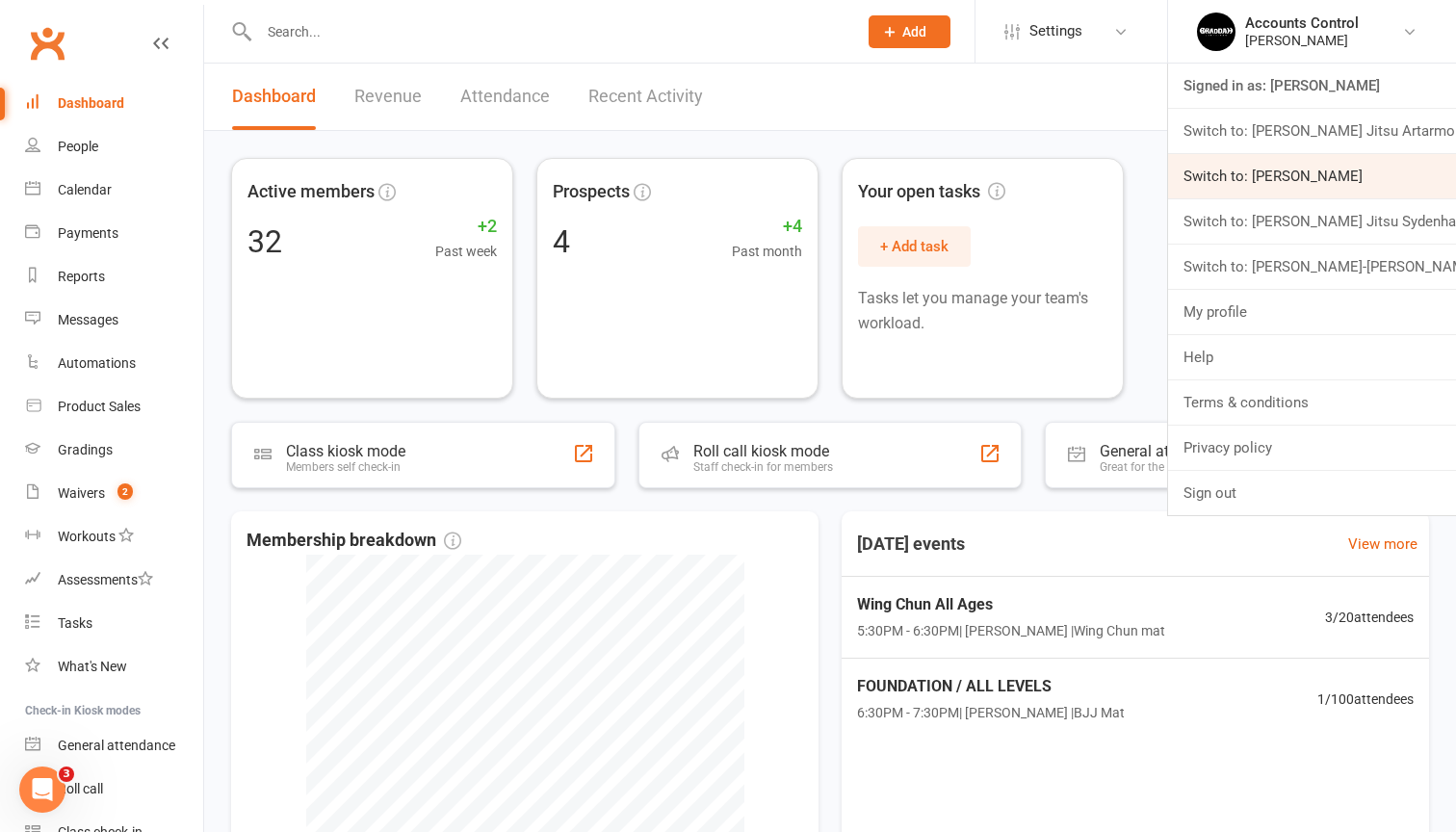
click at [1372, 181] on link "Switch to: Braddah Jiu Jitsu Maroubra" at bounding box center [1312, 176] width 288 height 44
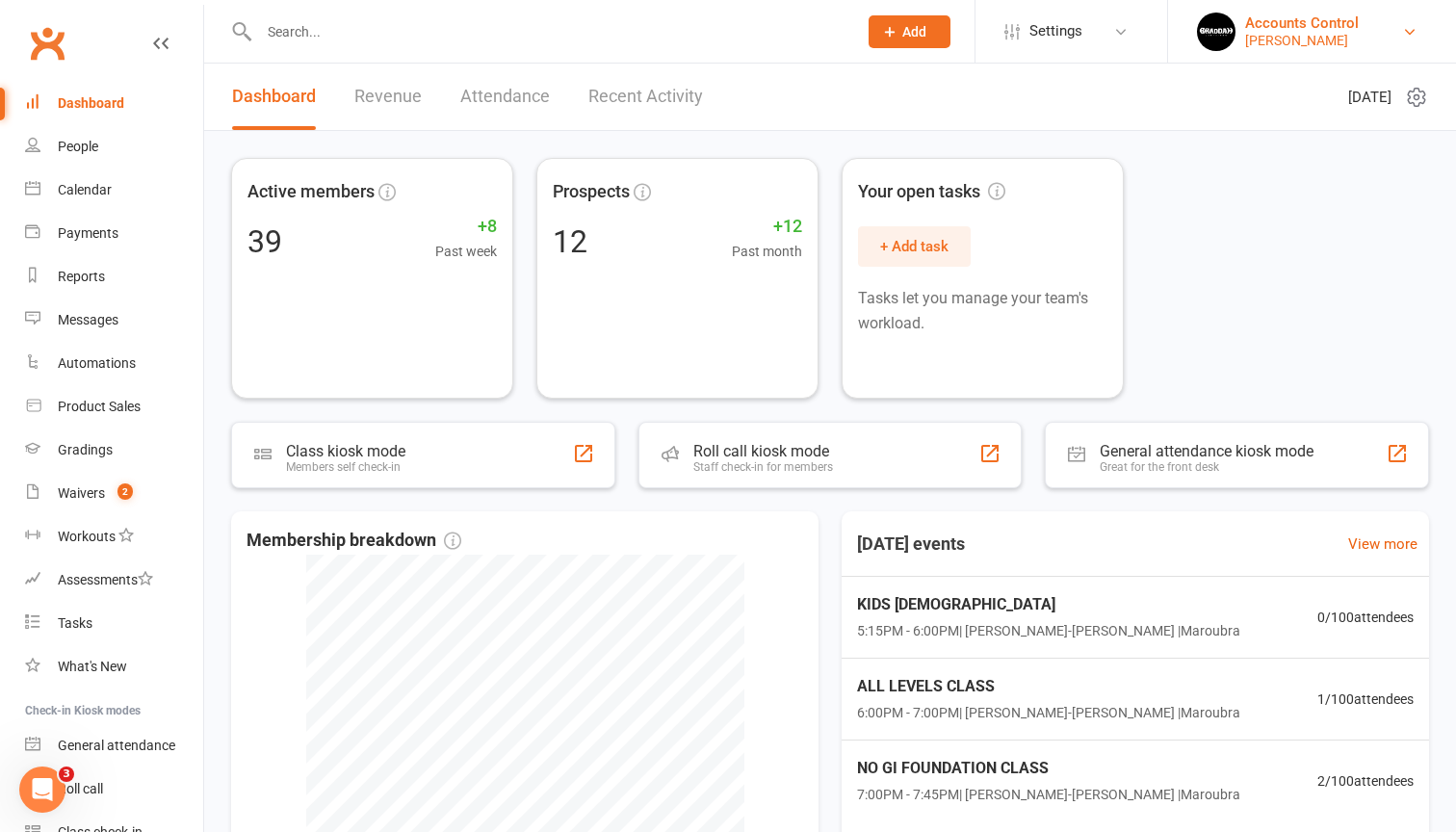
click at [1407, 45] on link "Accounts Control [PERSON_NAME]" at bounding box center [1311, 32] width 230 height 38
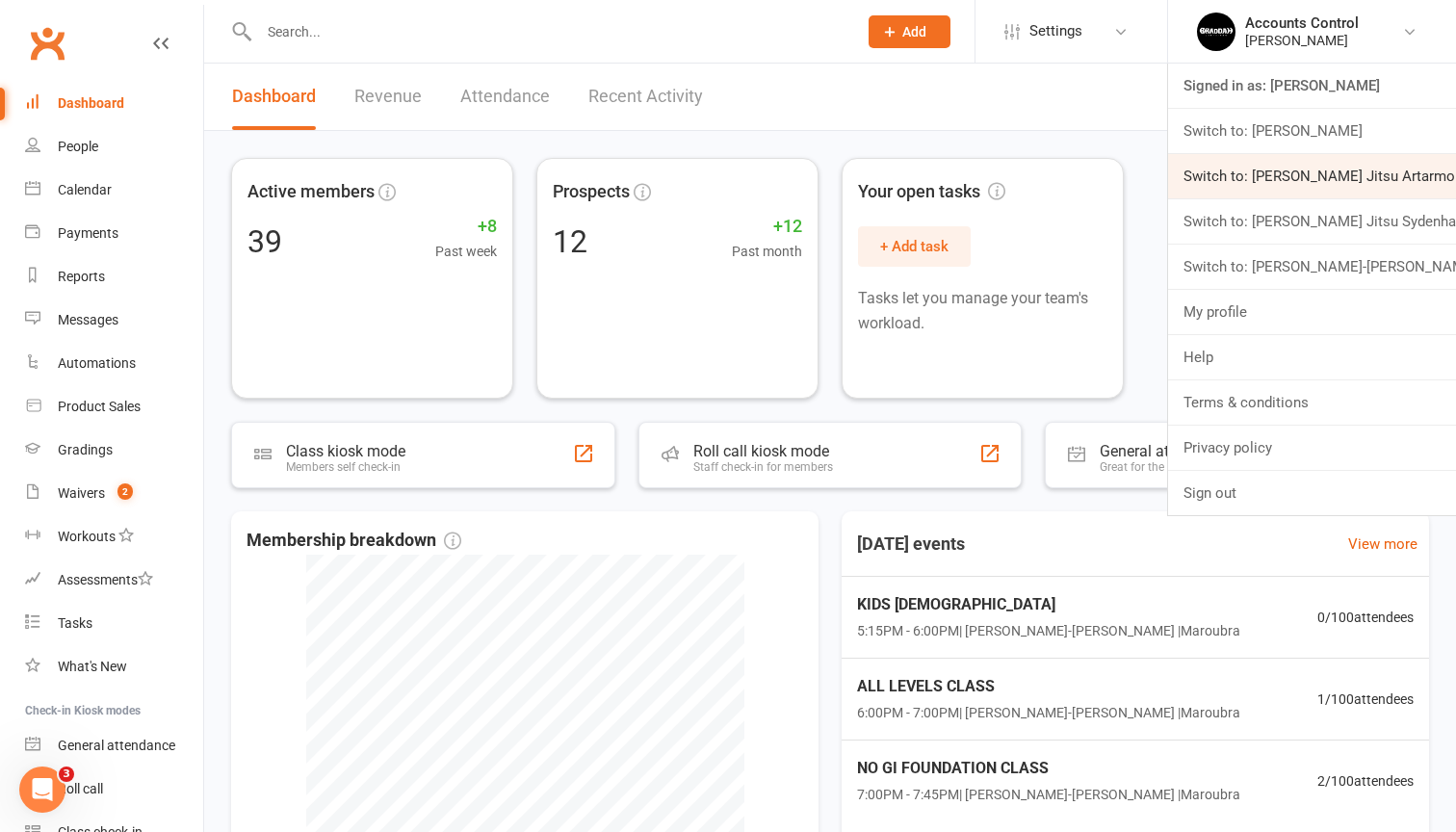
click at [1389, 176] on link "Switch to: [PERSON_NAME] Jitsu Artarmon" at bounding box center [1312, 176] width 288 height 44
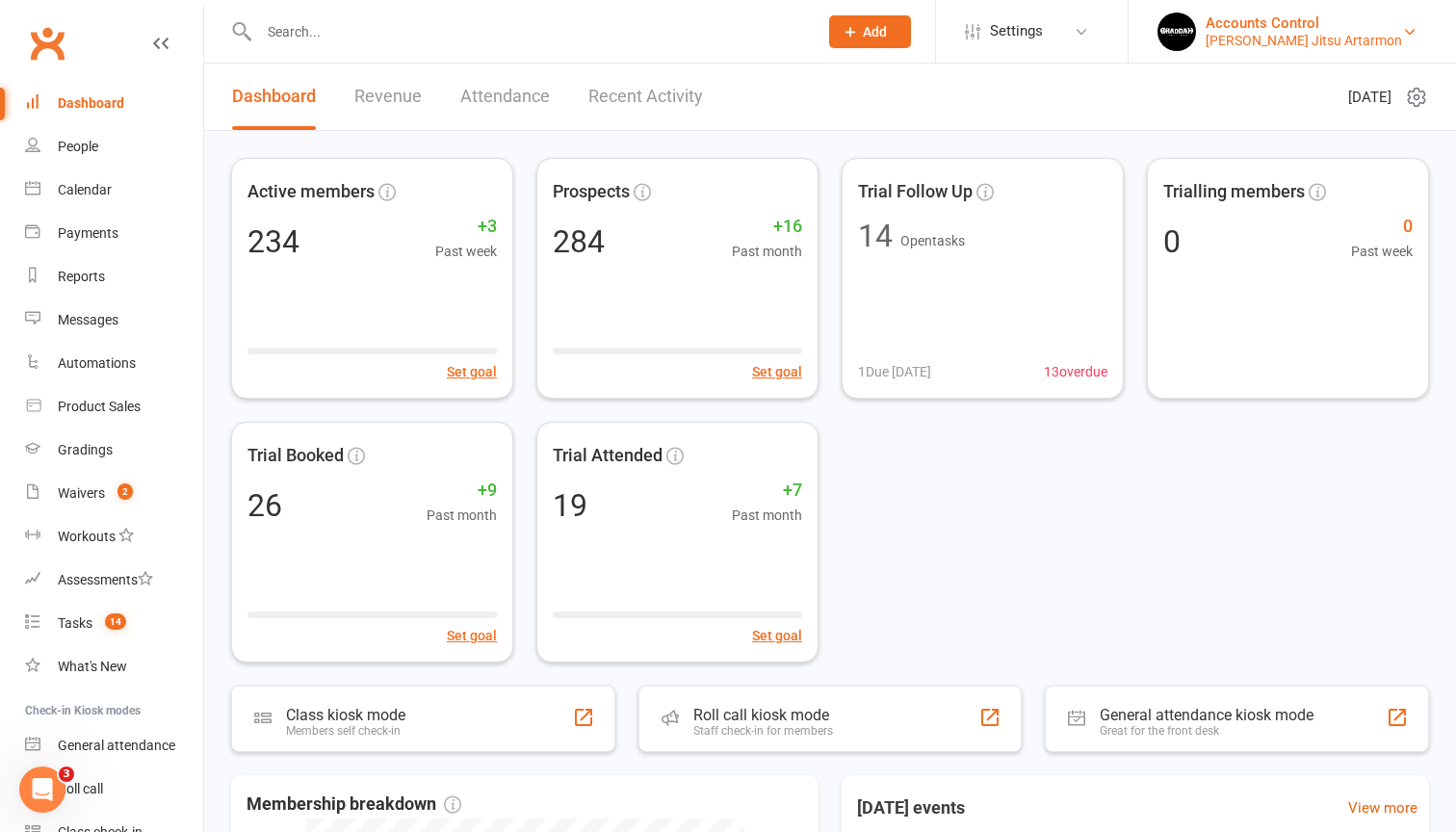
click at [1390, 27] on div "Accounts Control" at bounding box center [1303, 24] width 196 height 18
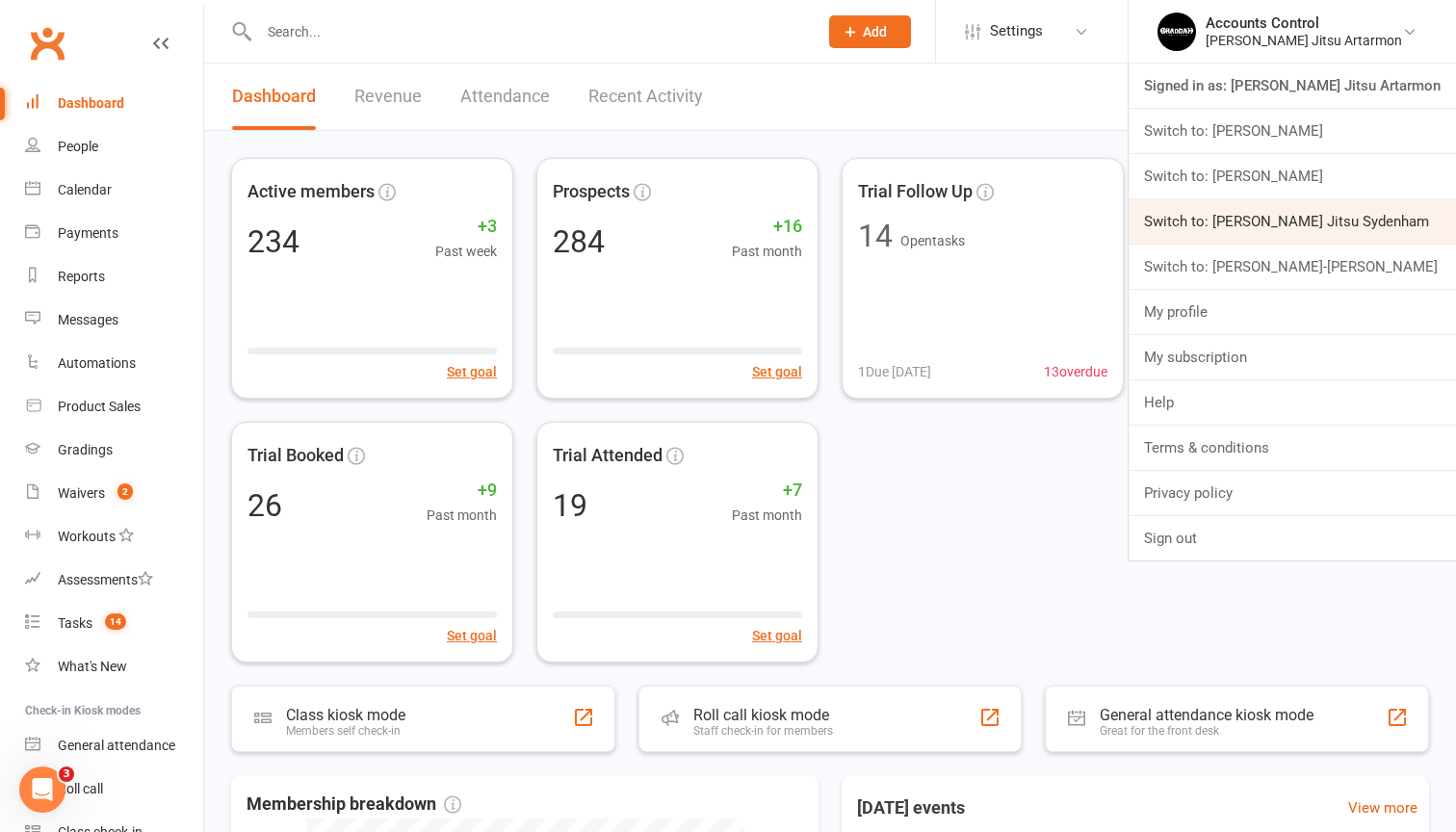
click at [1320, 225] on link "Switch to: [PERSON_NAME] Jitsu Sydenham" at bounding box center [1292, 221] width 328 height 44
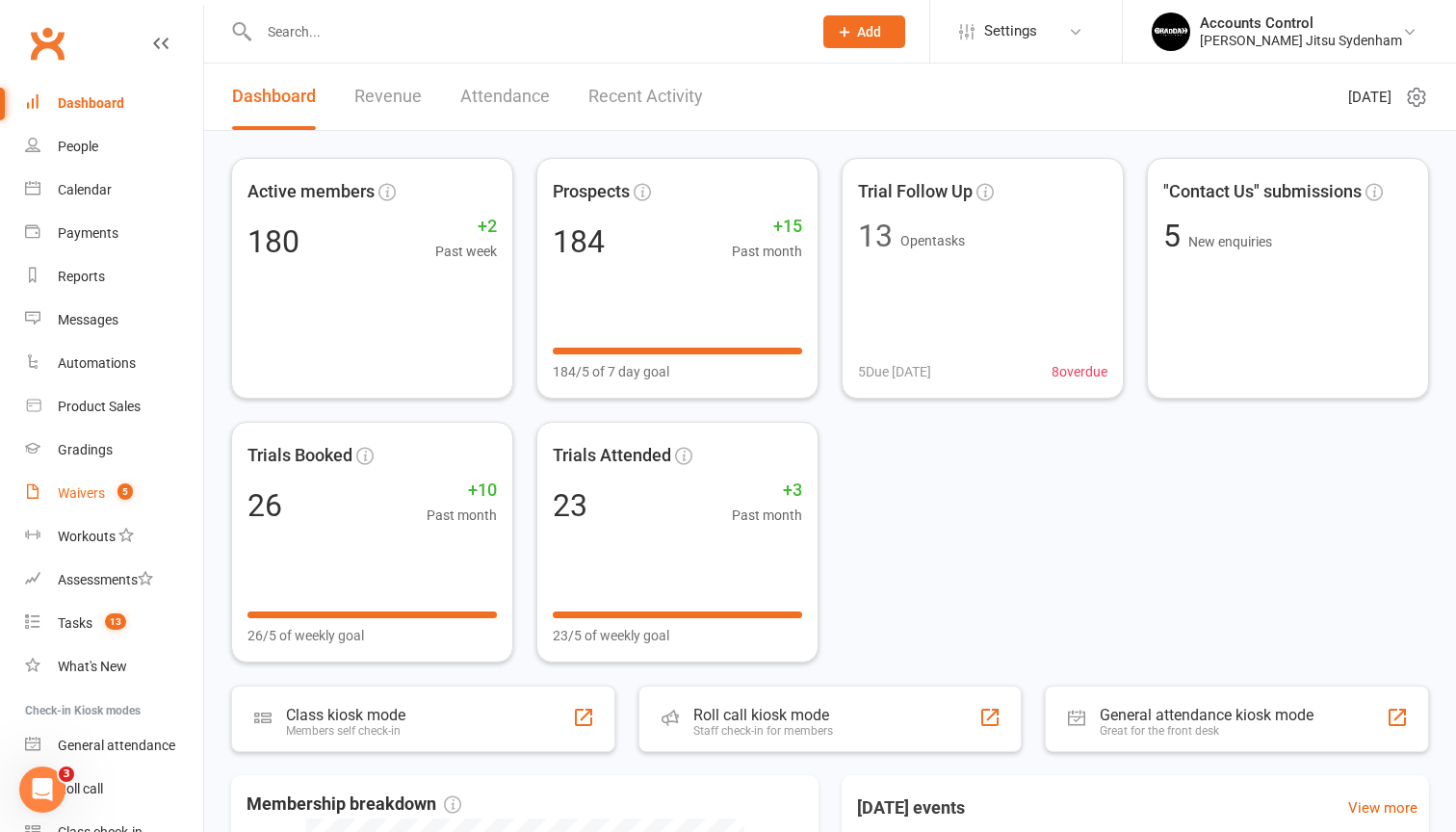
click at [72, 491] on div "Waivers" at bounding box center [82, 493] width 47 height 16
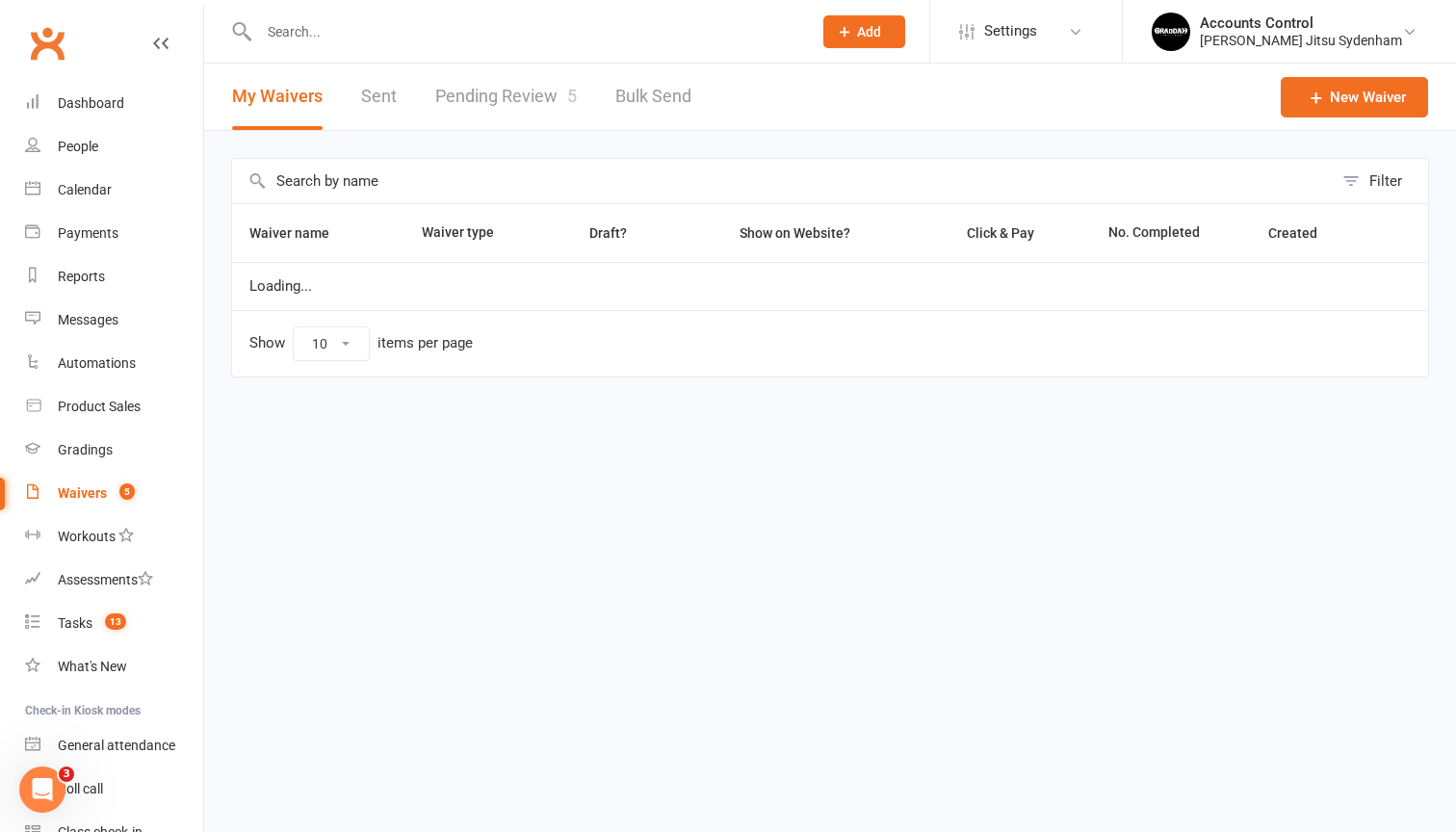
select select "25"
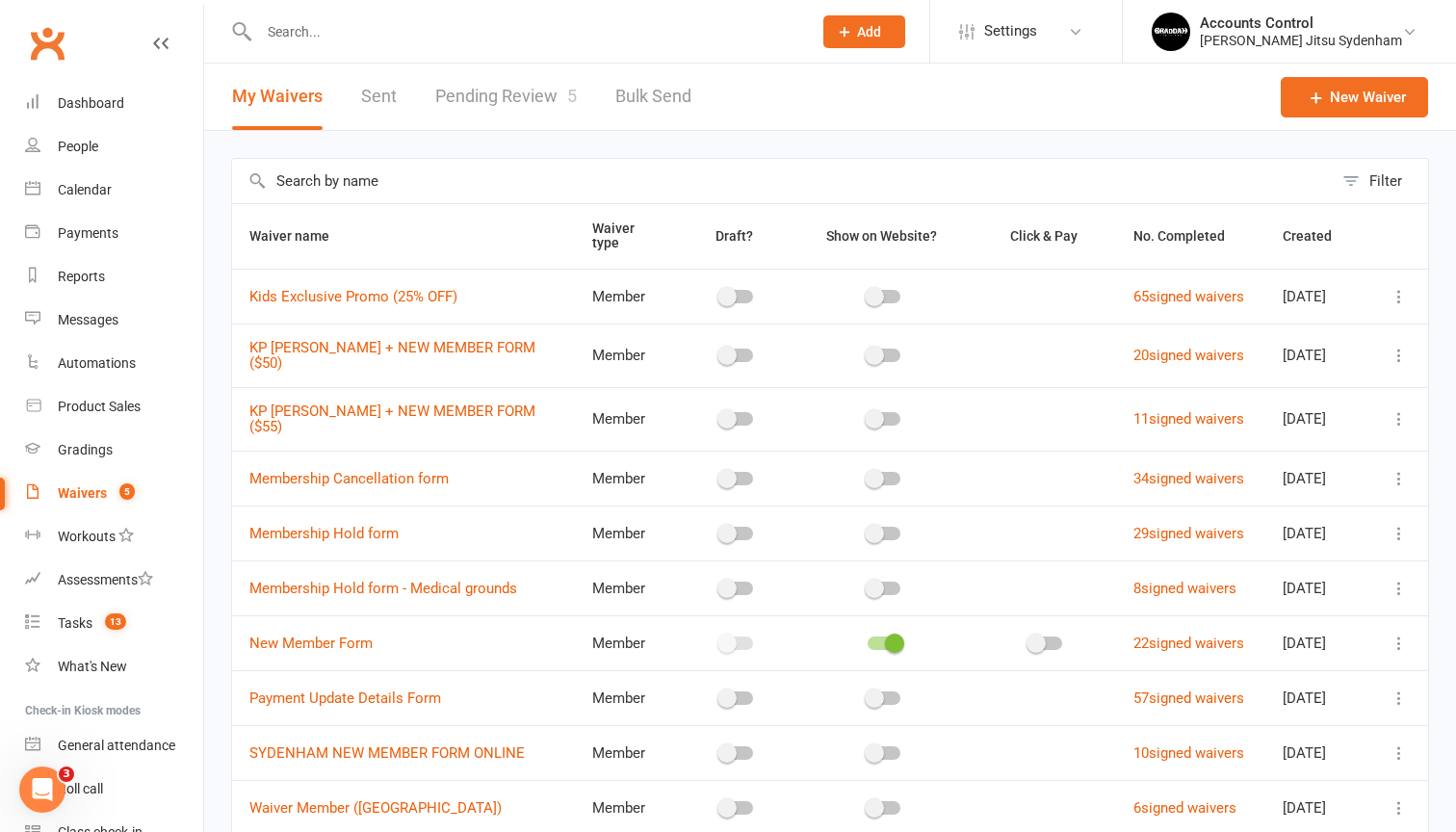
click at [527, 95] on link "Pending Review 5" at bounding box center [505, 96] width 141 height 66
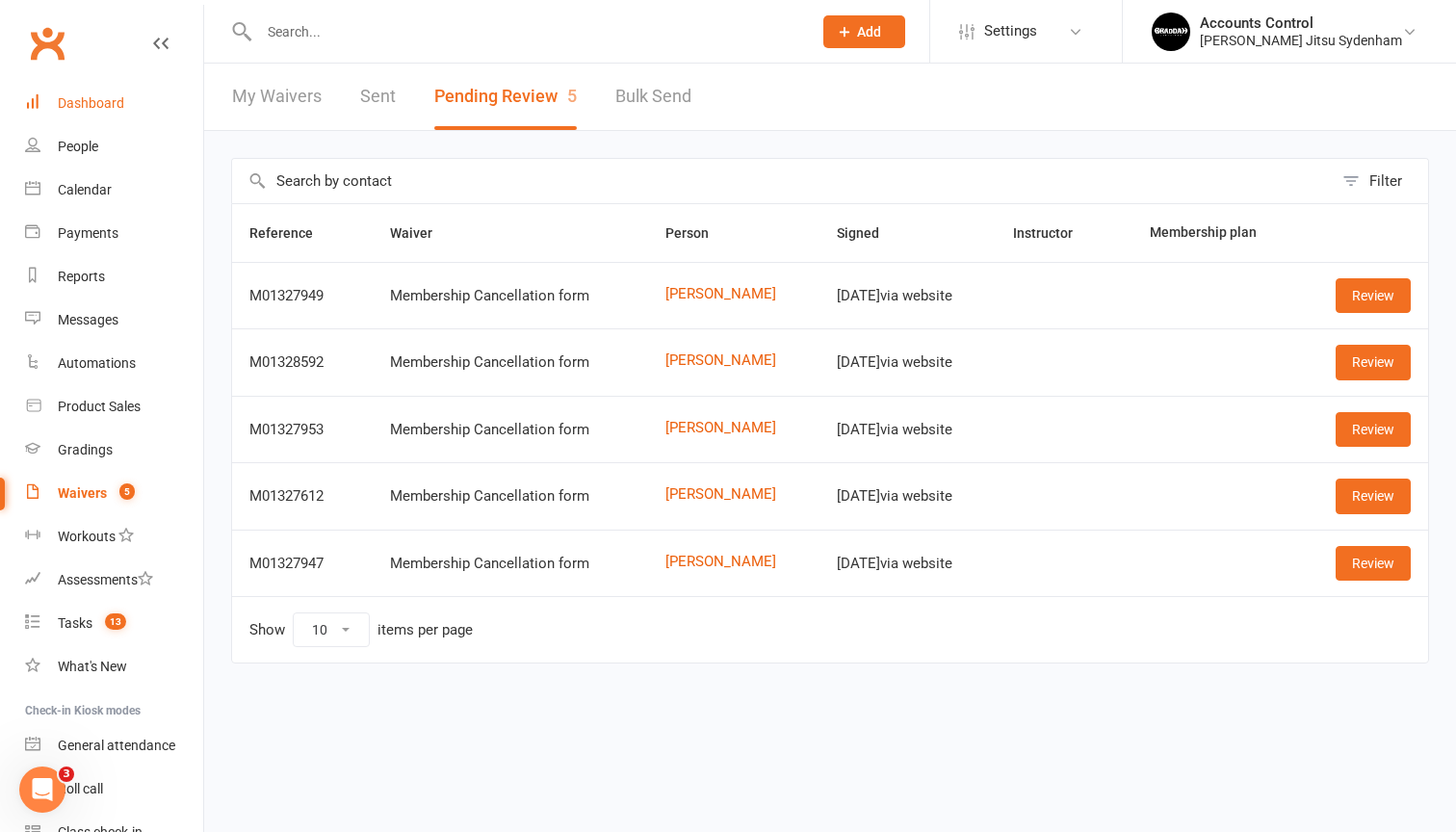
click at [99, 100] on div "Dashboard" at bounding box center [91, 104] width 66 height 16
